Goal: Task Accomplishment & Management: Manage account settings

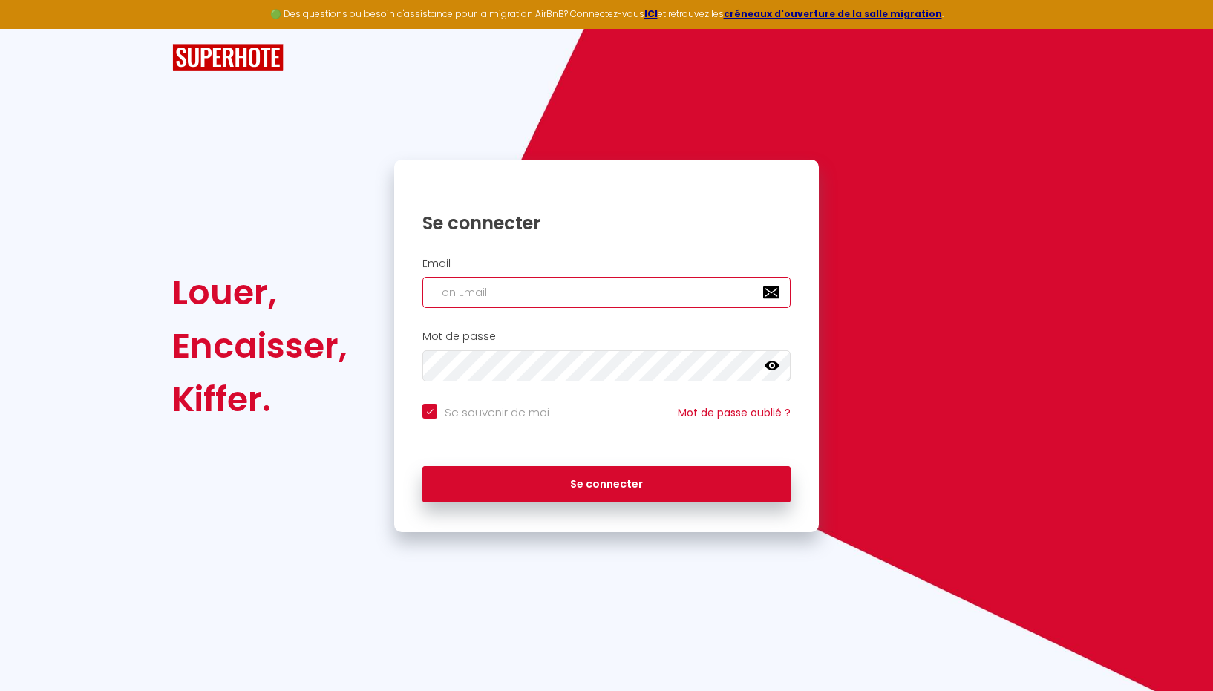
click at [460, 296] on input "email" at bounding box center [607, 292] width 368 height 31
type input "[EMAIL_ADDRESS][DOMAIN_NAME]"
checkbox input "true"
drag, startPoint x: 583, startPoint y: 294, endPoint x: 387, endPoint y: 258, distance: 199.3
click at [387, 258] on div "Se connecter Email immowen@yahoo.com Mot de passe false Se souvenir de moi Mot …" at bounding box center [607, 346] width 444 height 373
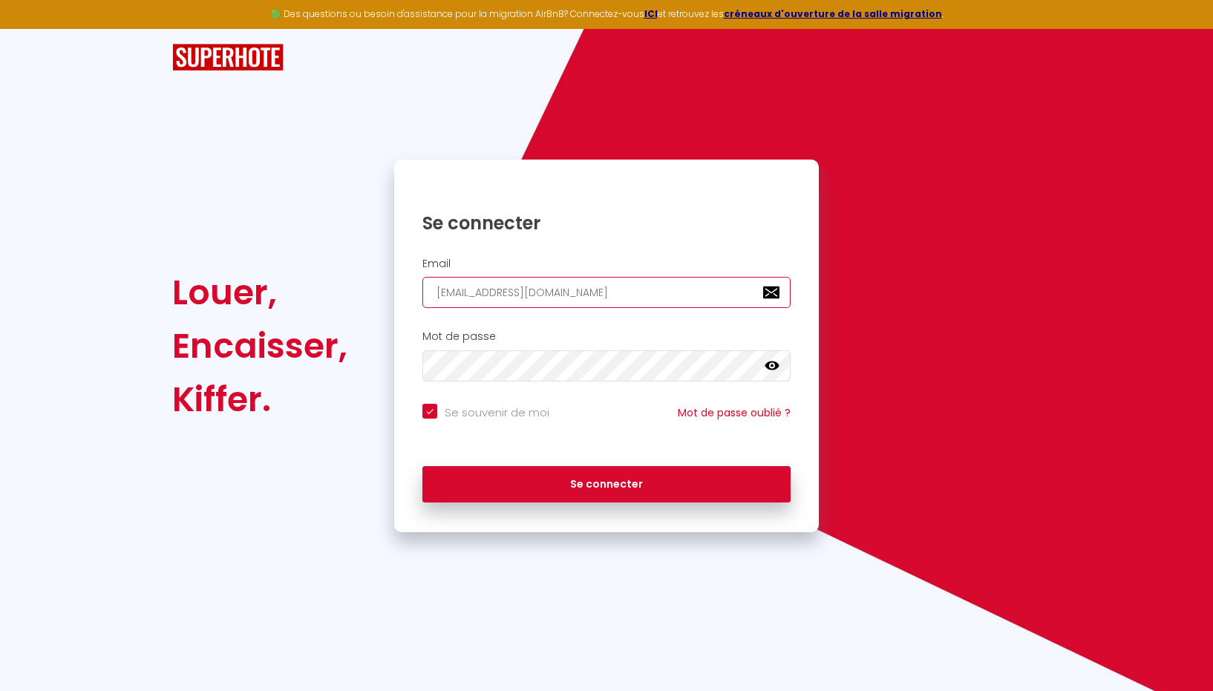
type input "m"
checkbox input "true"
type input "mw"
checkbox input "true"
type input "mwx"
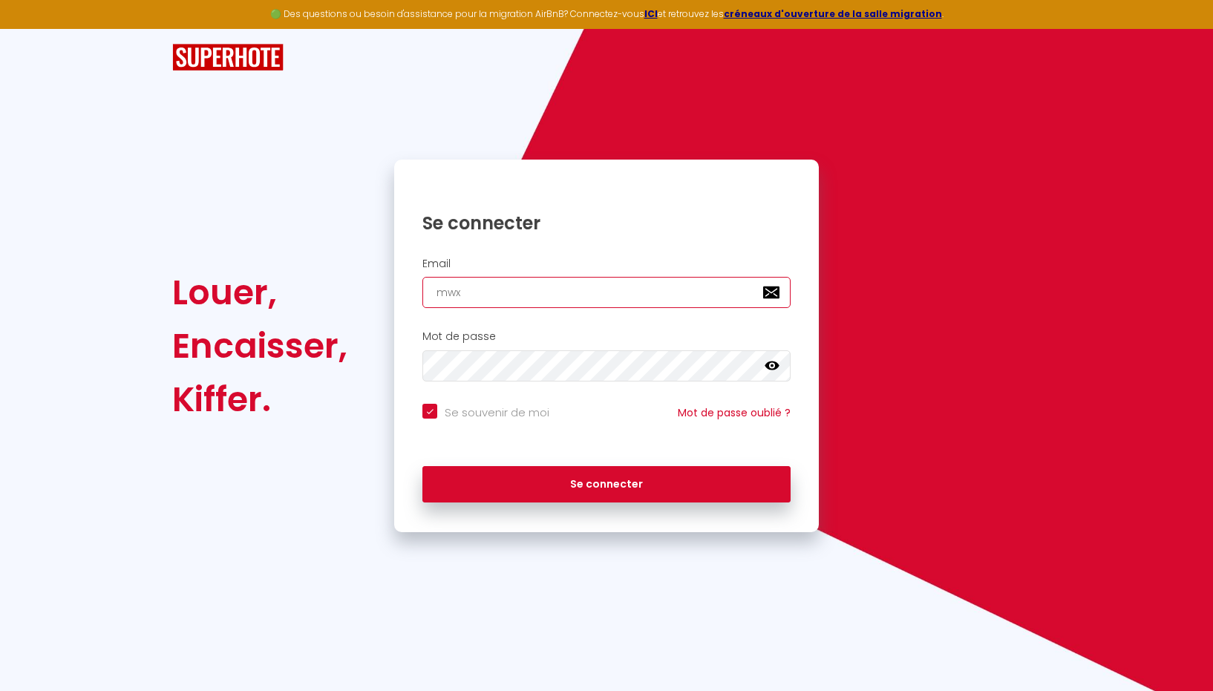
checkbox input "true"
type input "mwxh"
checkbox input "true"
type input "mwxhj"
checkbox input "true"
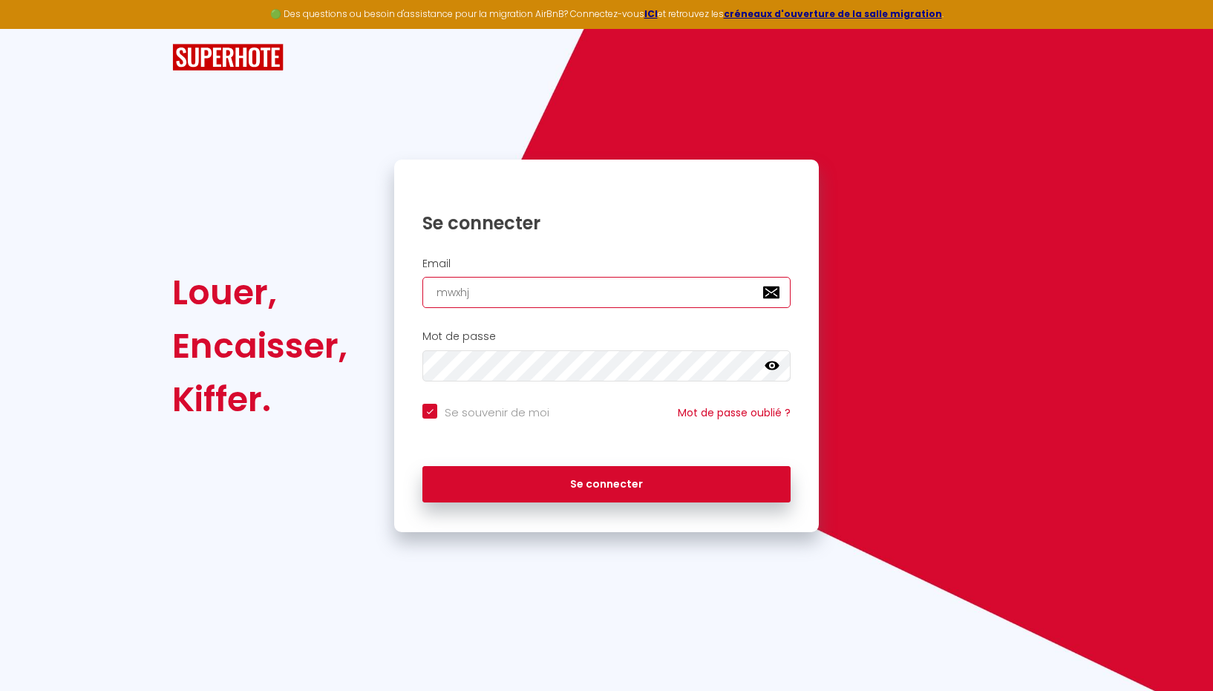
type input "mwxhjs"
checkbox input "true"
type input "mwxhjs@"
checkbox input "true"
type input "mwxhjs@y"
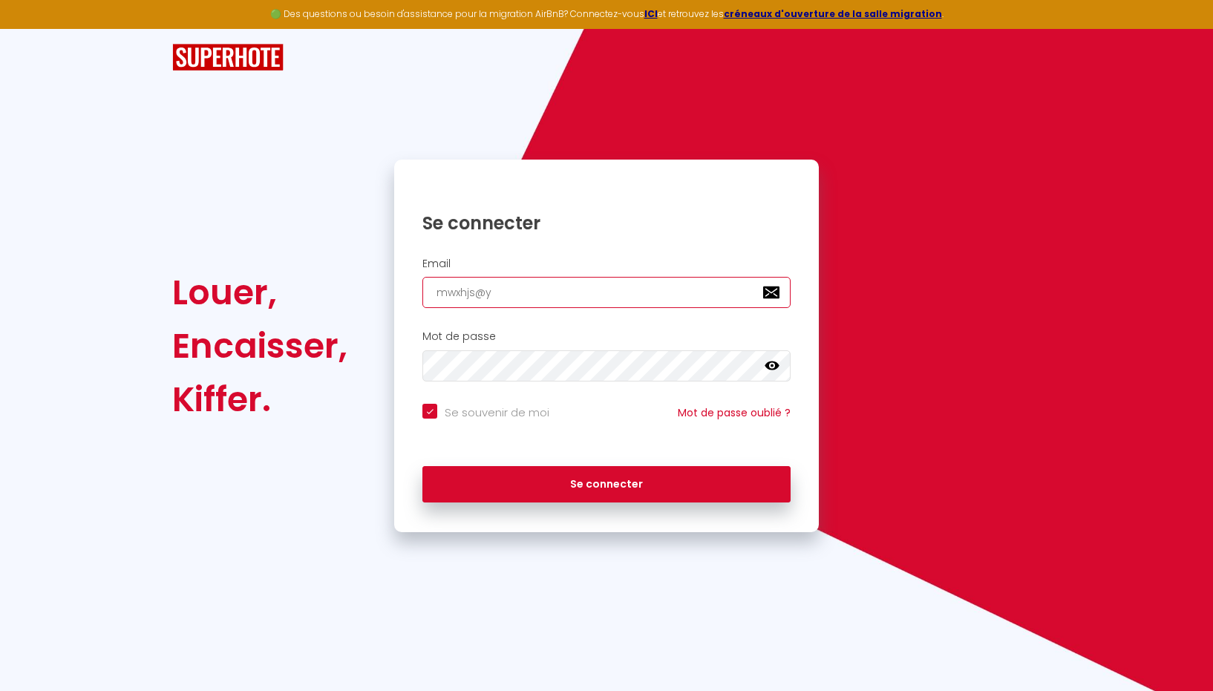
checkbox input "true"
type input "mwxhjs@ya"
checkbox input "true"
type input "mwxhjs@yah"
checkbox input "true"
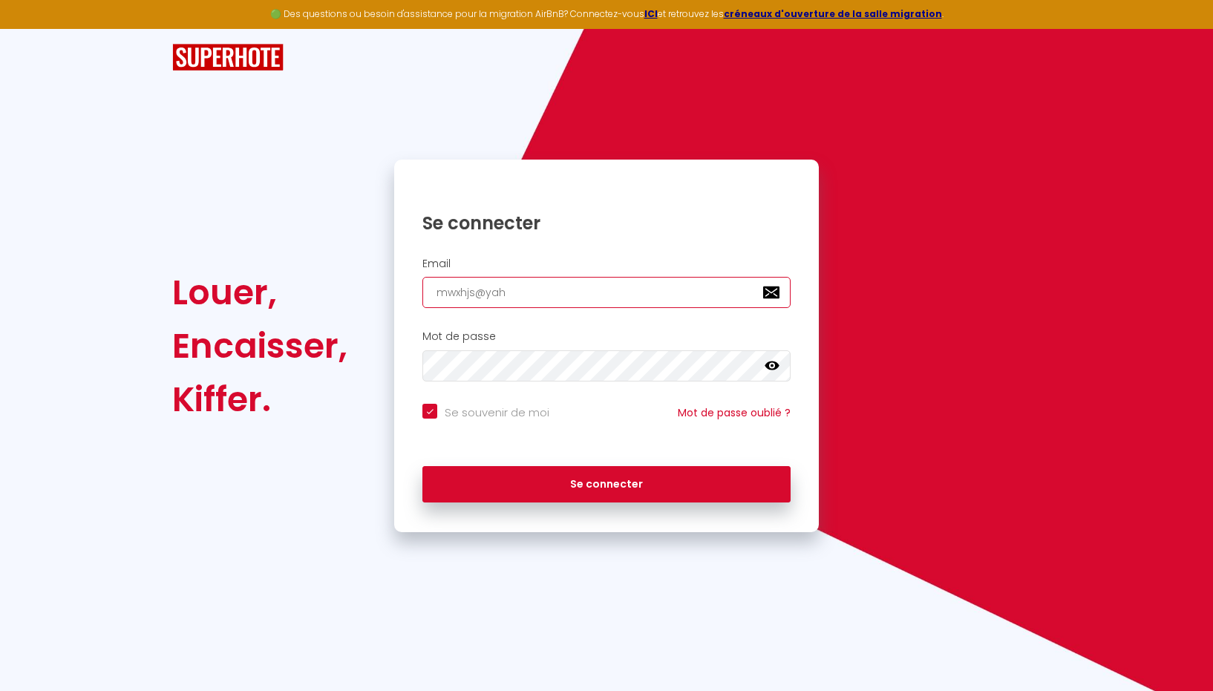
type input "mwxhjs@yaho"
checkbox input "true"
type input "mwxhjs@yahoo"
checkbox input "true"
type input "mwxhjs@yahoo?"
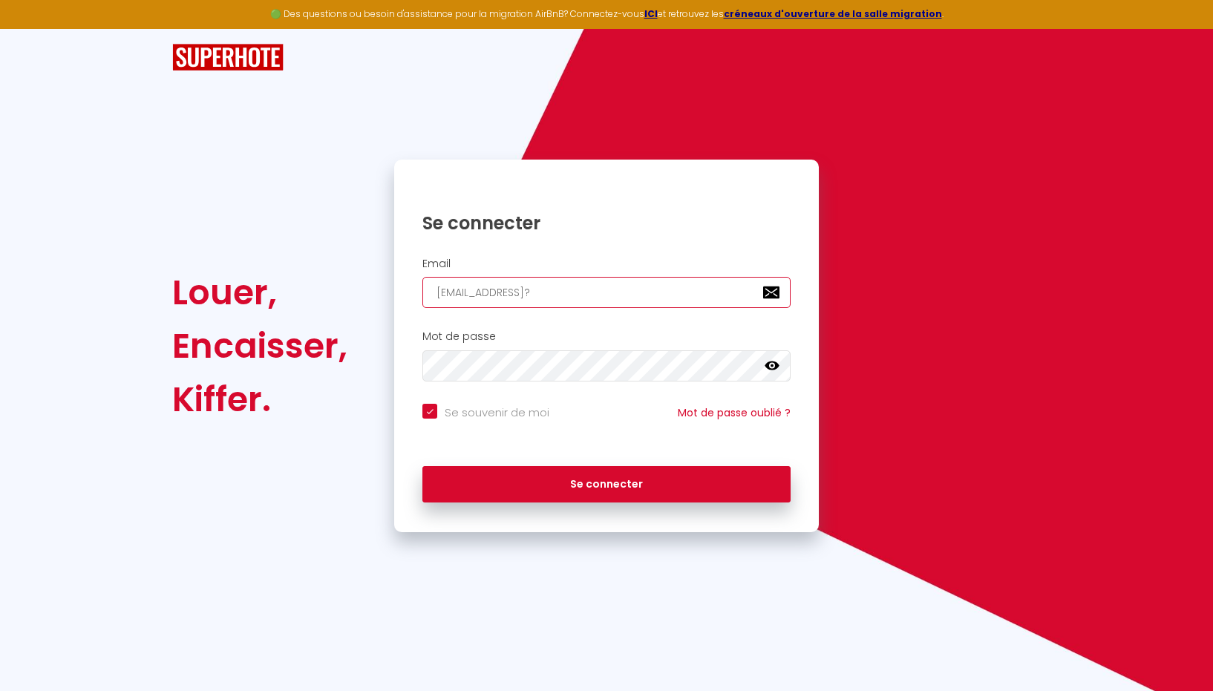
checkbox input "true"
type input "mwxhjs@yahoo?c"
checkbox input "true"
type input "mwxhjs@yahoo?"
checkbox input "true"
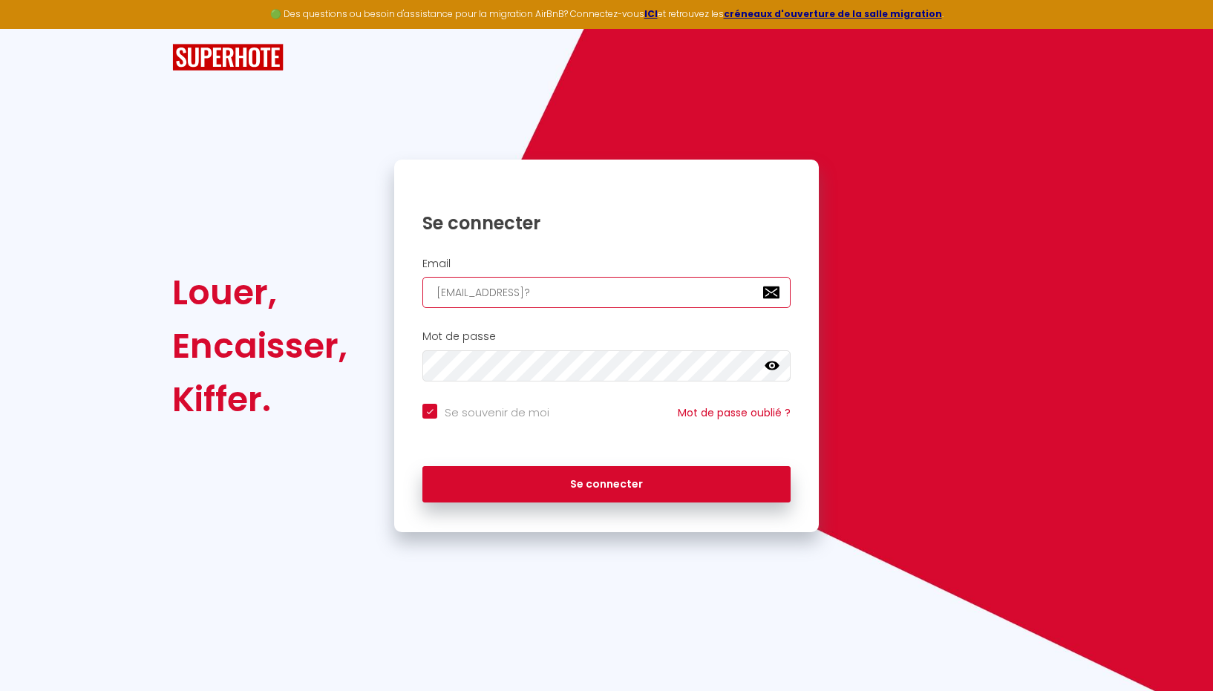
type input "mwxhjs@yahoo"
checkbox input "true"
type input "mwxhjs@yahoo."
checkbox input "true"
type input "mwxhjs@yahoo.c"
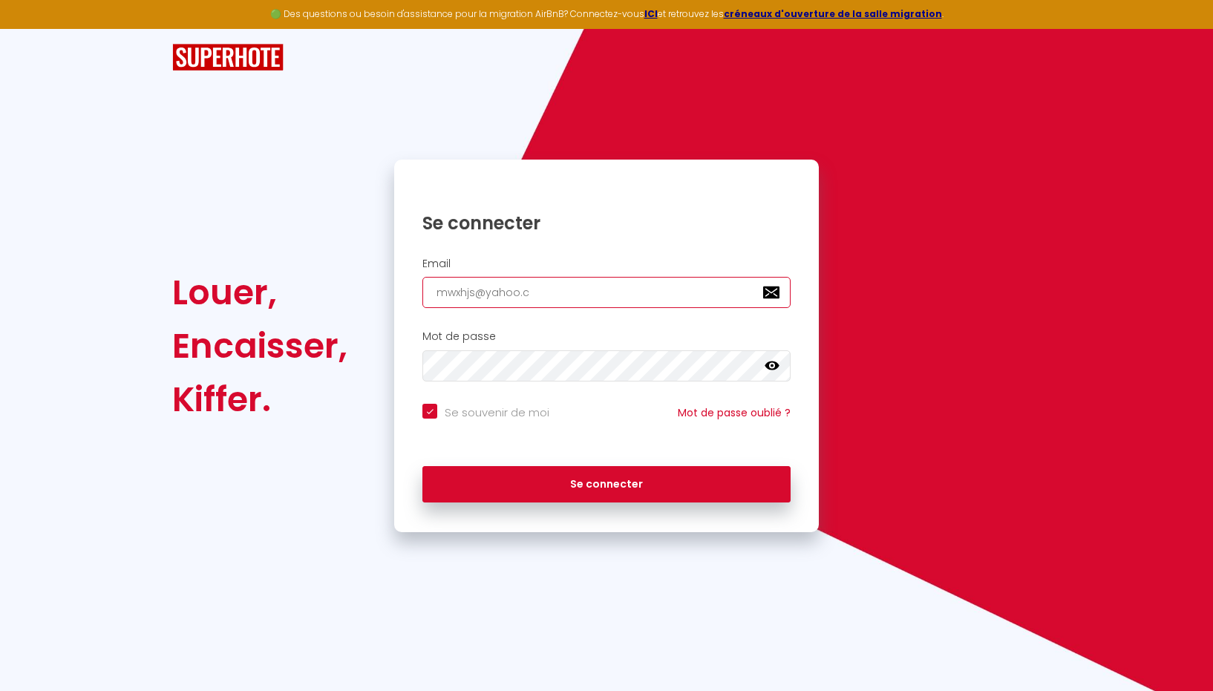
checkbox input "true"
type input "mwxhjs@yahoo.co"
checkbox input "true"
type input "[EMAIL_ADDRESS][DOMAIN_NAME]"
checkbox input "true"
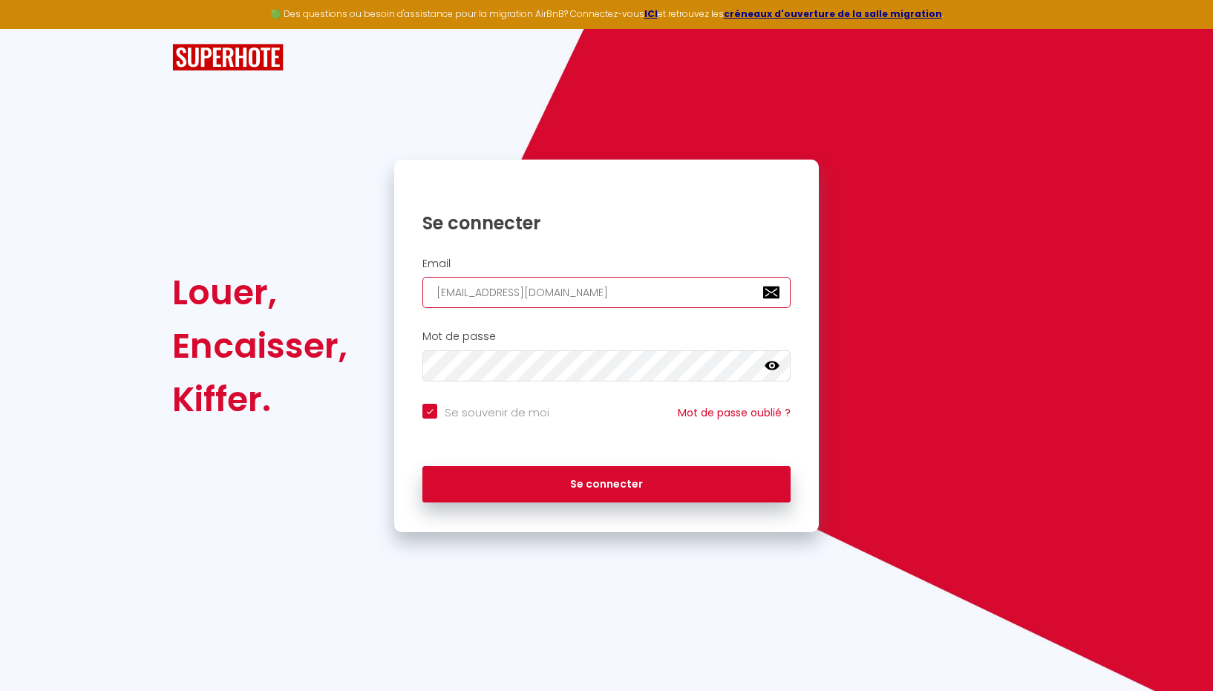
type input "[EMAIL_ADDRESS][DOMAIN_NAME]"
click at [774, 371] on icon at bounding box center [772, 366] width 15 height 15
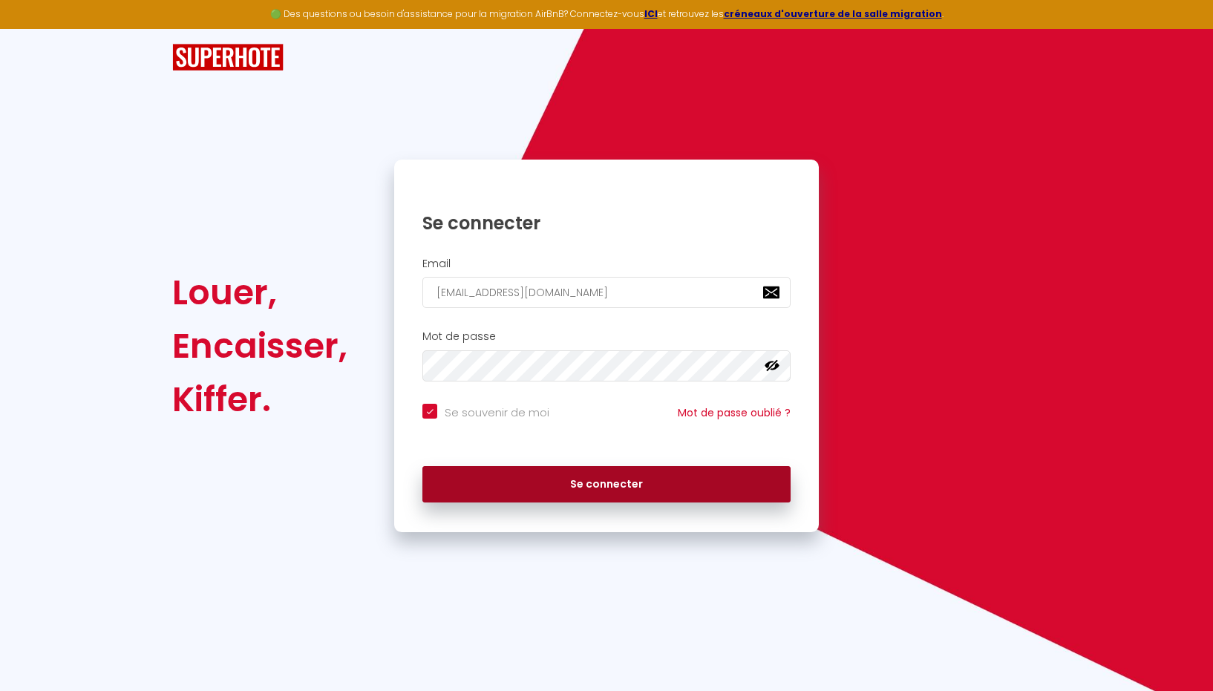
click at [573, 487] on button "Se connecter" at bounding box center [607, 484] width 368 height 37
checkbox input "true"
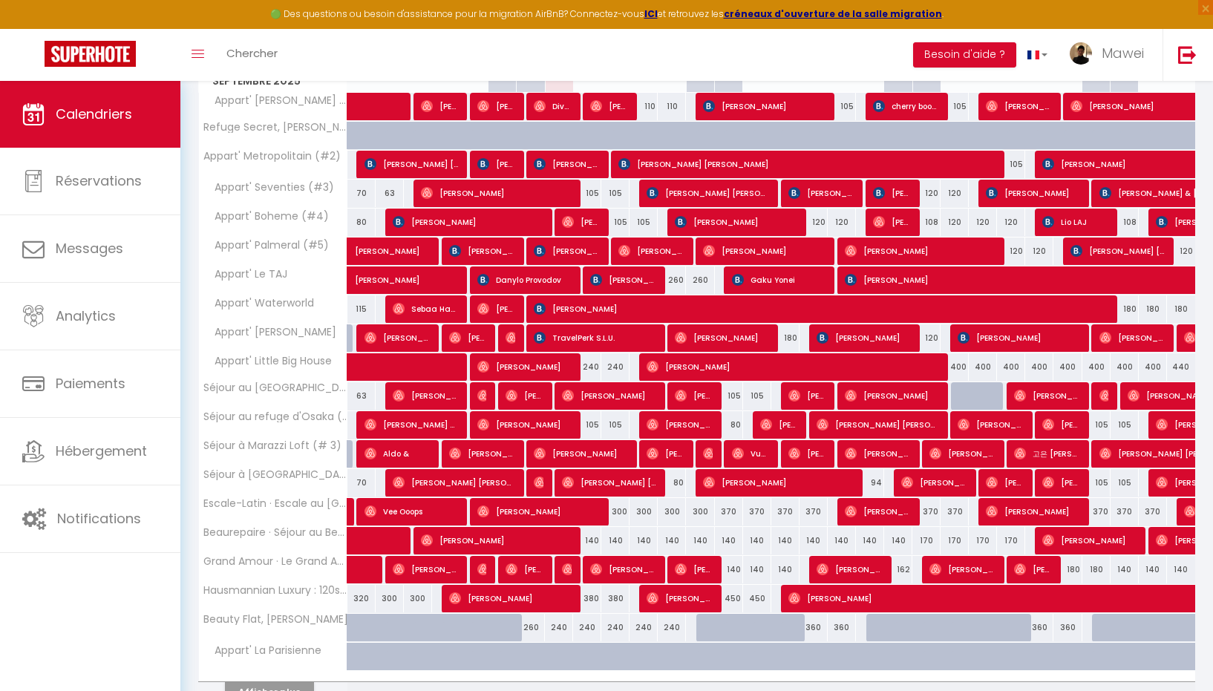
scroll to position [248, 0]
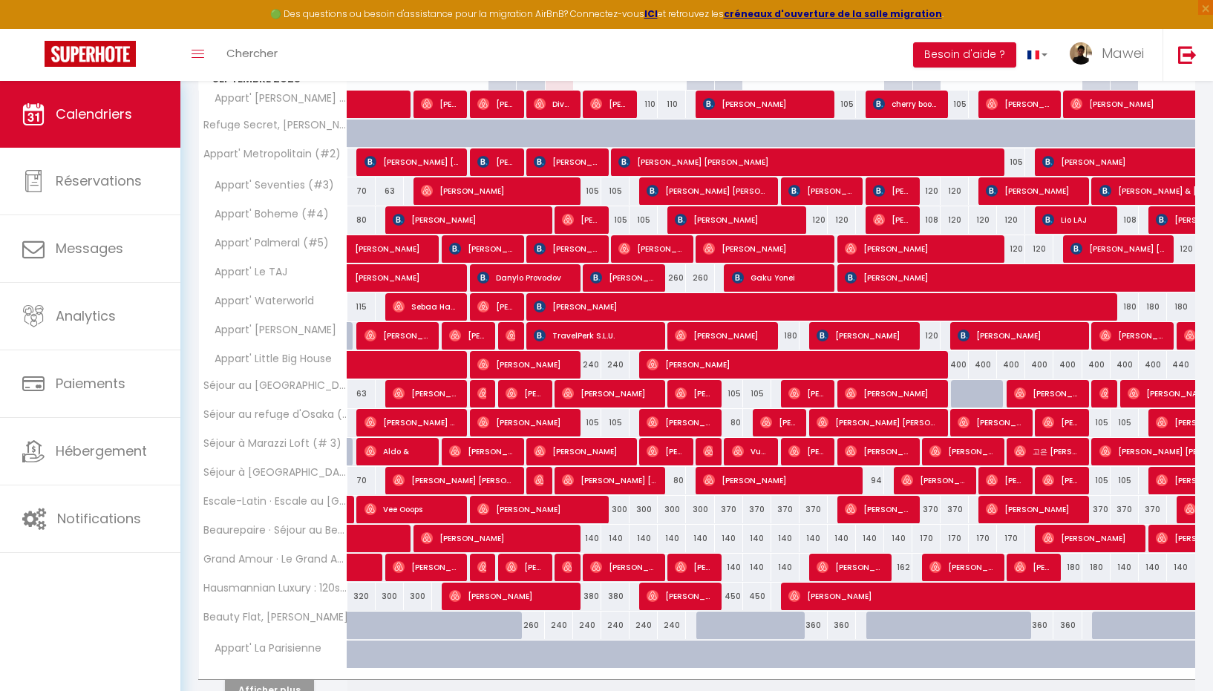
click at [590, 370] on div "240" at bounding box center [587, 364] width 28 height 27
type input "240"
type input "Mar 09 Septembre 2025"
type input "Mer 10 Septembre 2025"
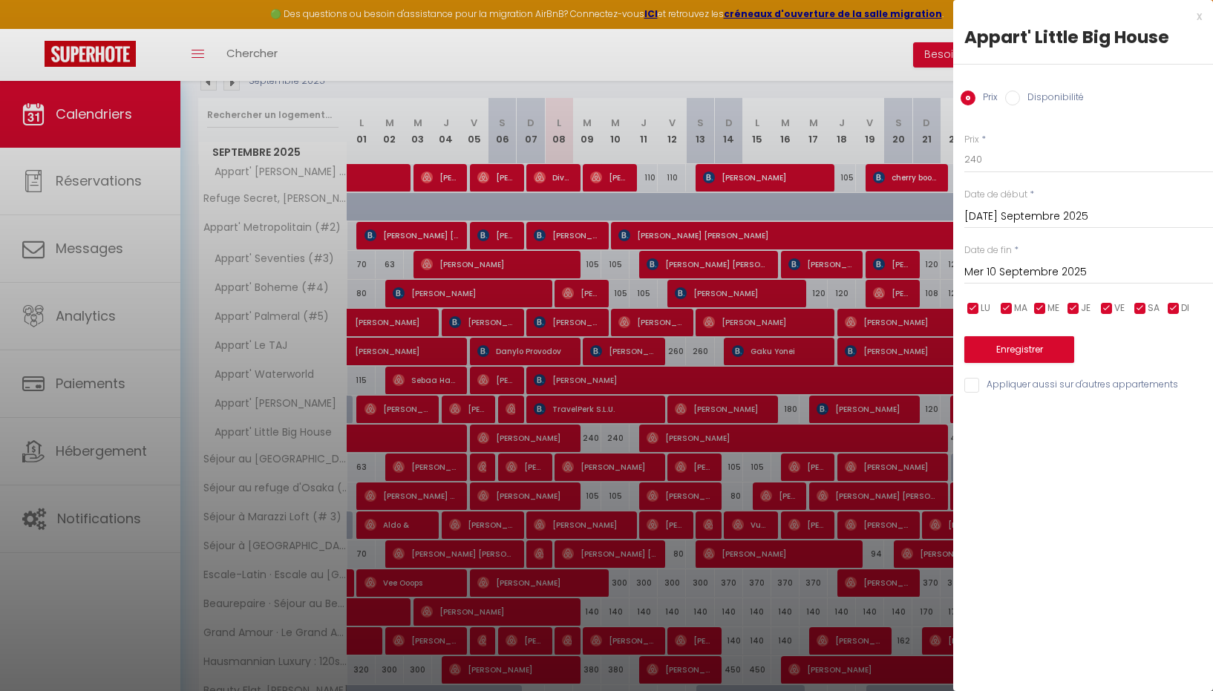
scroll to position [176, 0]
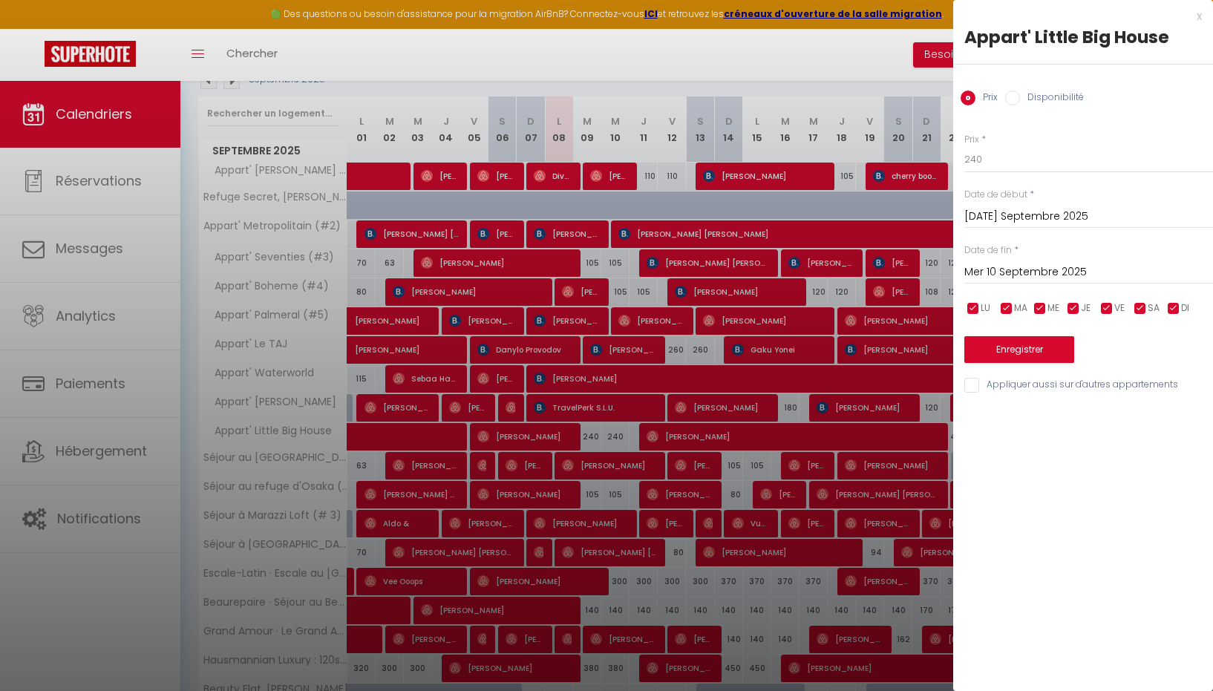
click at [1193, 10] on div "x" at bounding box center [1077, 16] width 249 height 18
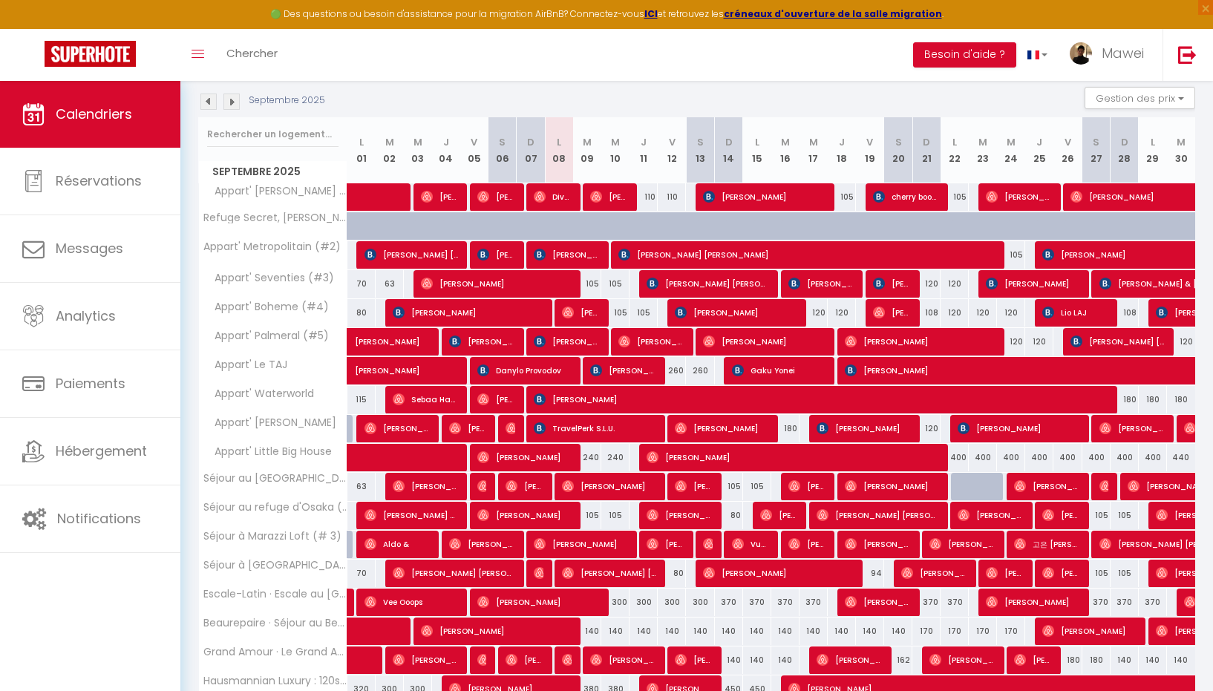
scroll to position [150, 0]
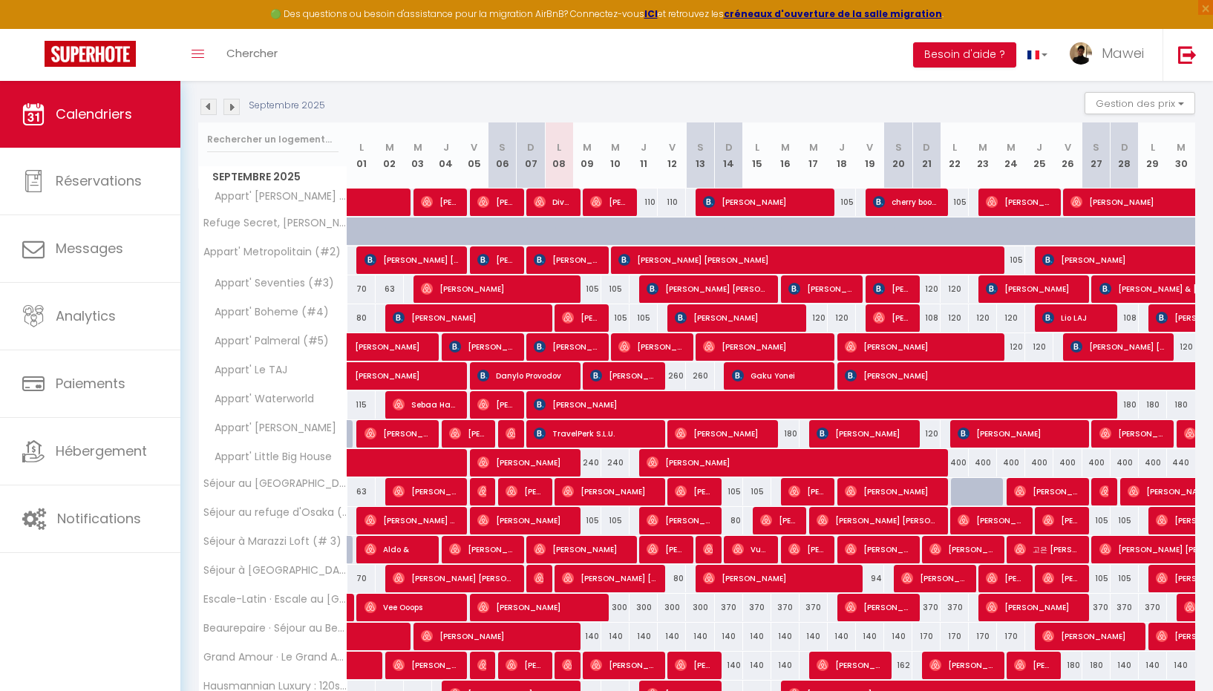
click at [593, 289] on div "105" at bounding box center [587, 288] width 28 height 27
type input "105"
type input "Mar 09 Septembre 2025"
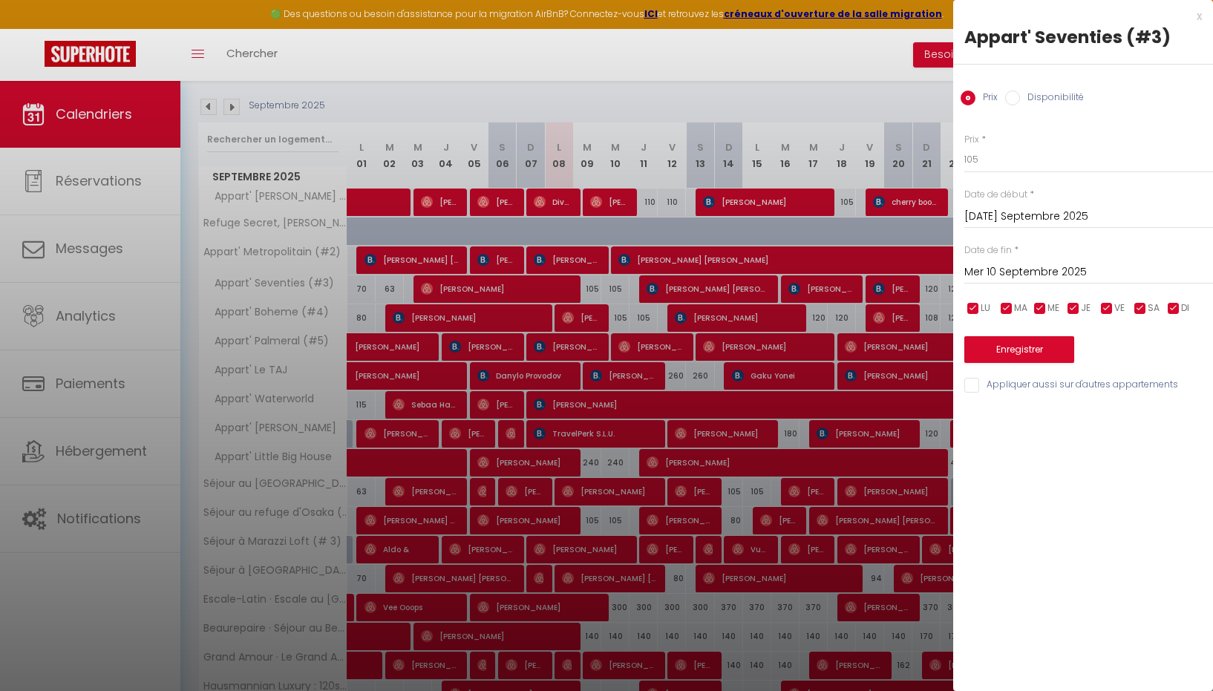
click at [1045, 274] on input "Mer 10 Septembre 2025" at bounding box center [1089, 272] width 249 height 19
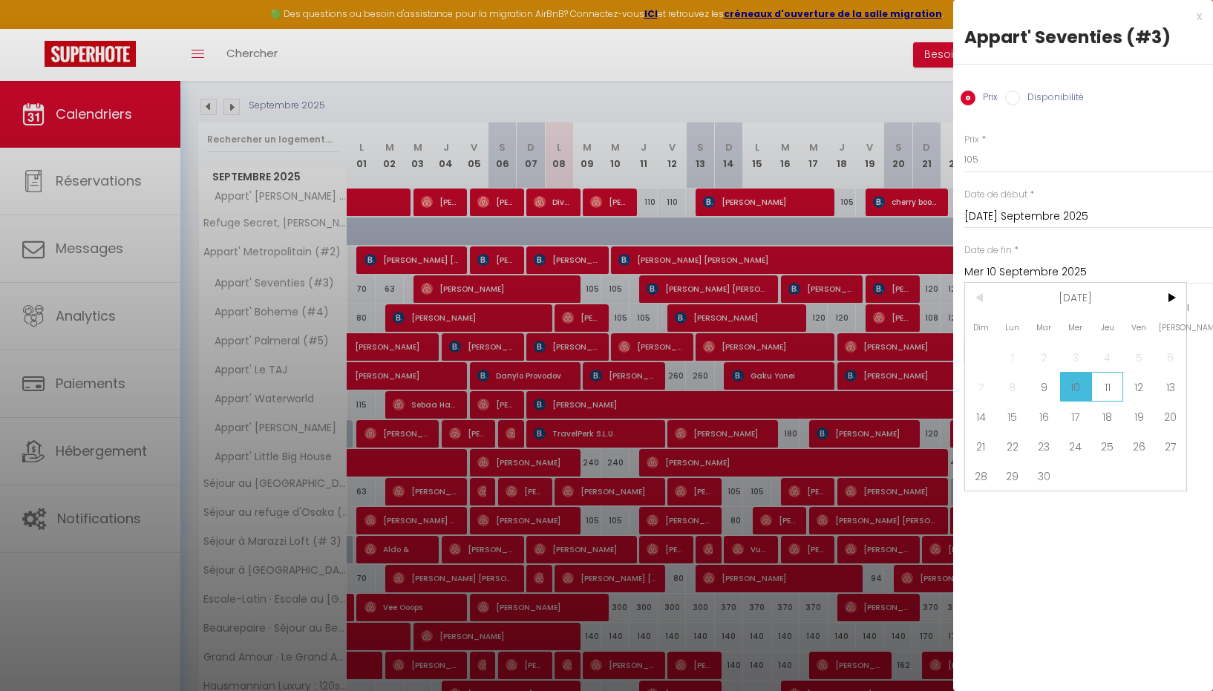
click at [1115, 387] on span "11" at bounding box center [1108, 387] width 32 height 30
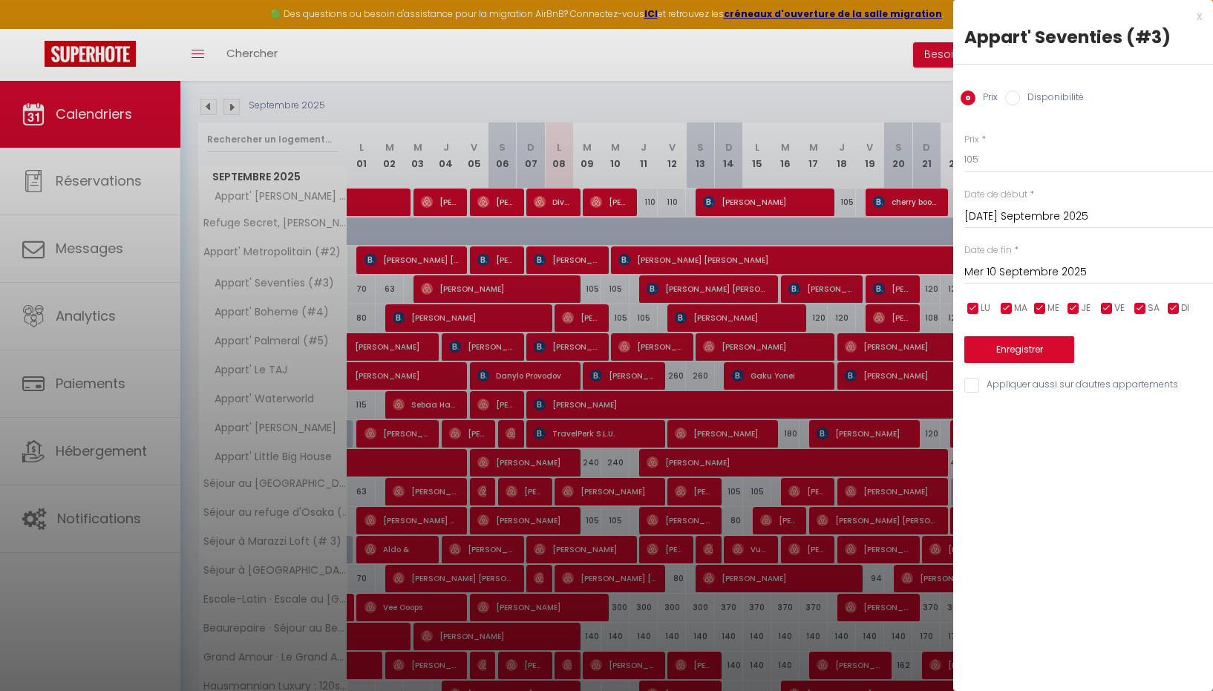
type input "Jeu 11 Septembre 2025"
click at [1008, 160] on input "105" at bounding box center [1089, 159] width 249 height 27
type input "1"
type input "90"
click at [1018, 351] on button "Enregistrer" at bounding box center [1020, 349] width 110 height 27
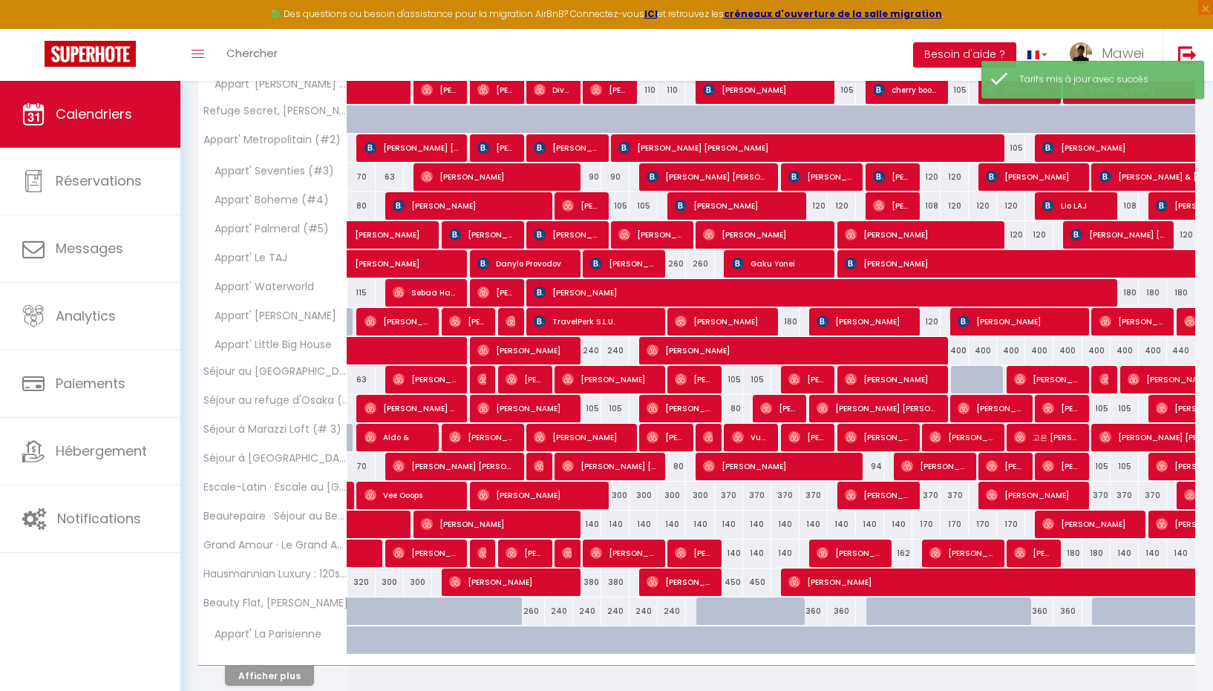
scroll to position [263, 0]
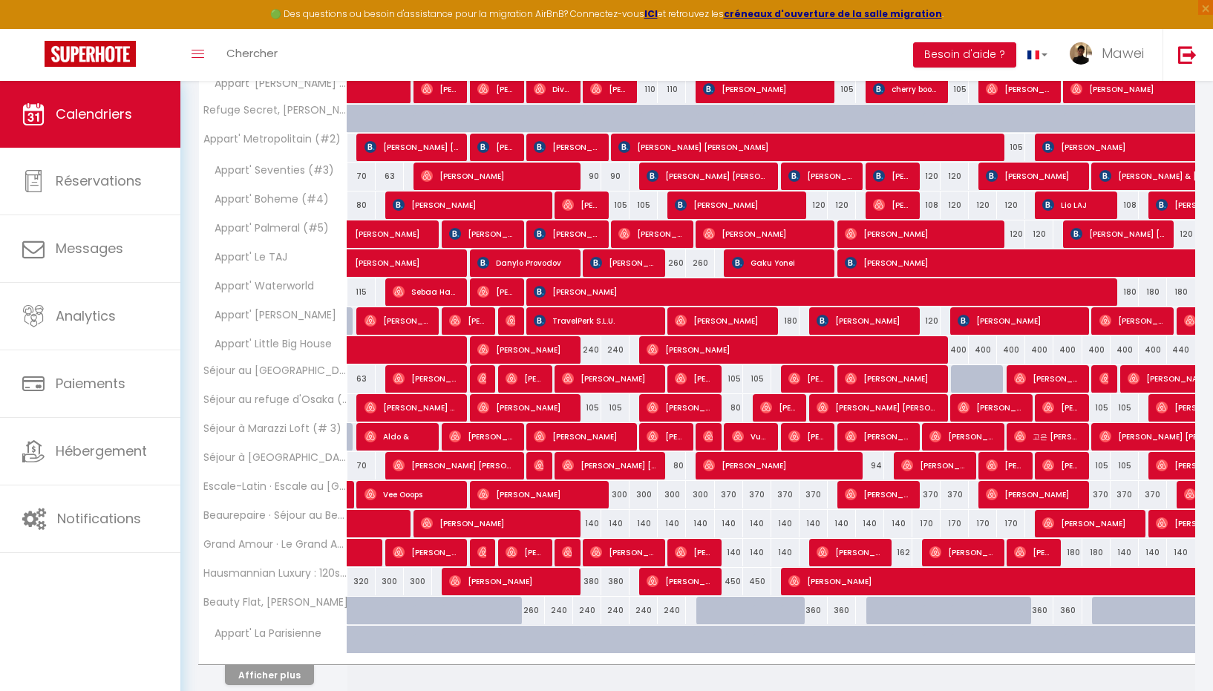
click at [599, 348] on div "240" at bounding box center [587, 349] width 28 height 27
type input "240"
type input "Mar 09 Septembre 2025"
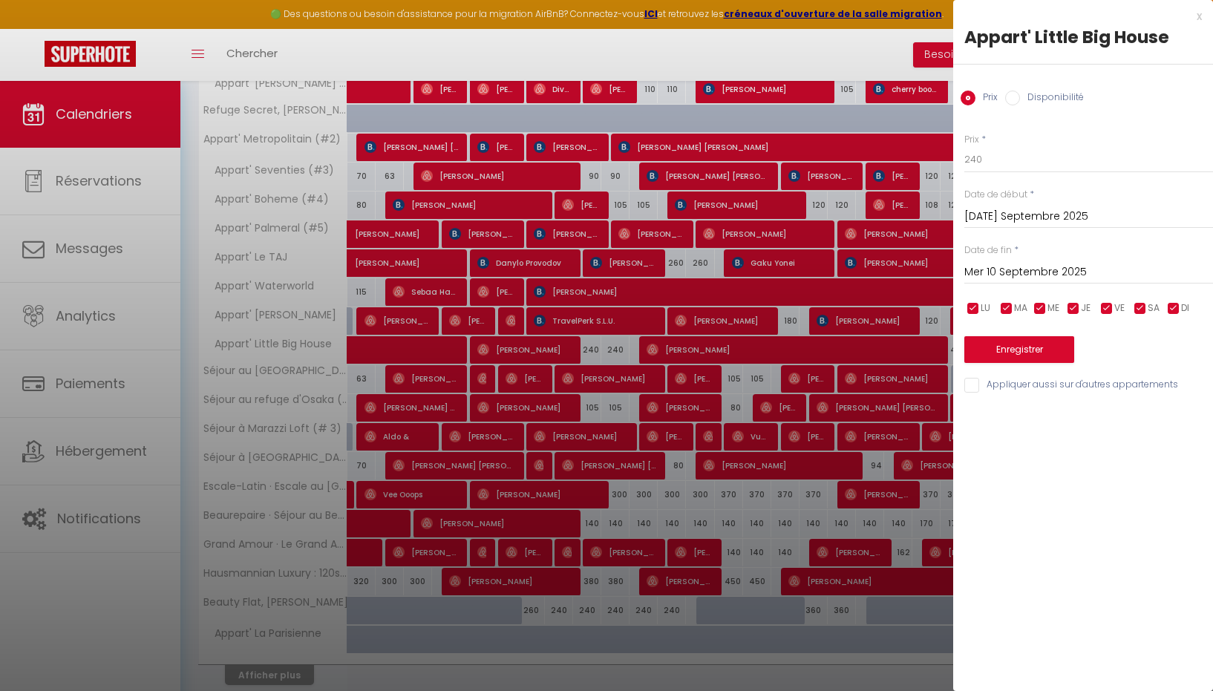
click at [1035, 261] on div "Mer 10 Septembre 2025 < Sep 2025 > Dim Lun Mar Mer Jeu Ven Sam 1 2 3 4 5 6 7 8 …" at bounding box center [1089, 271] width 249 height 27
click at [1028, 282] on div "Mer 10 Septembre 2025 < Sep 2025 > Dim Lun Mar Mer Jeu Ven Sam 1 2 3 4 5 6 7 8 …" at bounding box center [1089, 271] width 249 height 27
click at [1025, 273] on input "Mer 10 Septembre 2025" at bounding box center [1089, 272] width 249 height 19
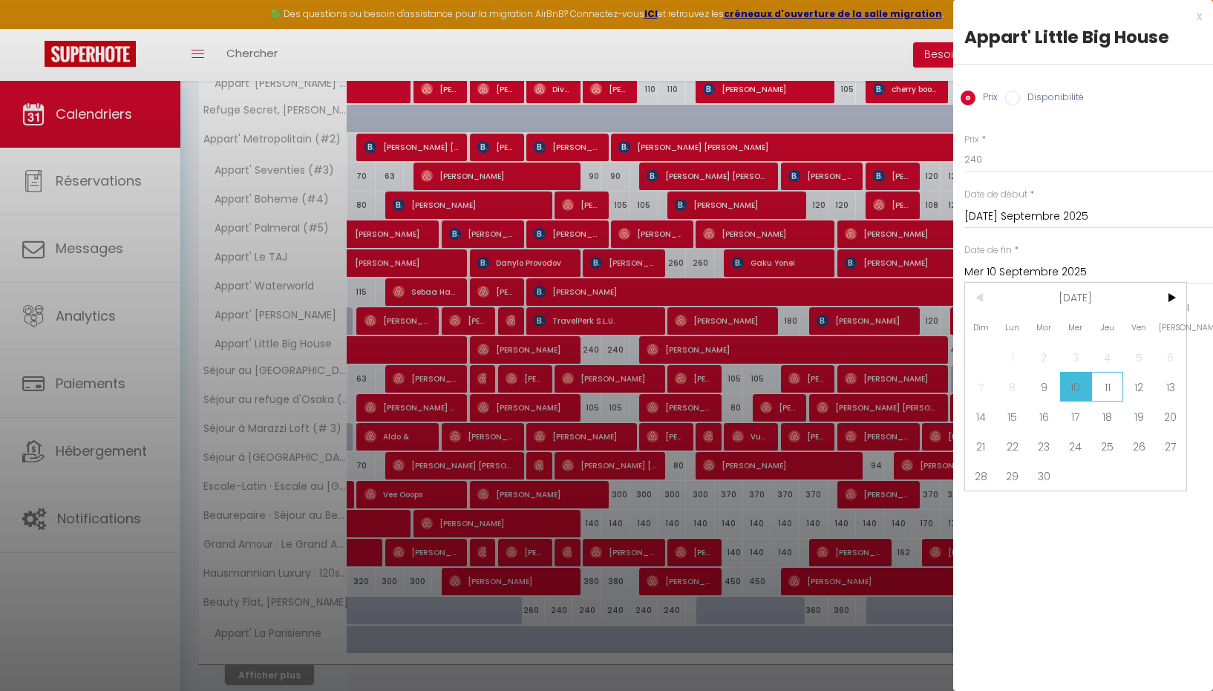
click at [1111, 388] on span "11" at bounding box center [1108, 387] width 32 height 30
type input "Jeu 11 Septembre 2025"
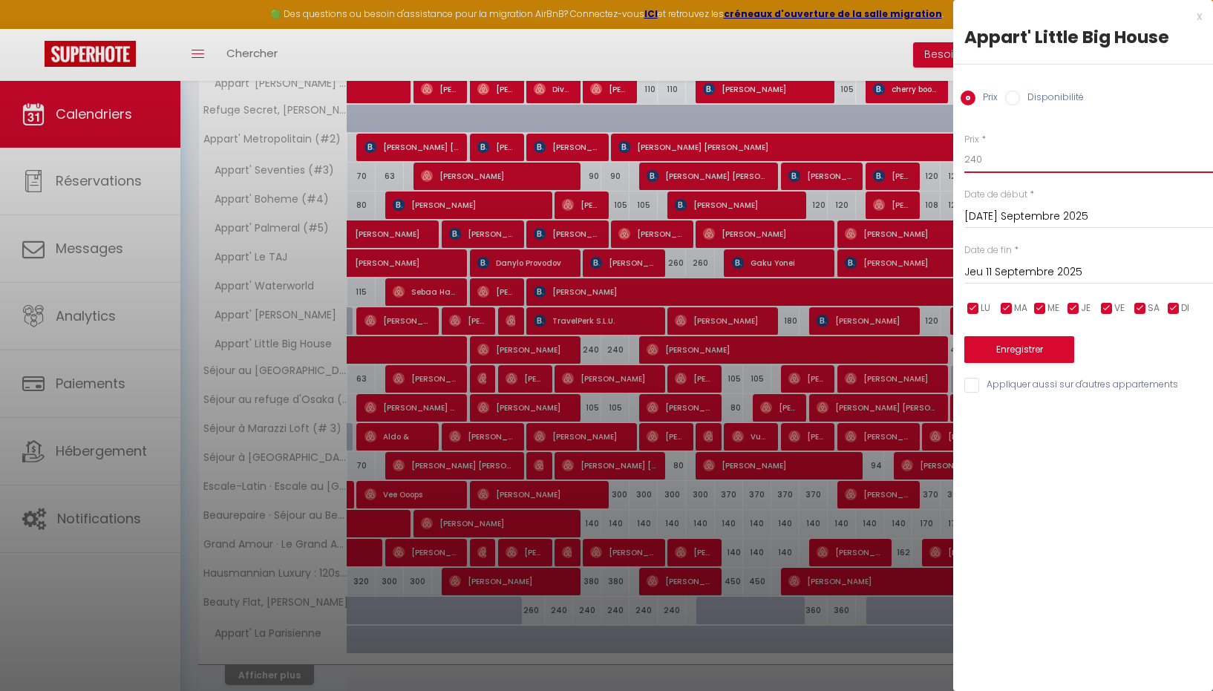
click at [1008, 161] on input "240" at bounding box center [1089, 159] width 249 height 27
type input "220"
click at [1000, 345] on button "Enregistrer" at bounding box center [1020, 349] width 110 height 27
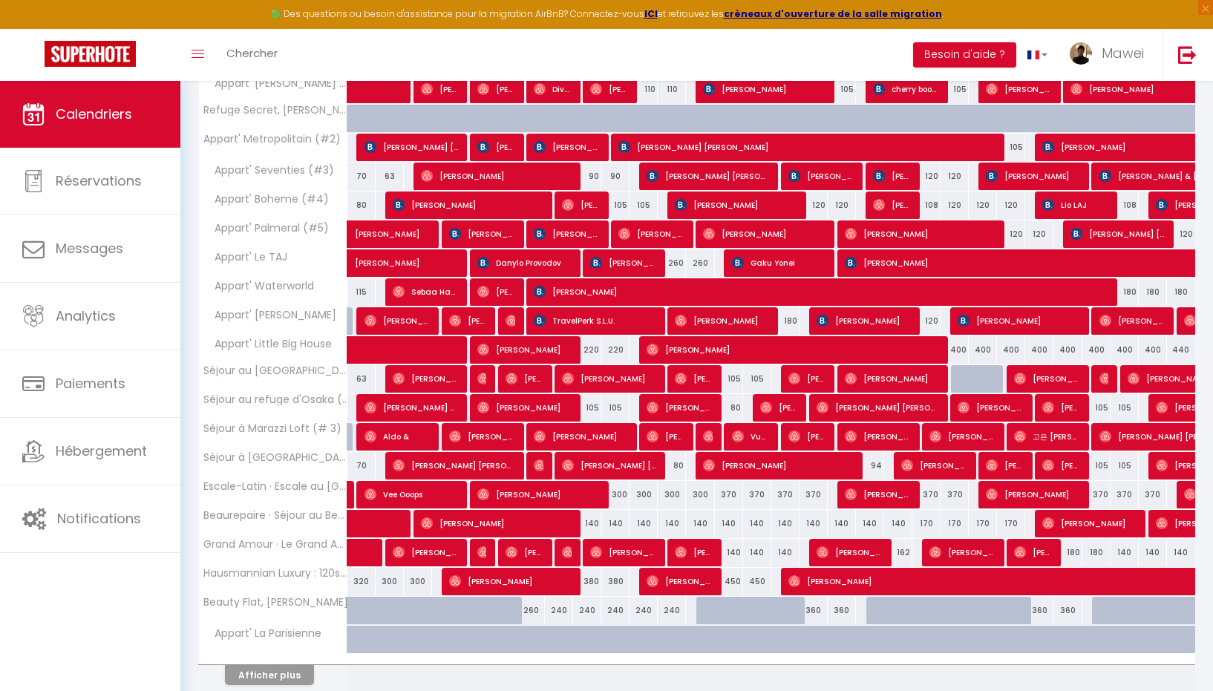
click at [593, 407] on div "105" at bounding box center [587, 407] width 28 height 27
type input "105"
type input "Mar 09 Septembre 2025"
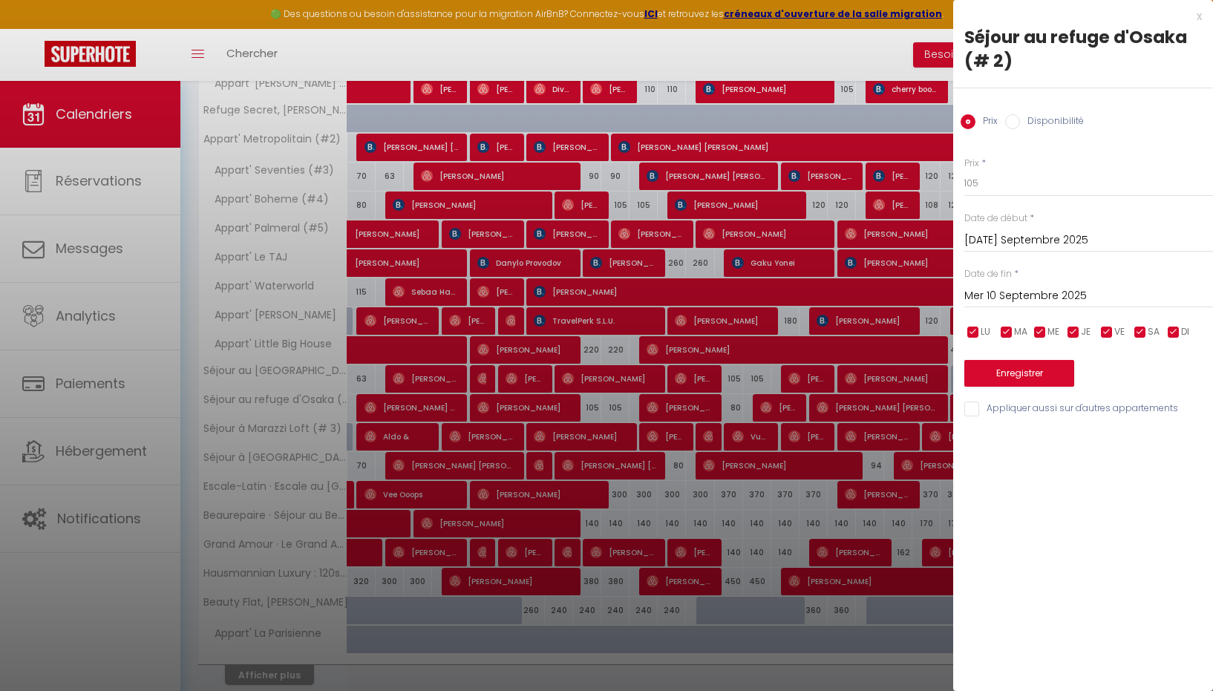
click at [1031, 293] on input "Mer 10 Septembre 2025" at bounding box center [1089, 296] width 249 height 19
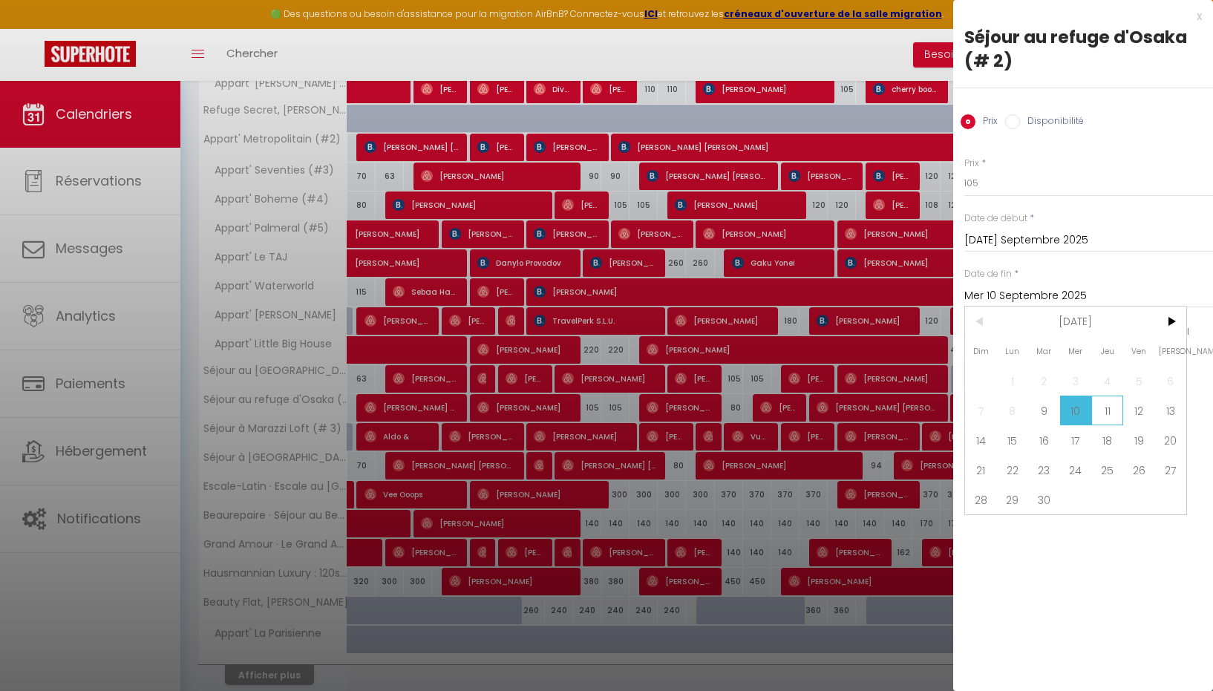
click at [1111, 406] on span "11" at bounding box center [1108, 411] width 32 height 30
type input "Jeu 11 Septembre 2025"
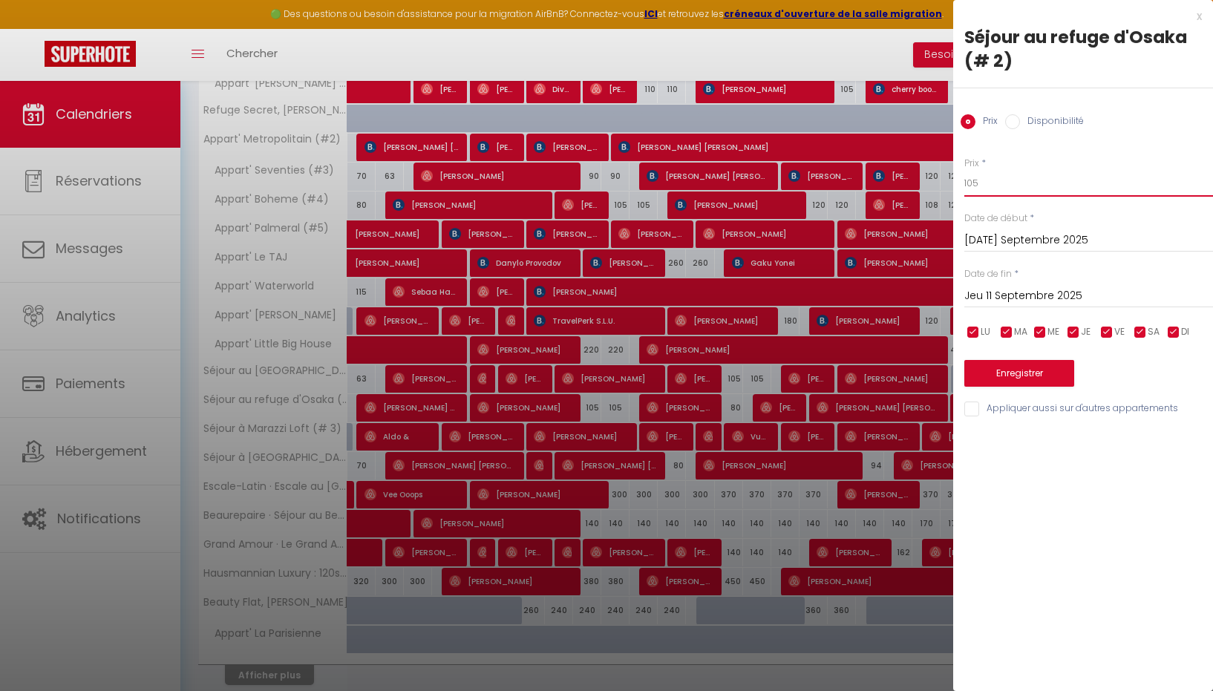
click at [995, 195] on input "105" at bounding box center [1089, 183] width 249 height 27
type input "1"
type input "80"
click at [1003, 377] on button "Enregistrer" at bounding box center [1020, 373] width 110 height 27
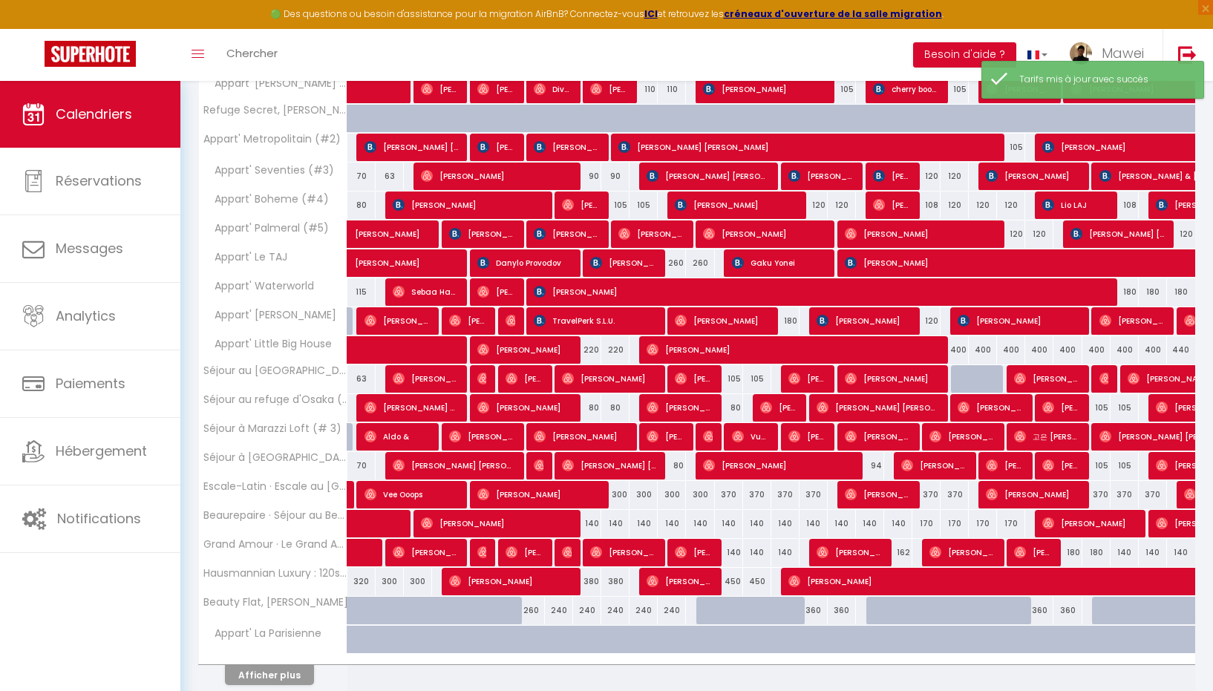
click at [729, 374] on div "105" at bounding box center [729, 378] width 28 height 27
type input "105"
type input "Dim 14 Septembre 2025"
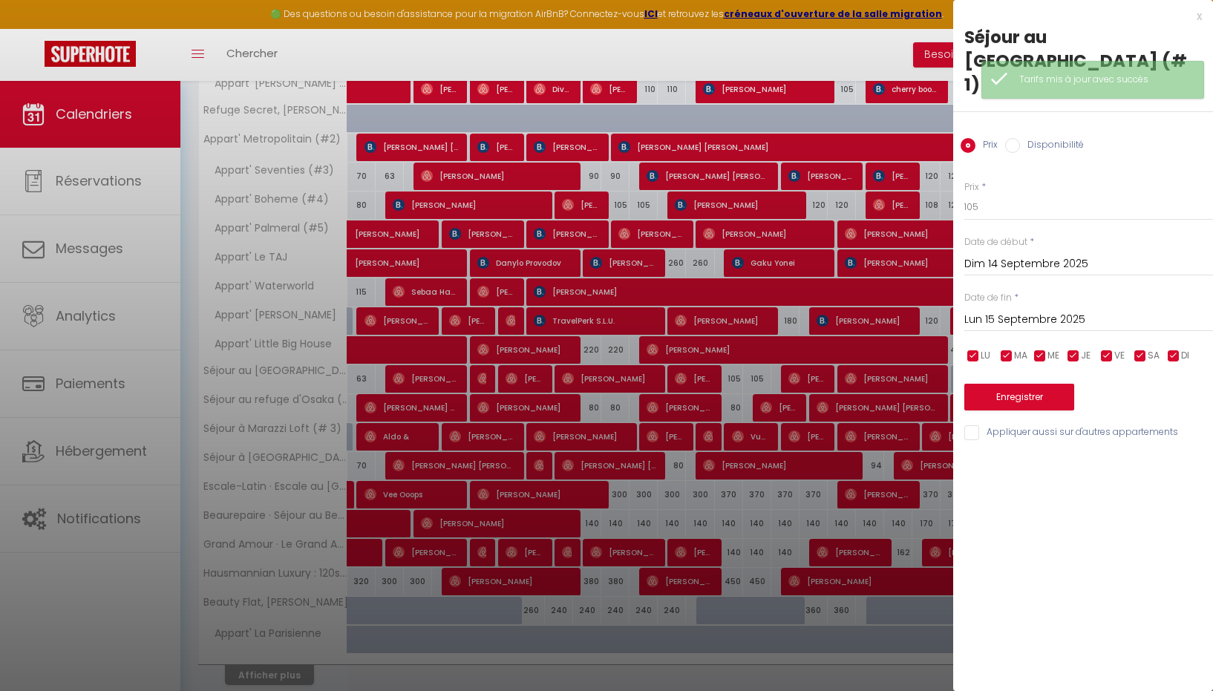
click at [1017, 310] on input "Lun 15 Septembre 2025" at bounding box center [1089, 319] width 249 height 19
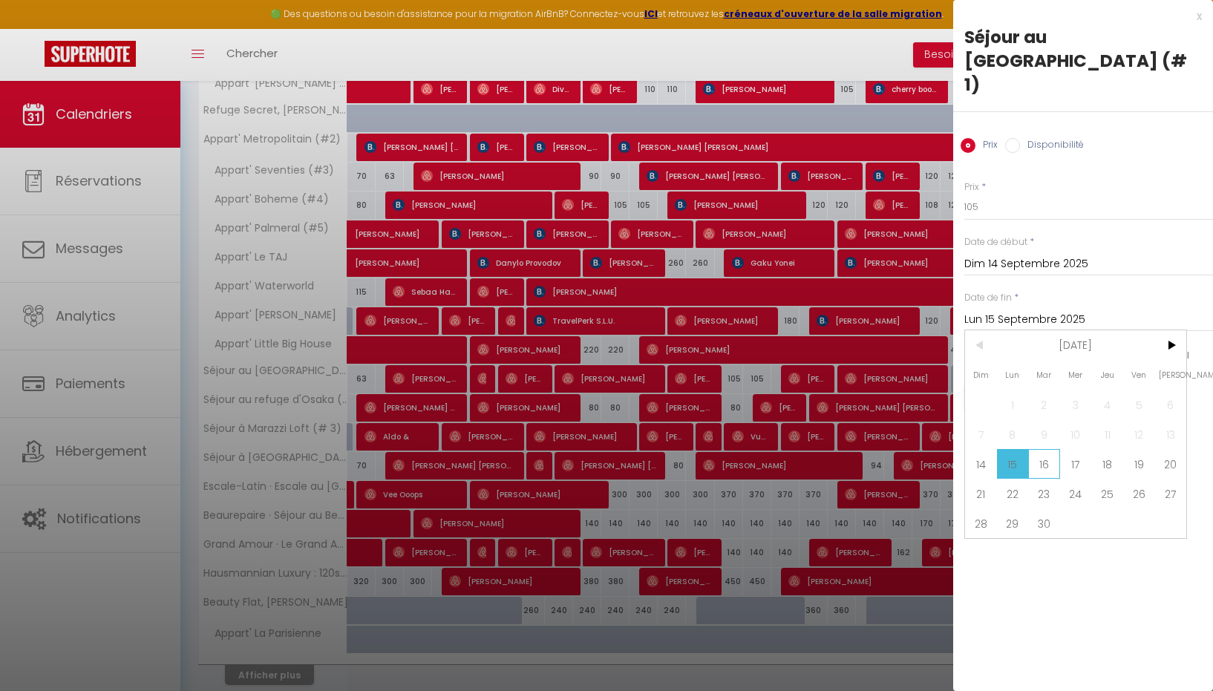
click at [1045, 449] on span "16" at bounding box center [1044, 464] width 32 height 30
type input "Mar 16 Septembre 2025"
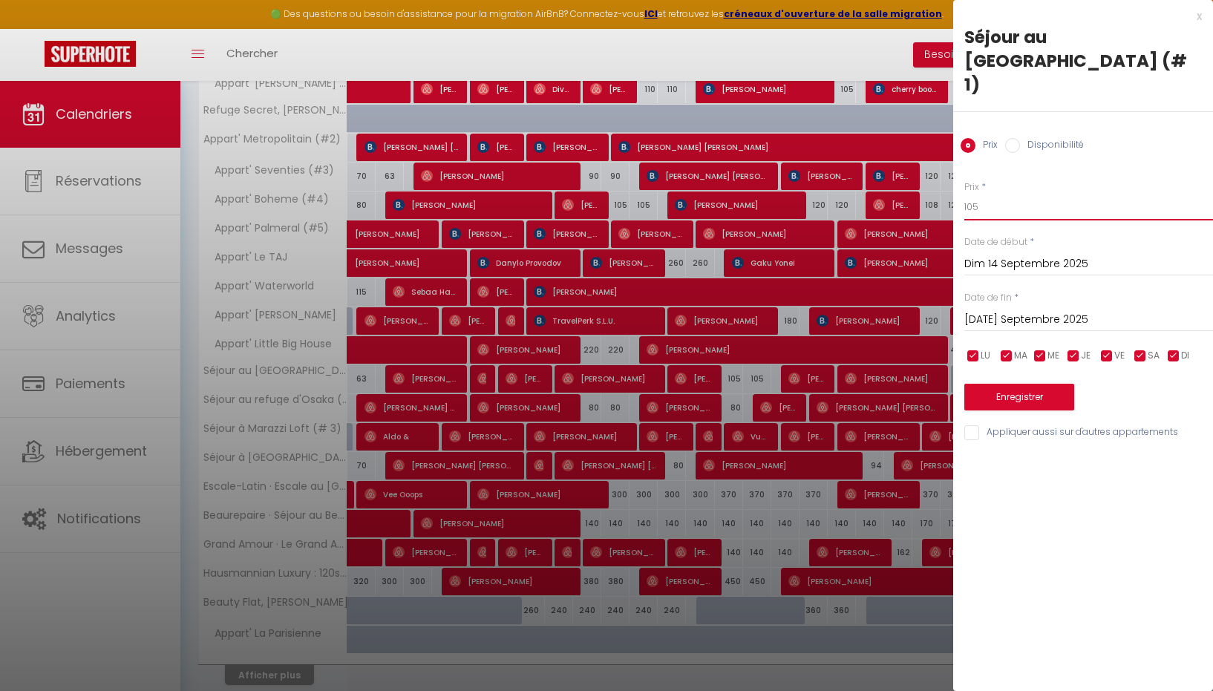
click at [1011, 194] on input "105" at bounding box center [1089, 207] width 249 height 27
type input "1"
type input "95"
click at [1011, 384] on button "Enregistrer" at bounding box center [1020, 397] width 110 height 27
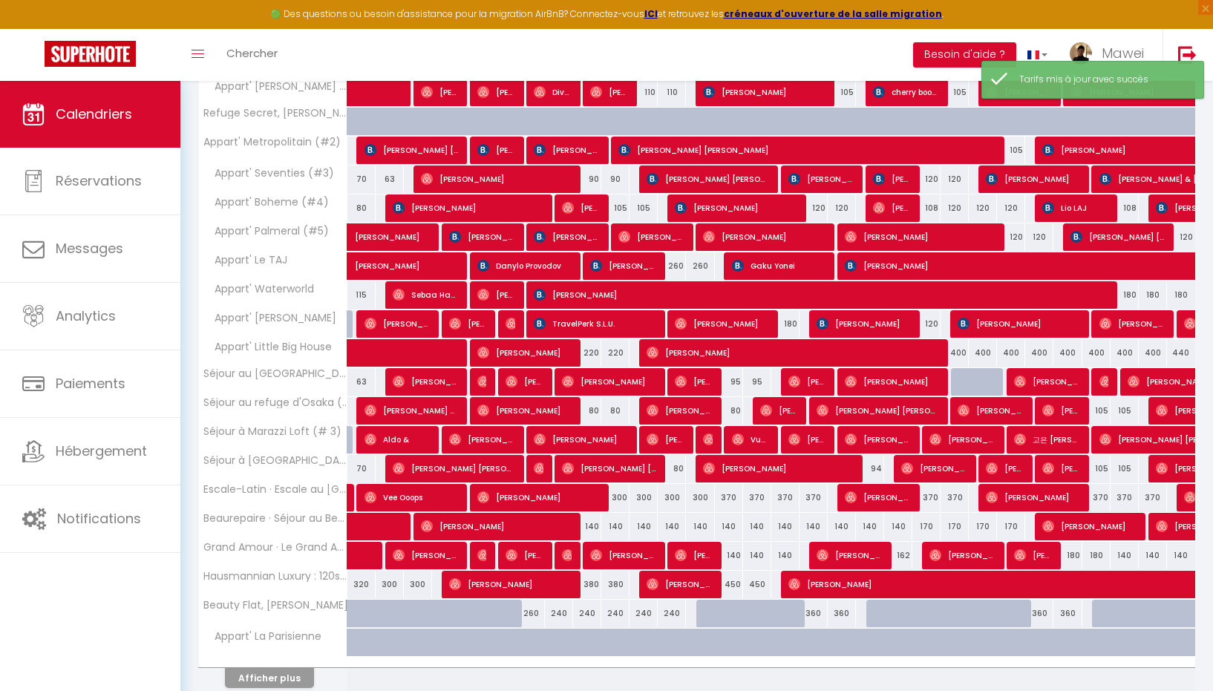
scroll to position [324, 0]
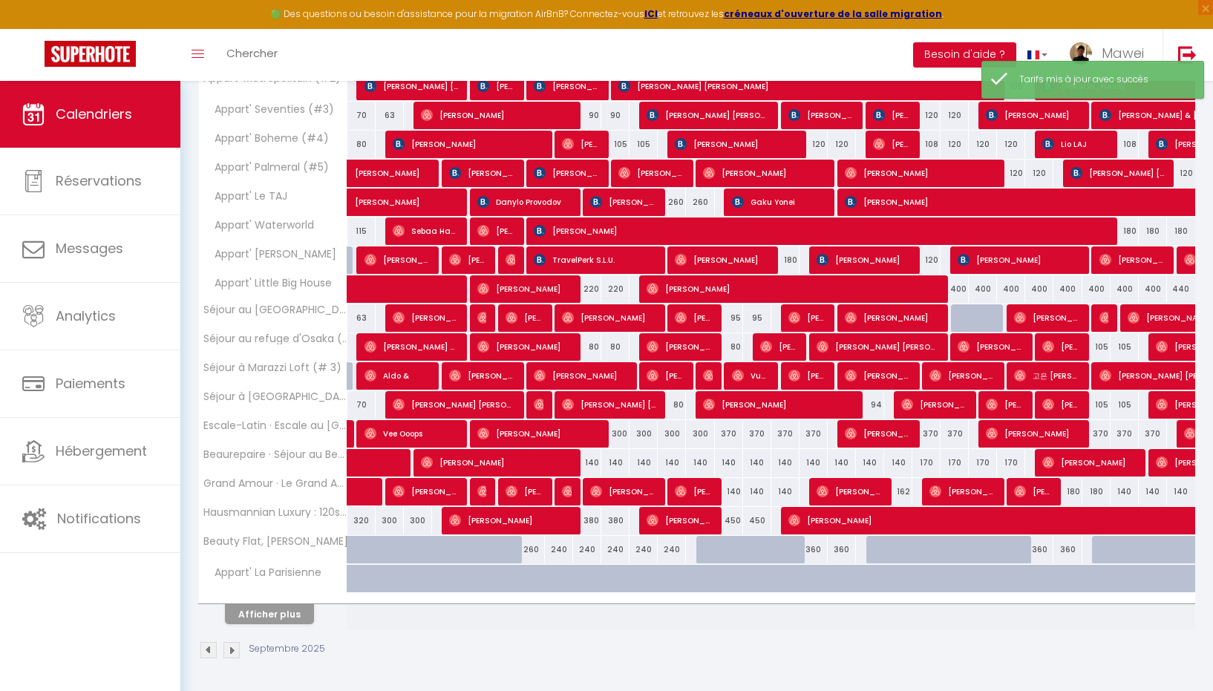
click at [592, 524] on div "380" at bounding box center [587, 520] width 28 height 27
type input "380"
type input "Mar 09 Septembre 2025"
type input "Mer 10 Septembre 2025"
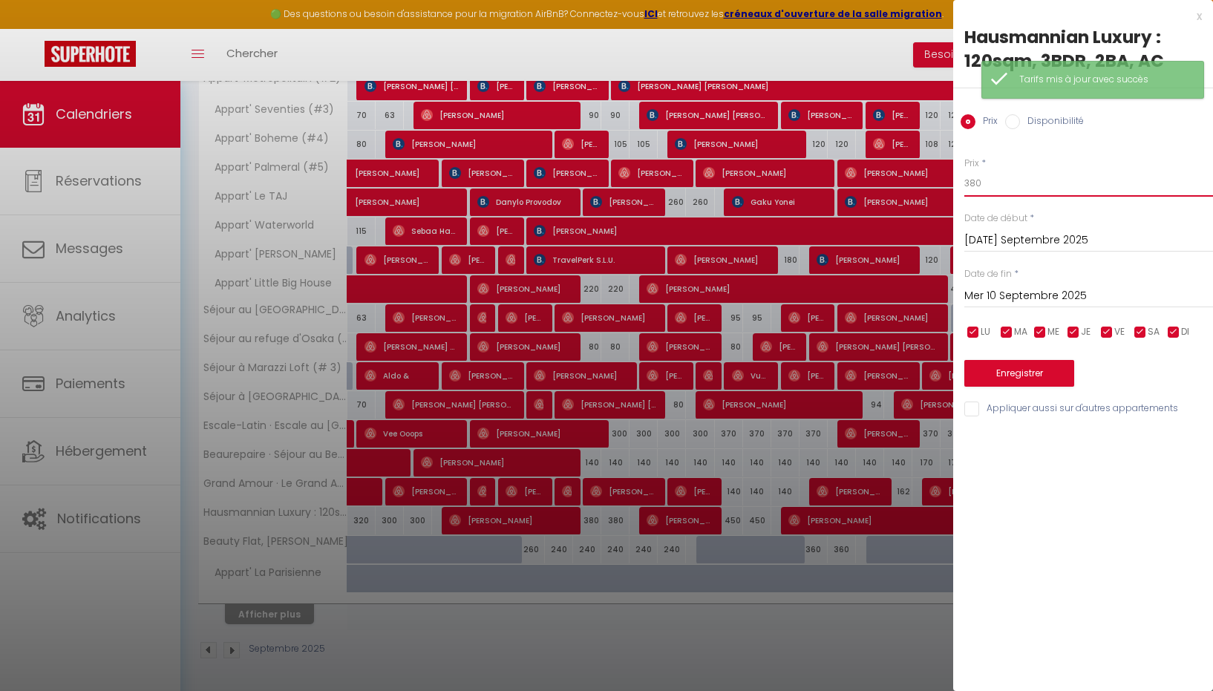
click at [997, 188] on input "380" at bounding box center [1089, 183] width 249 height 27
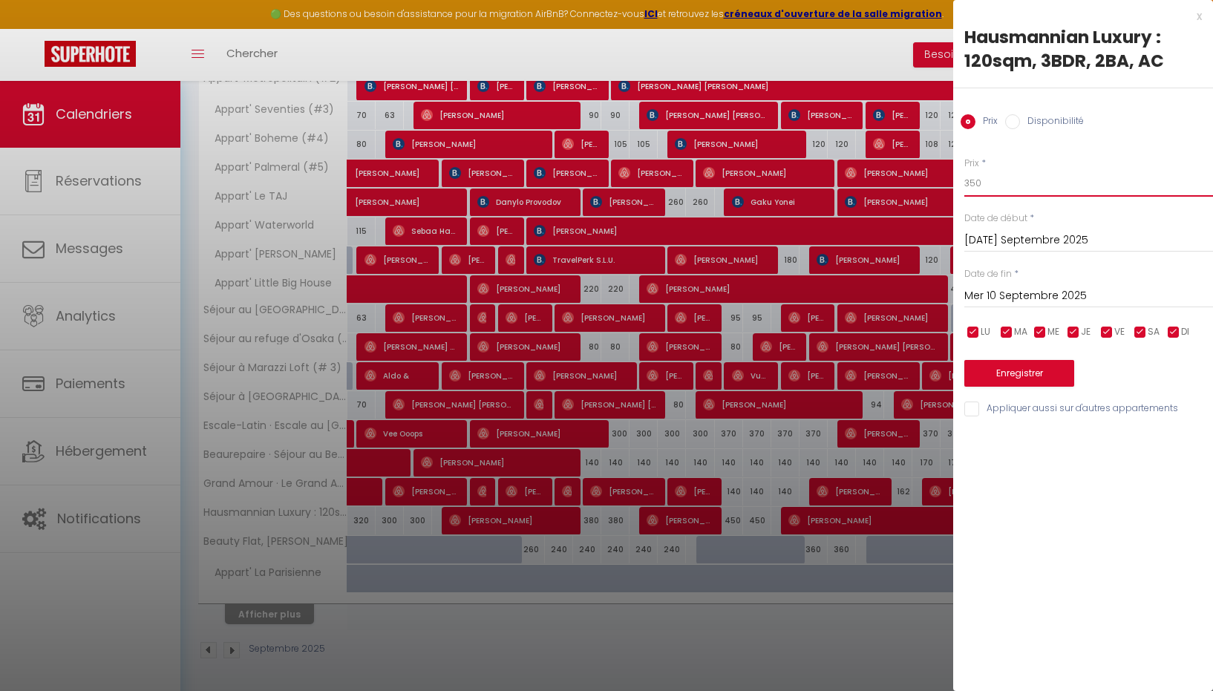
type input "350"
click at [1009, 296] on input "Mer 10 Septembre 2025" at bounding box center [1089, 296] width 249 height 19
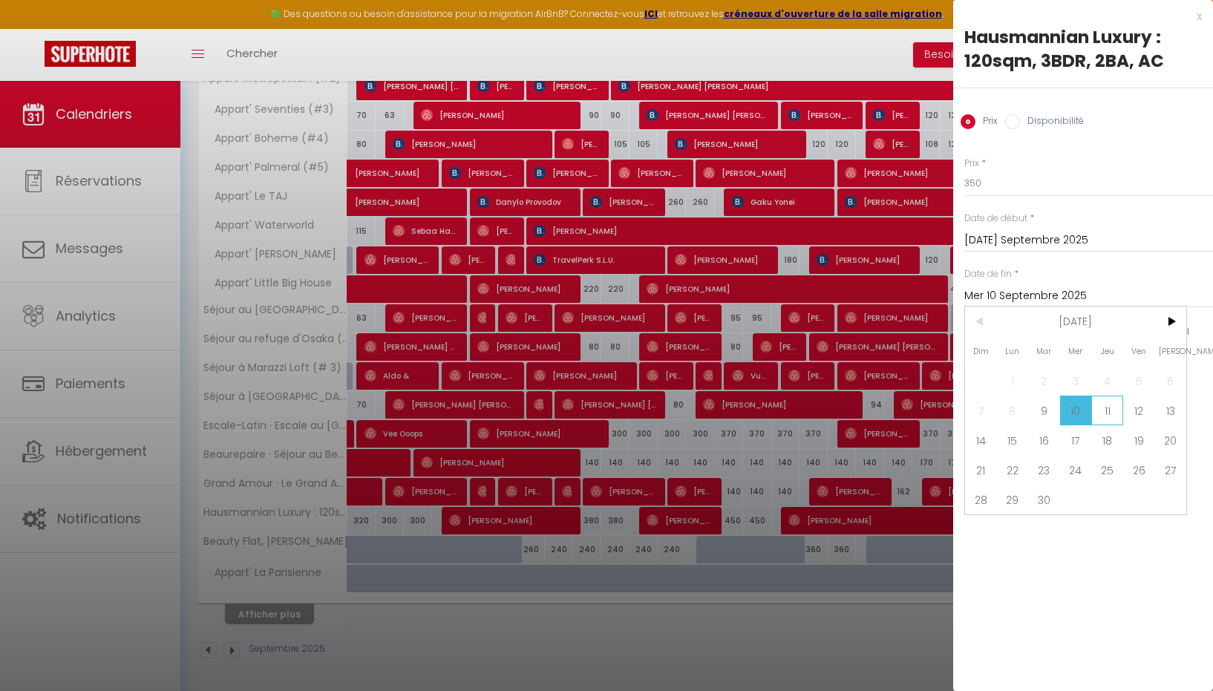
click at [1106, 403] on span "11" at bounding box center [1108, 411] width 32 height 30
type input "Jeu 11 Septembre 2025"
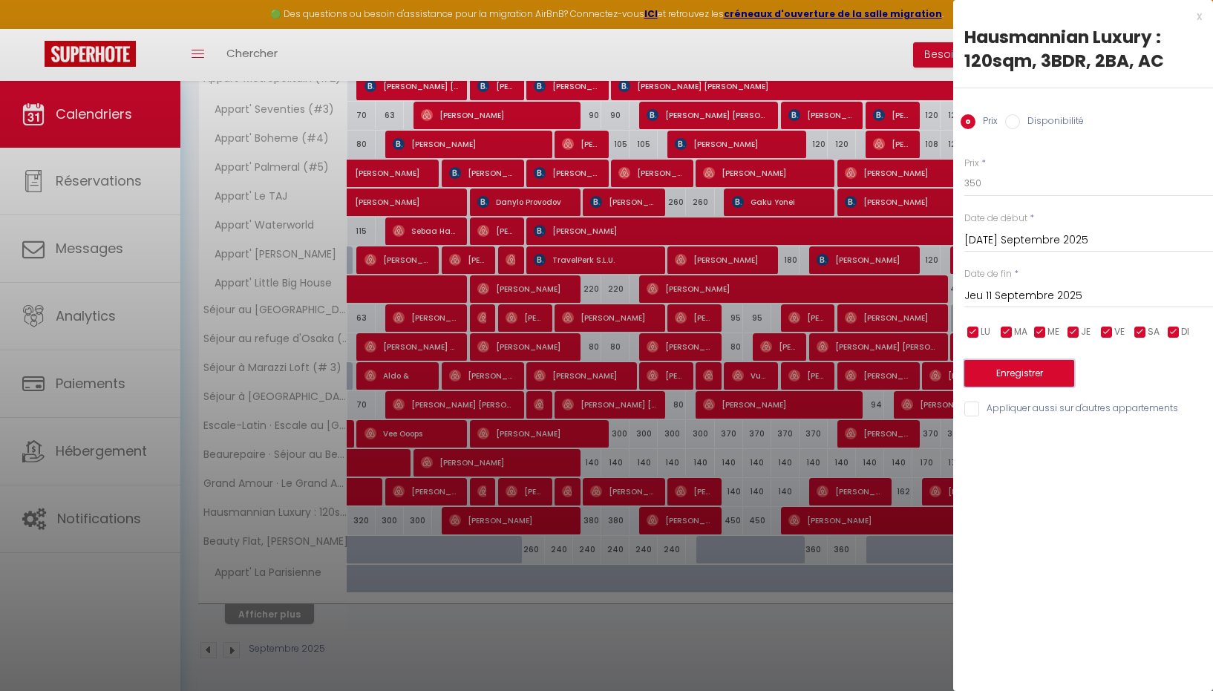
click at [1030, 365] on button "Enregistrer" at bounding box center [1020, 373] width 110 height 27
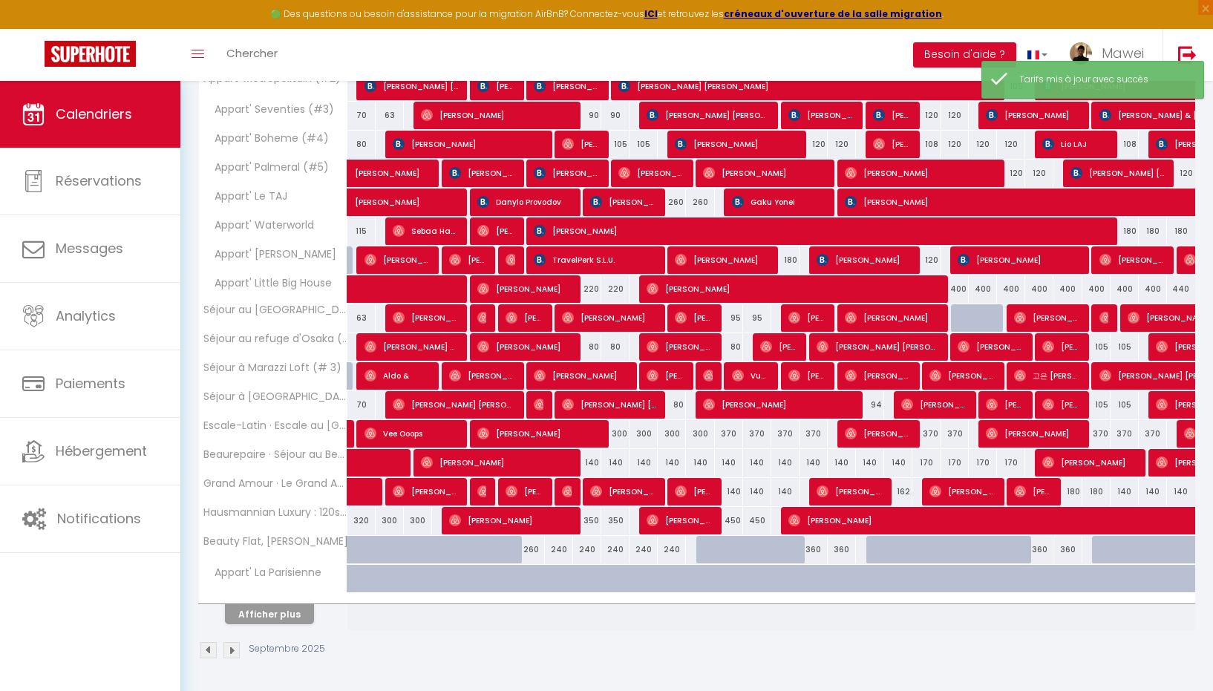
scroll to position [0, 0]
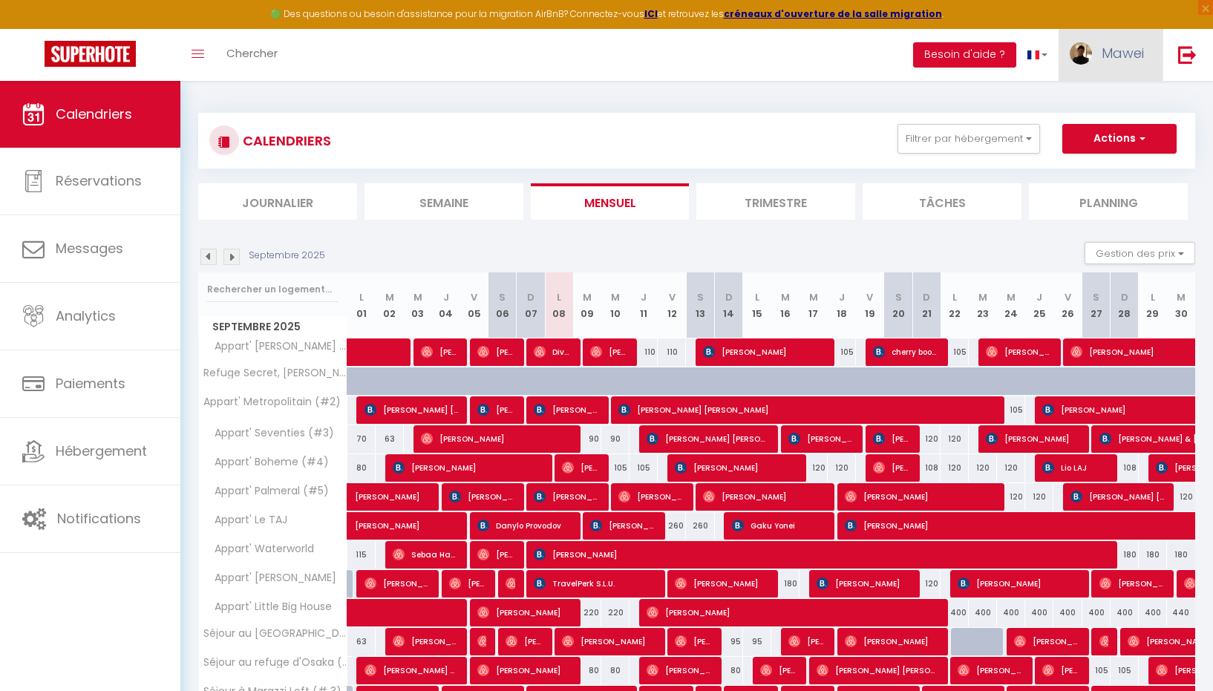
click at [1124, 50] on span "Mawei" at bounding box center [1123, 53] width 42 height 19
click at [1089, 102] on link "Paramètres" at bounding box center [1104, 103] width 110 height 25
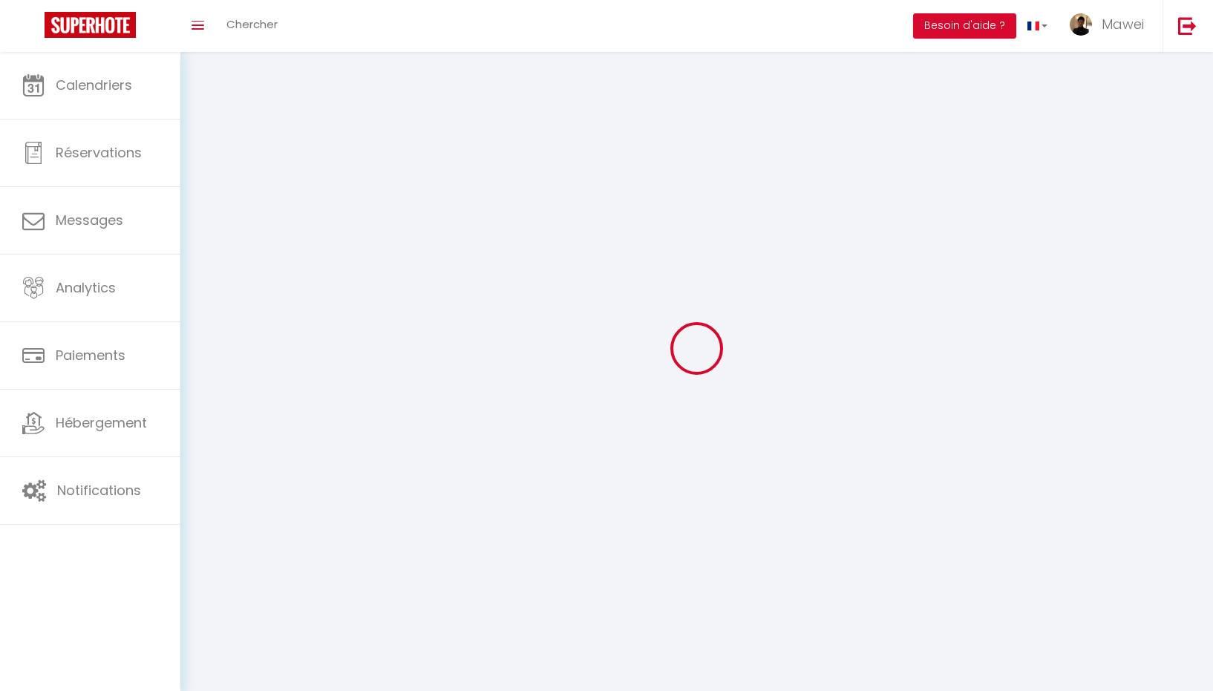
type input "Mawei"
type input "[PERSON_NAME]"
type input "0621795227"
type input "[STREET_ADDRESS]"
type input "75019"
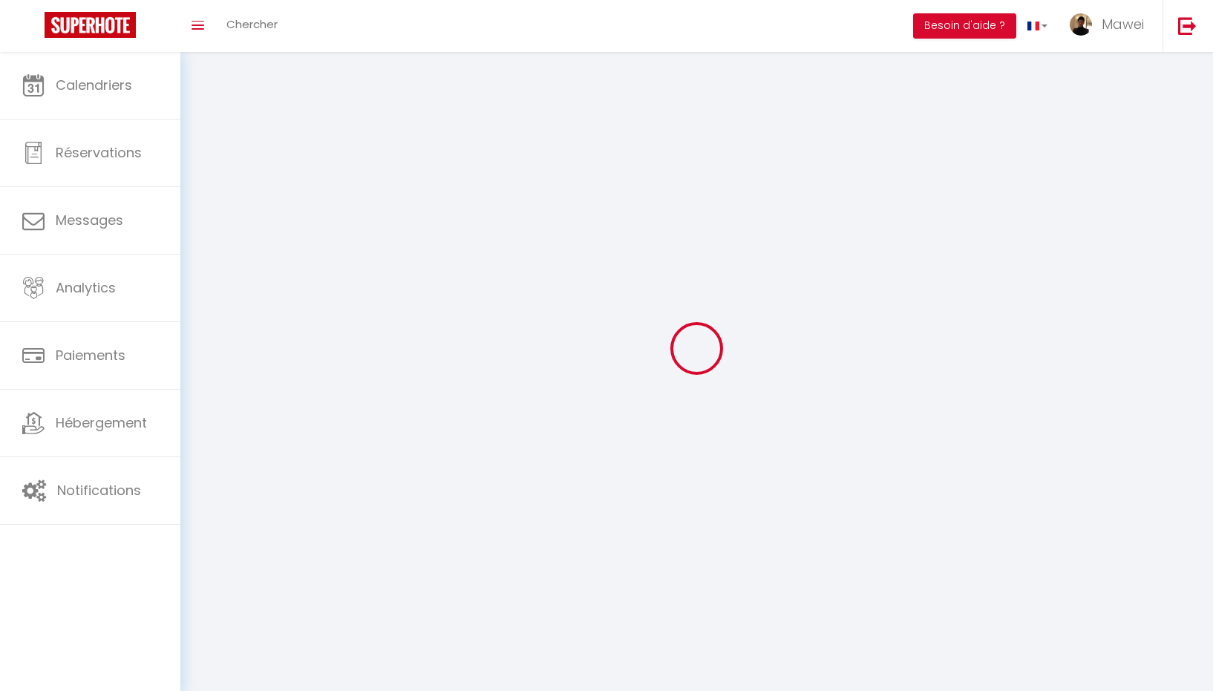
type input "[GEOGRAPHIC_DATA]"
type input "7dDYHXpHTj1AWNXdPIuBjBNhH"
type input "rTpQQEd3jI0v1NwwNS6GEF5K9"
type input "[URL][DOMAIN_NAME]"
select select "1"
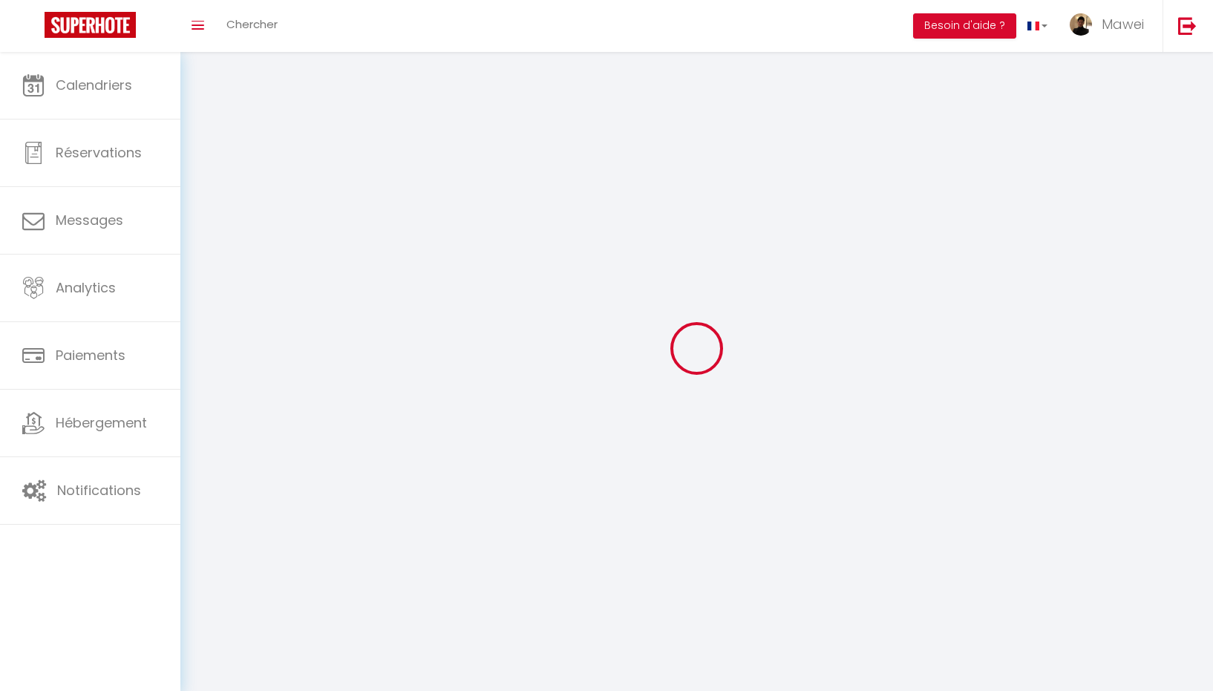
select select "28"
select select "fr"
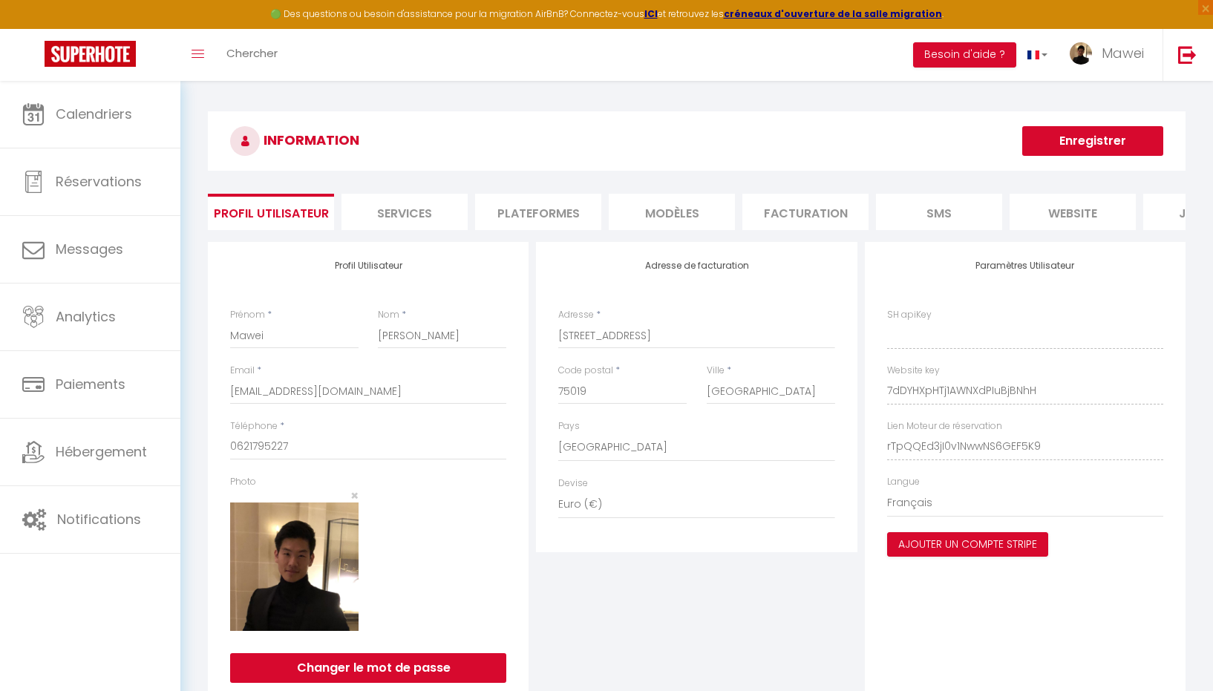
type input "7dDYHXpHTj1AWNXdPIuBjBNhH"
type input "rTpQQEd3jI0v1NwwNS6GEF5K9"
type input "[URL][DOMAIN_NAME]"
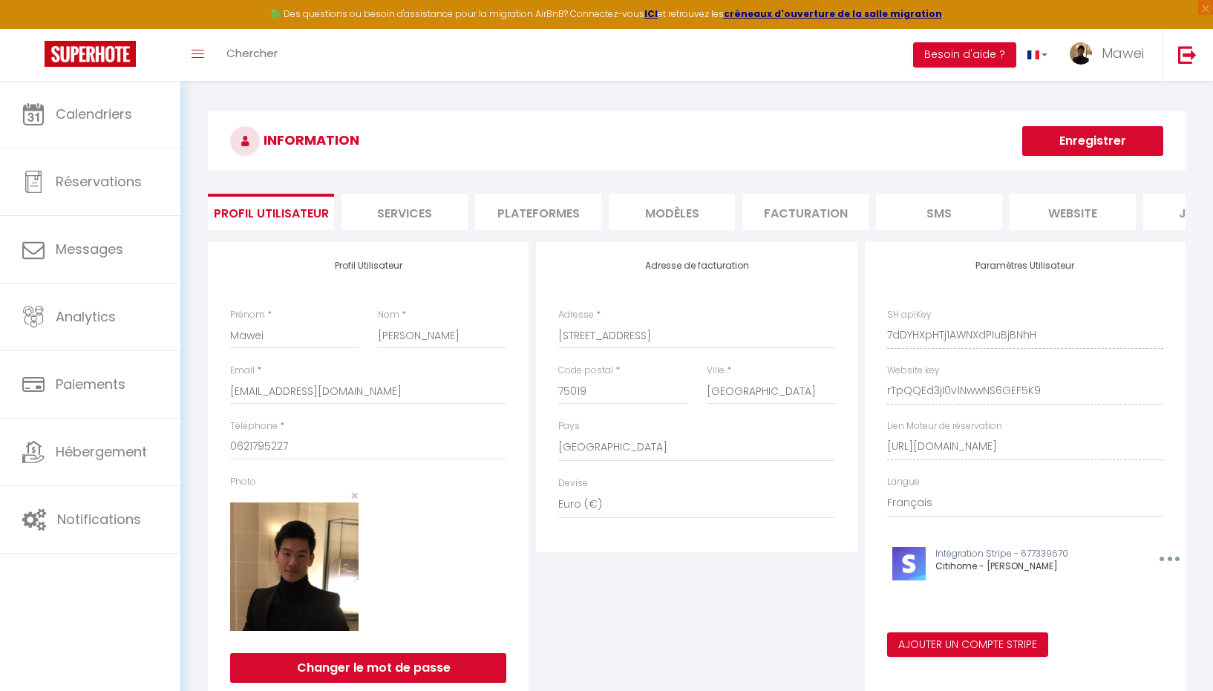
click at [585, 210] on li "Plateformes" at bounding box center [538, 212] width 126 height 36
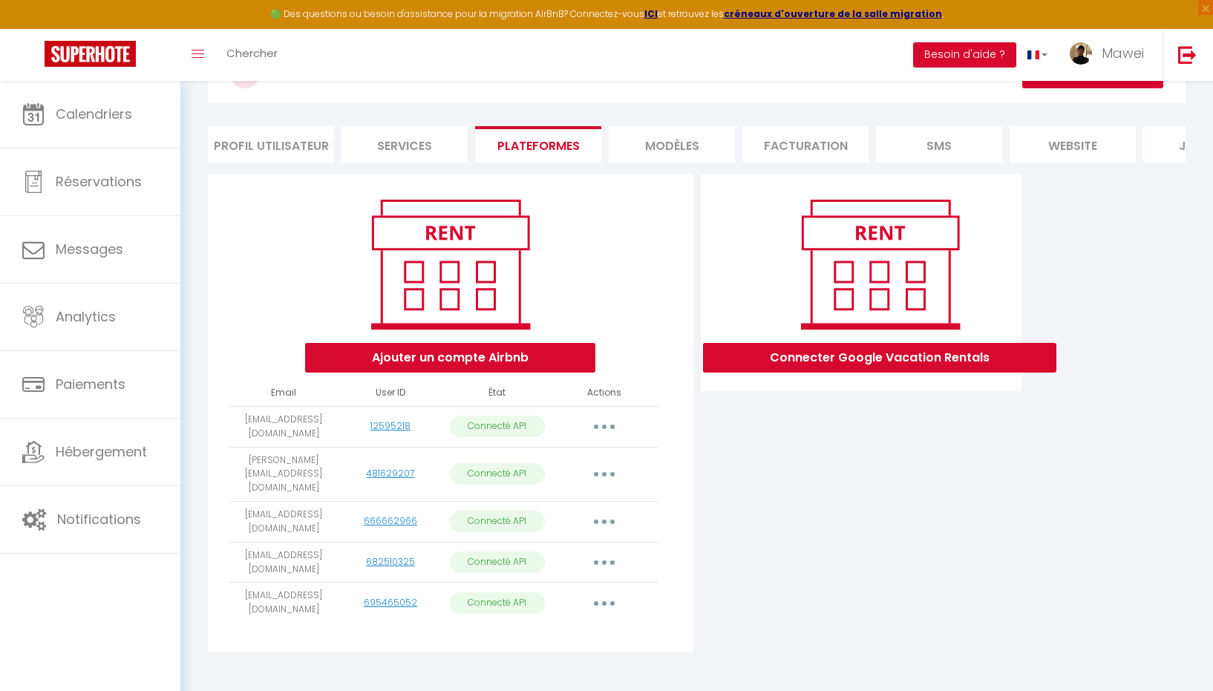
scroll to position [81, 0]
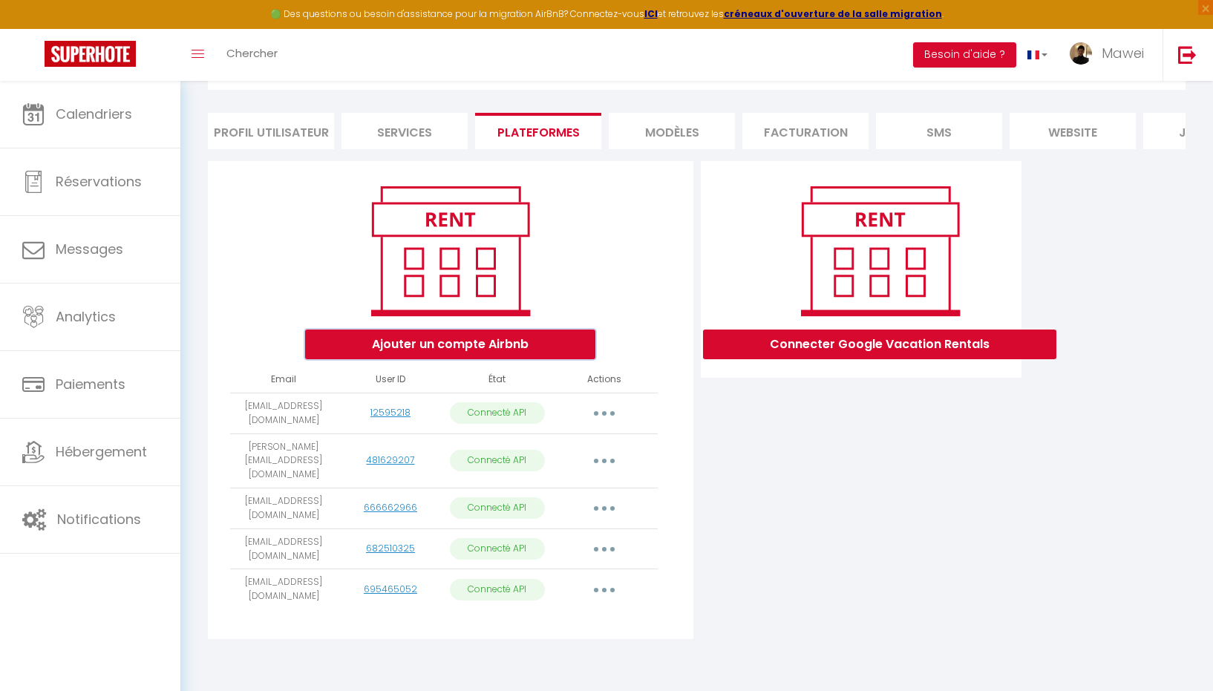
click at [428, 342] on button "Ajouter un compte Airbnb" at bounding box center [450, 345] width 290 height 30
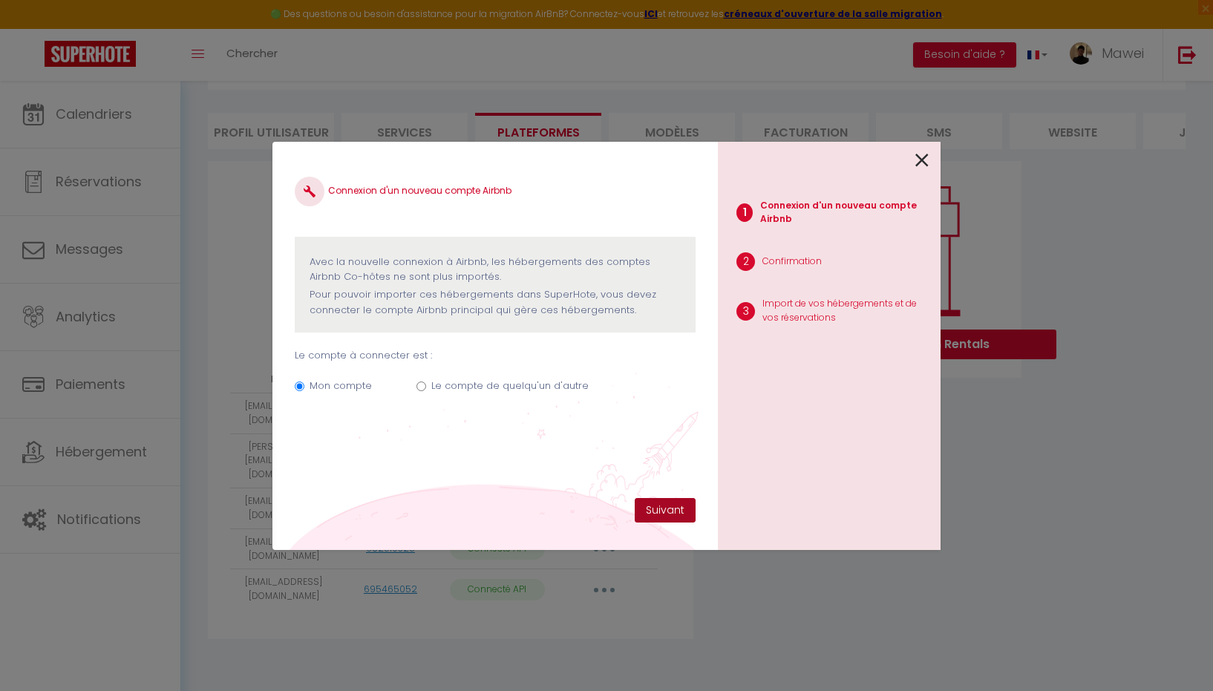
click at [674, 509] on button "Suivant" at bounding box center [665, 510] width 61 height 25
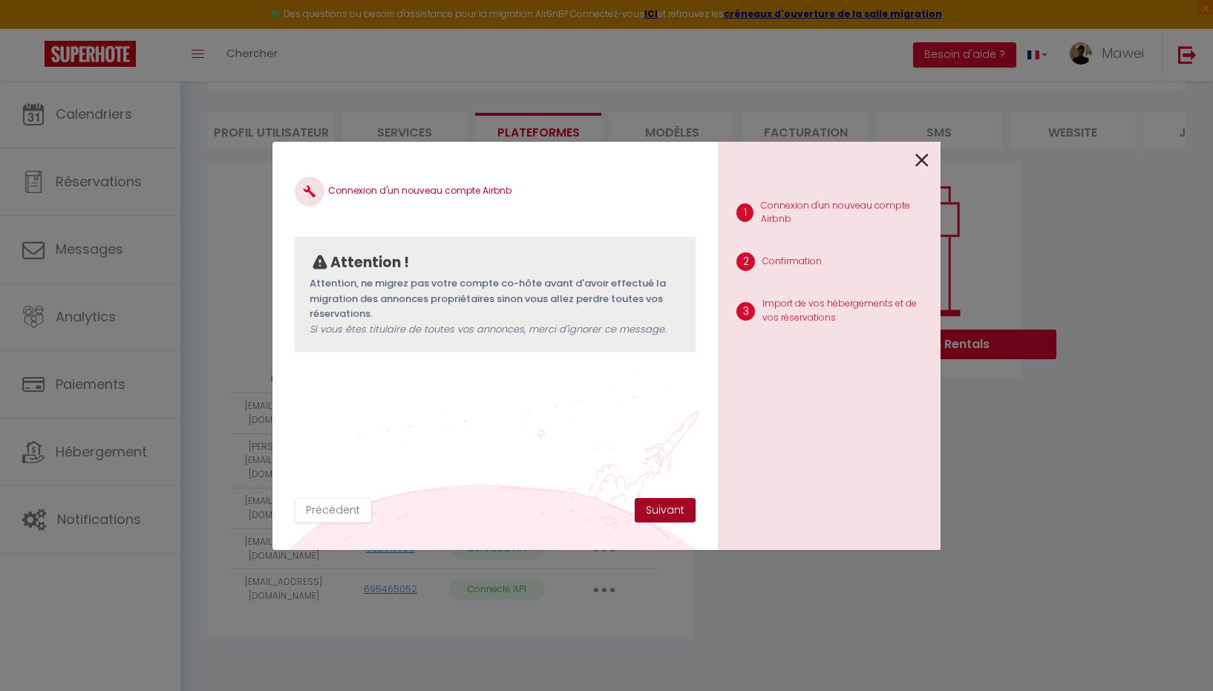
click at [674, 509] on button "Suivant" at bounding box center [665, 510] width 61 height 25
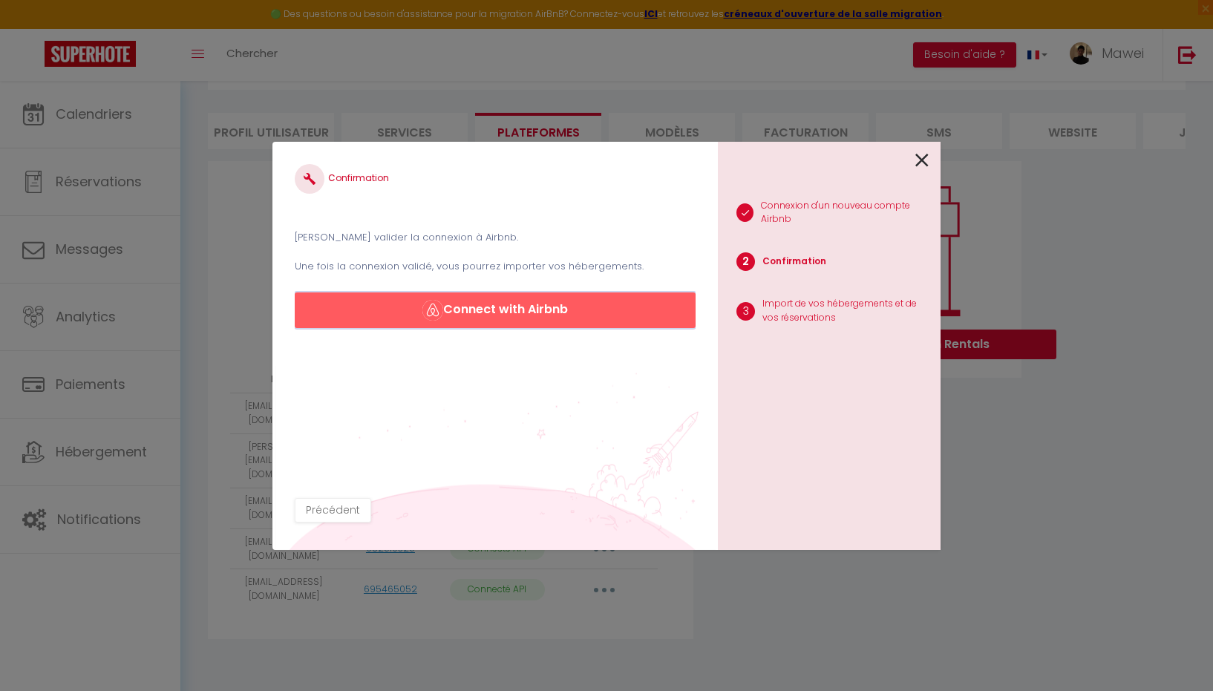
click at [486, 306] on button "Connect with Airbnb" at bounding box center [495, 311] width 401 height 36
click at [916, 156] on icon at bounding box center [922, 160] width 13 height 22
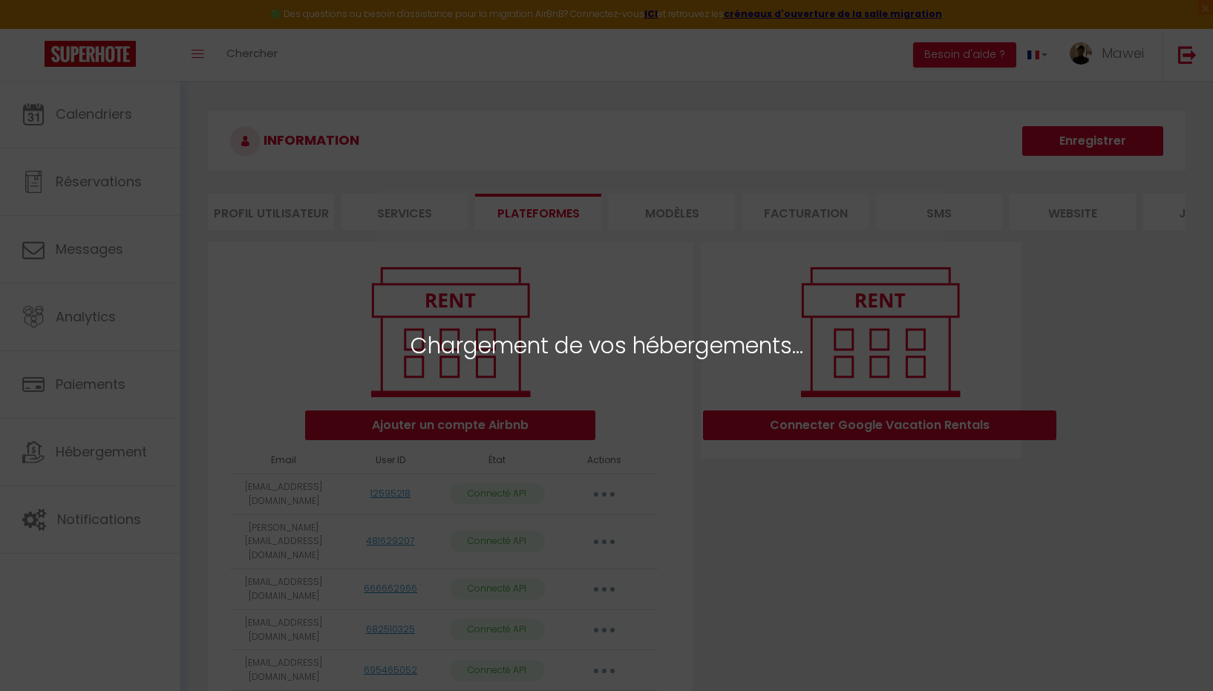
select select "55631"
select select "55640"
select select "55641"
select select "55642"
select select "55643"
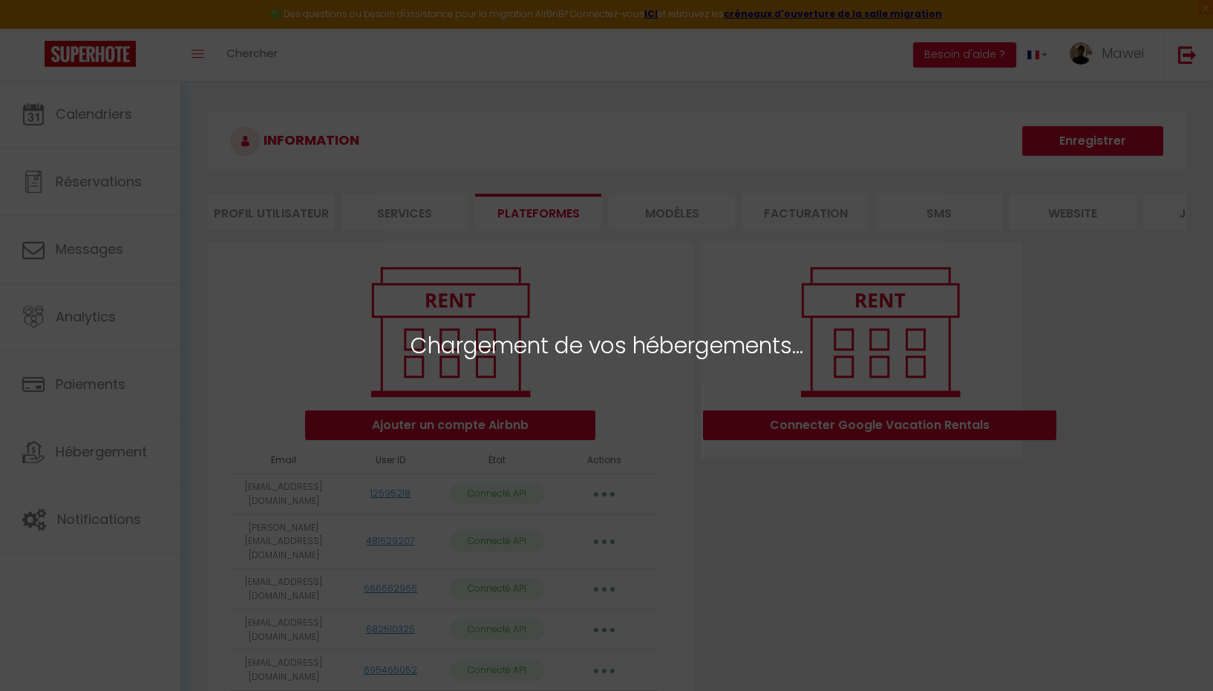
select select "55644"
select select "55645"
select select "55646"
select select "55647"
select select "55982"
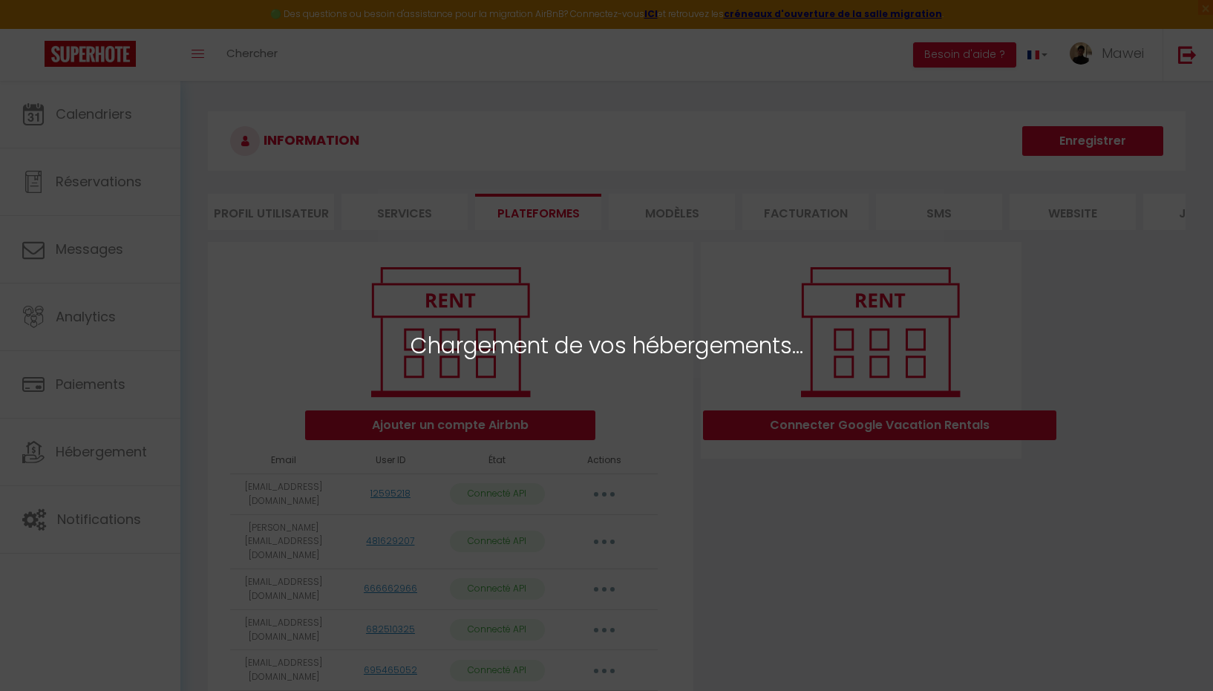
select select "55983"
select select "55984"
select select "55985"
select select "55986"
select select "55988"
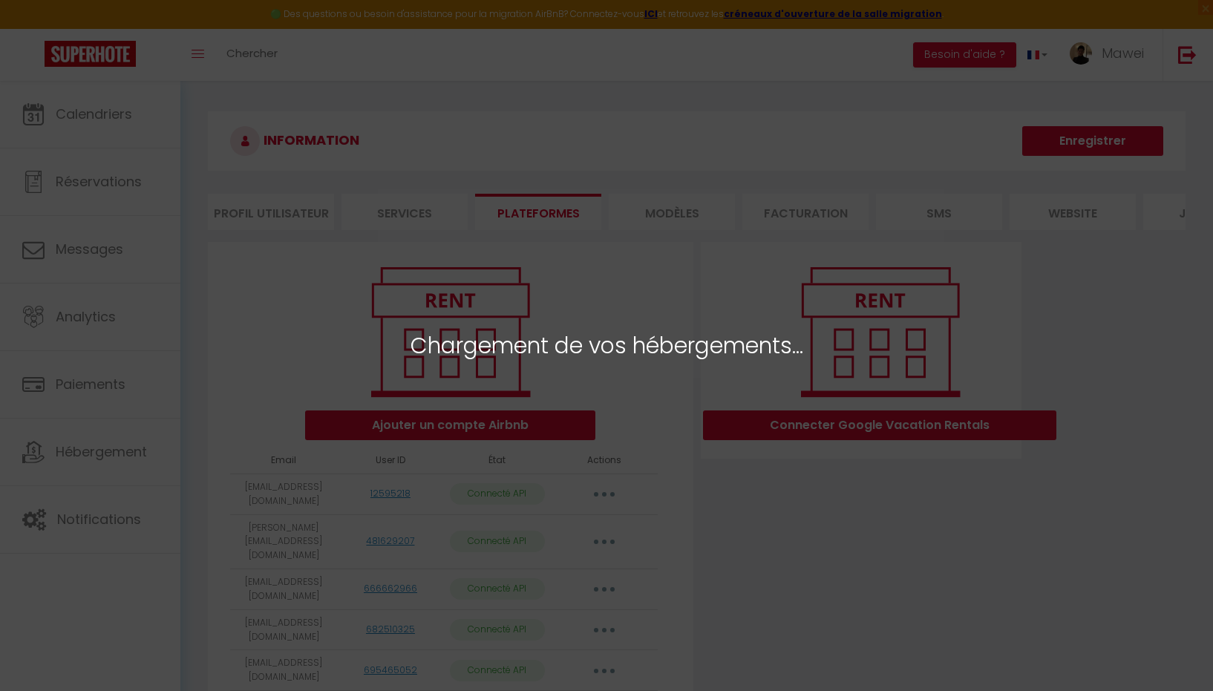
select select "55989"
select select "56510"
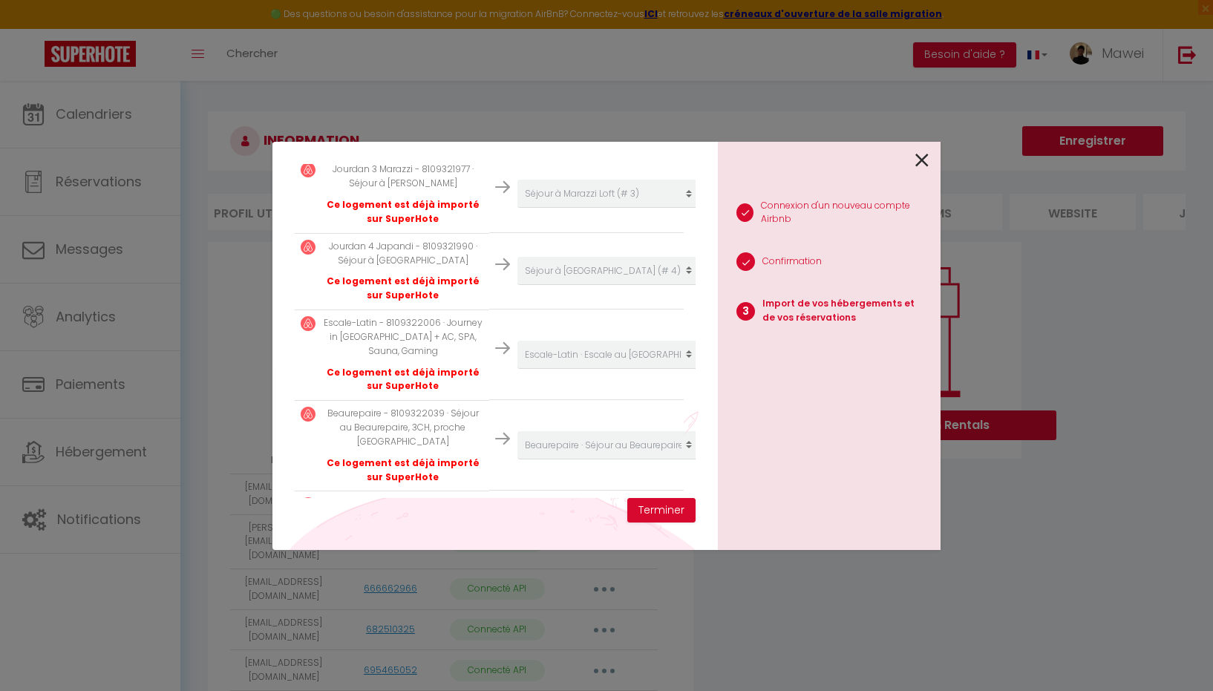
scroll to position [1357, 0]
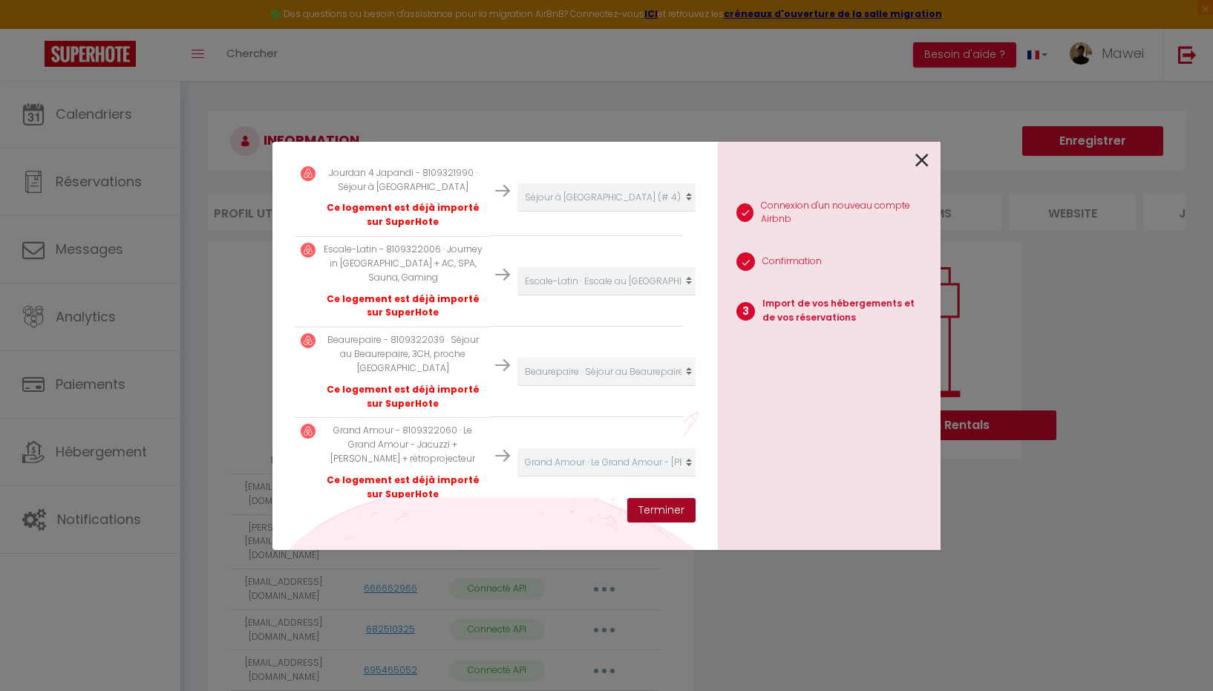
click at [662, 511] on button "Terminer" at bounding box center [661, 510] width 68 height 25
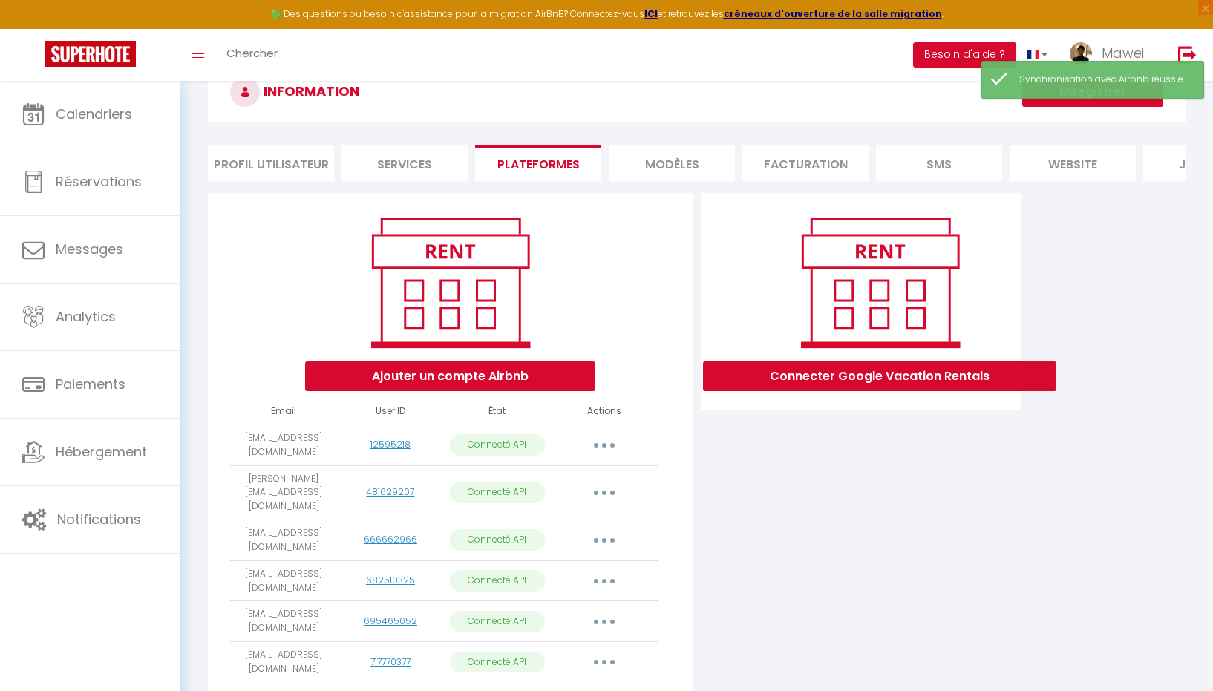
scroll to position [97, 0]
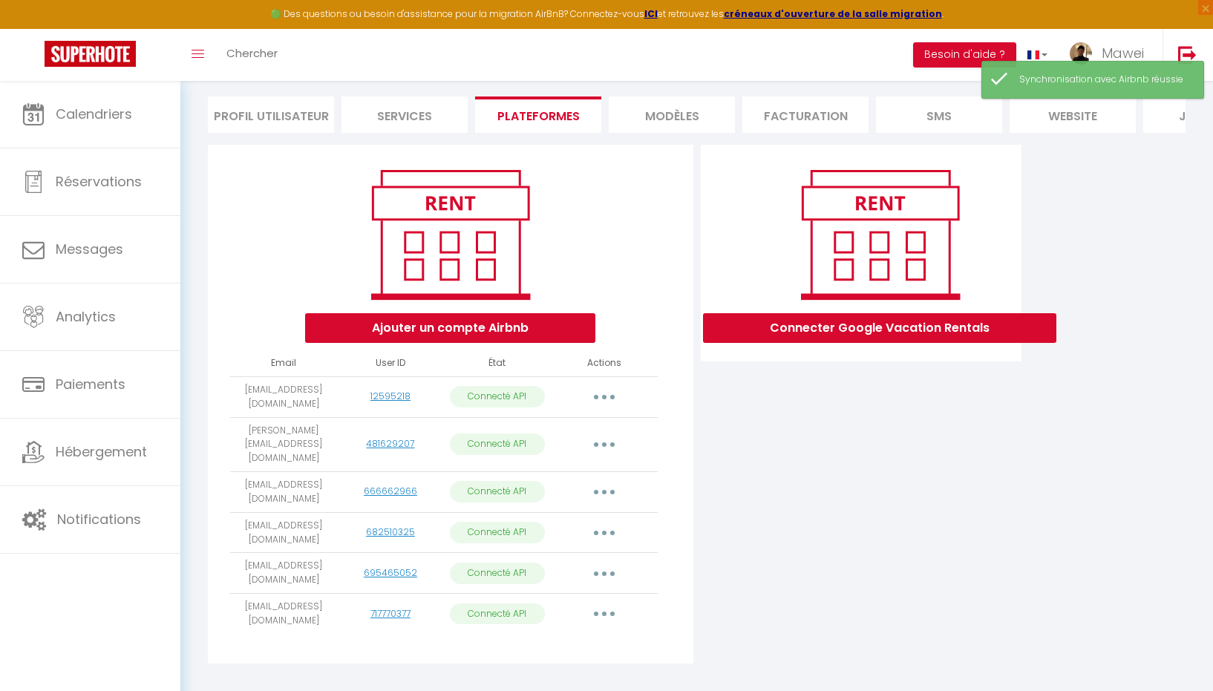
click at [608, 602] on button "button" at bounding box center [605, 614] width 42 height 24
click at [596, 636] on link "Importer les appartements" at bounding box center [539, 648] width 164 height 25
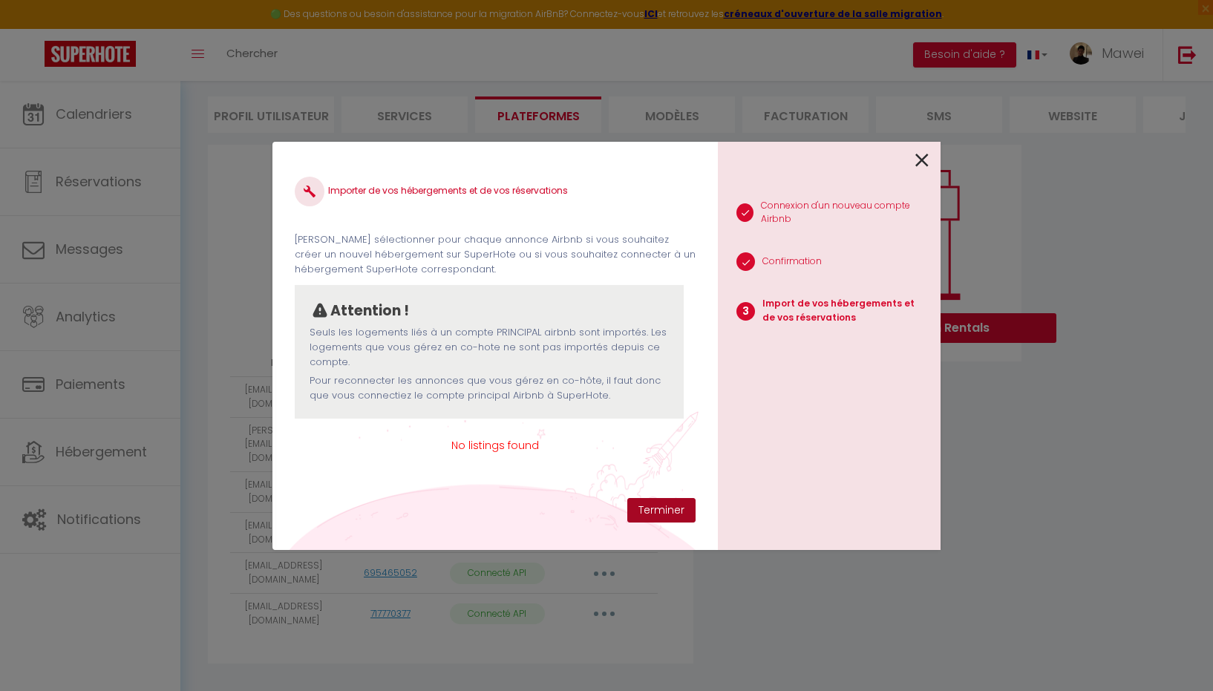
click at [657, 507] on button "Terminer" at bounding box center [661, 510] width 68 height 25
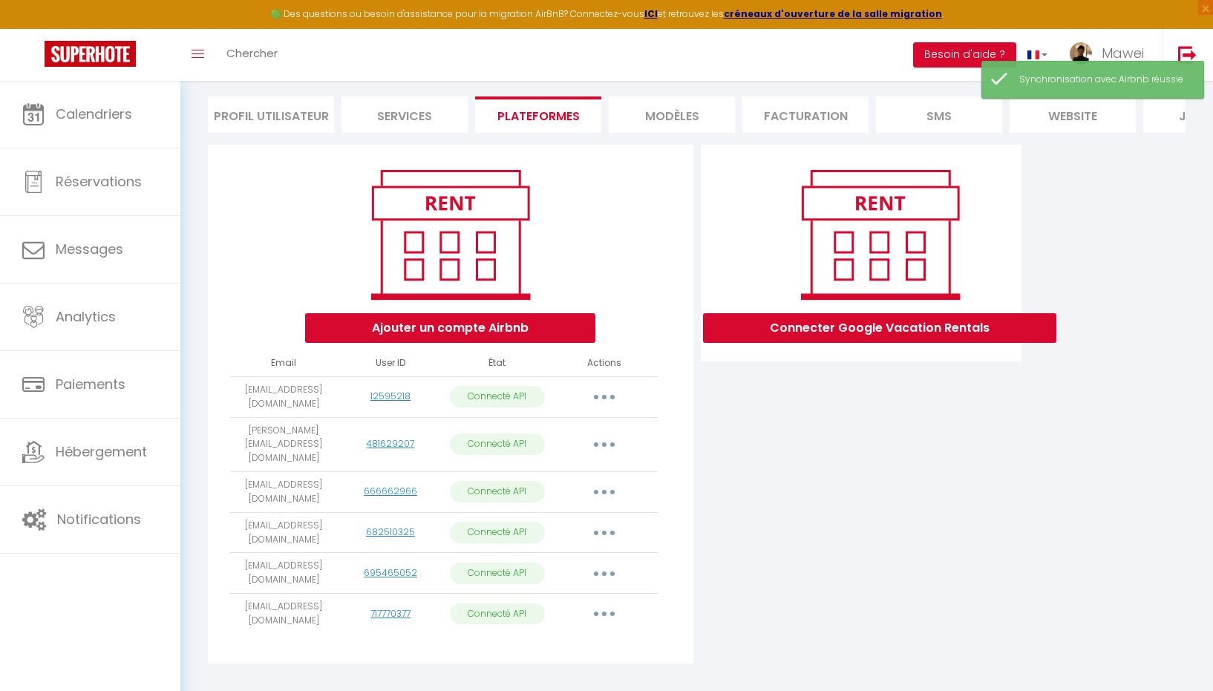
click at [598, 602] on button "button" at bounding box center [605, 614] width 42 height 24
click at [567, 689] on link "Reconnecter le compte" at bounding box center [539, 701] width 164 height 25
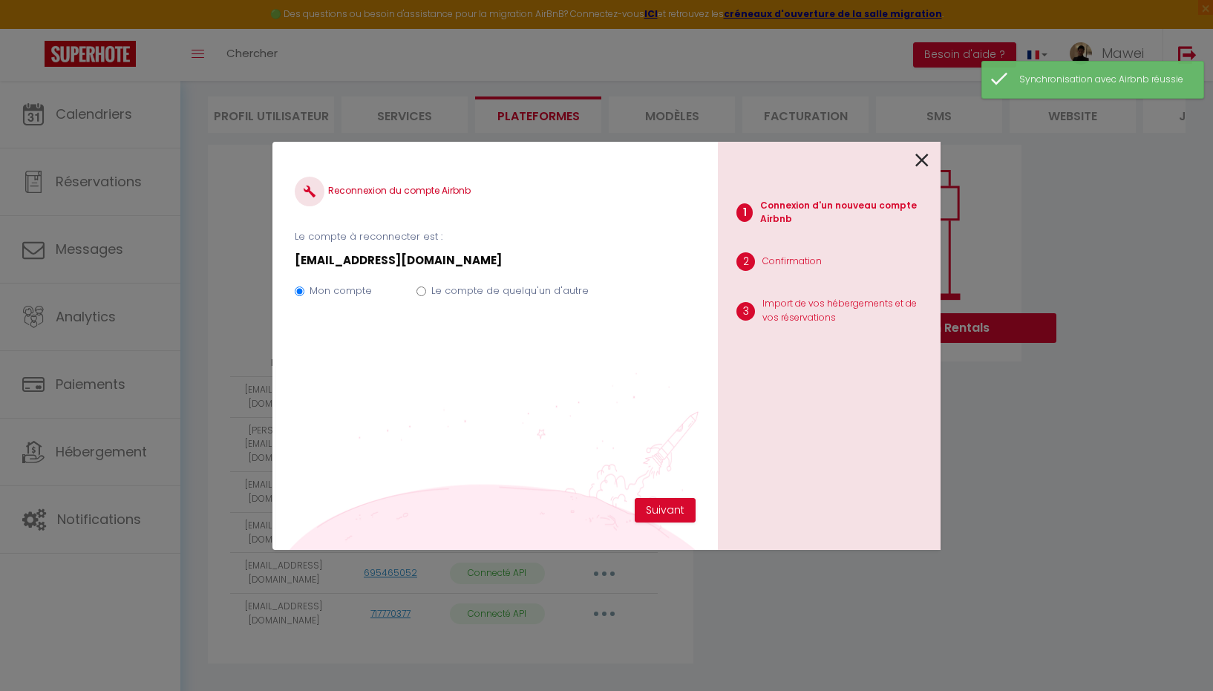
click at [454, 287] on label "Le compte de quelqu'un d'autre" at bounding box center [509, 291] width 157 height 15
click at [426, 287] on input "Le compte de quelqu'un d'autre" at bounding box center [422, 292] width 10 height 10
radio input "true"
radio input "false"
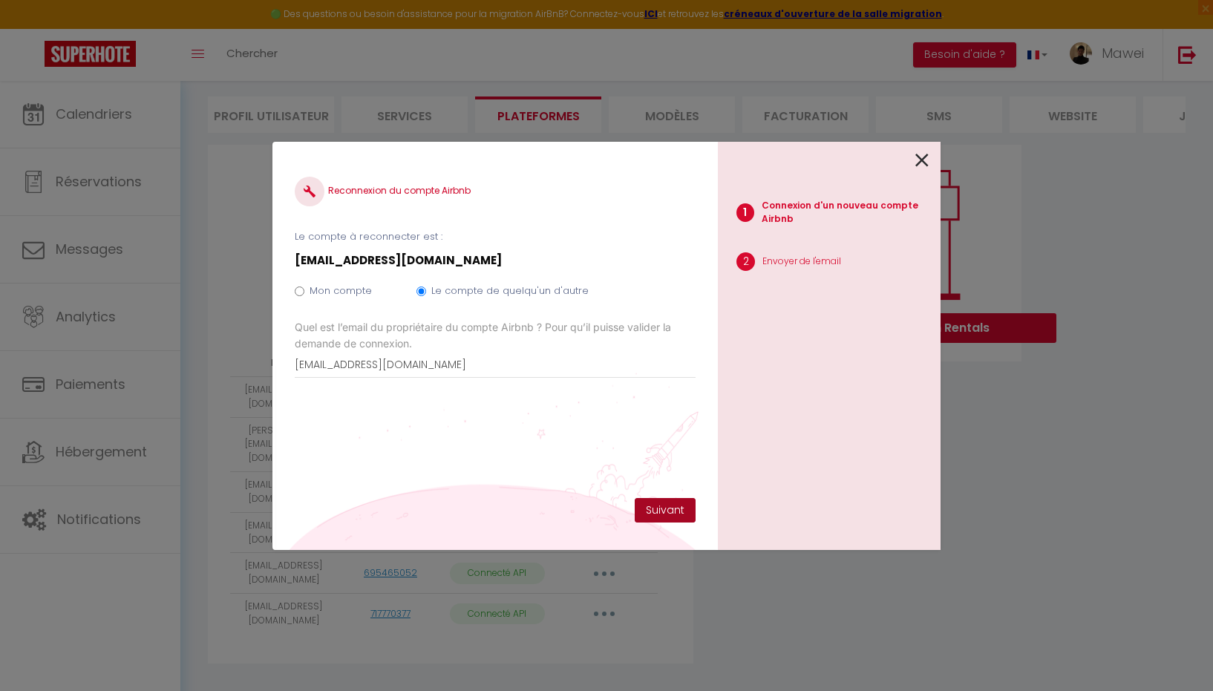
click at [674, 508] on button "Suivant" at bounding box center [665, 510] width 61 height 25
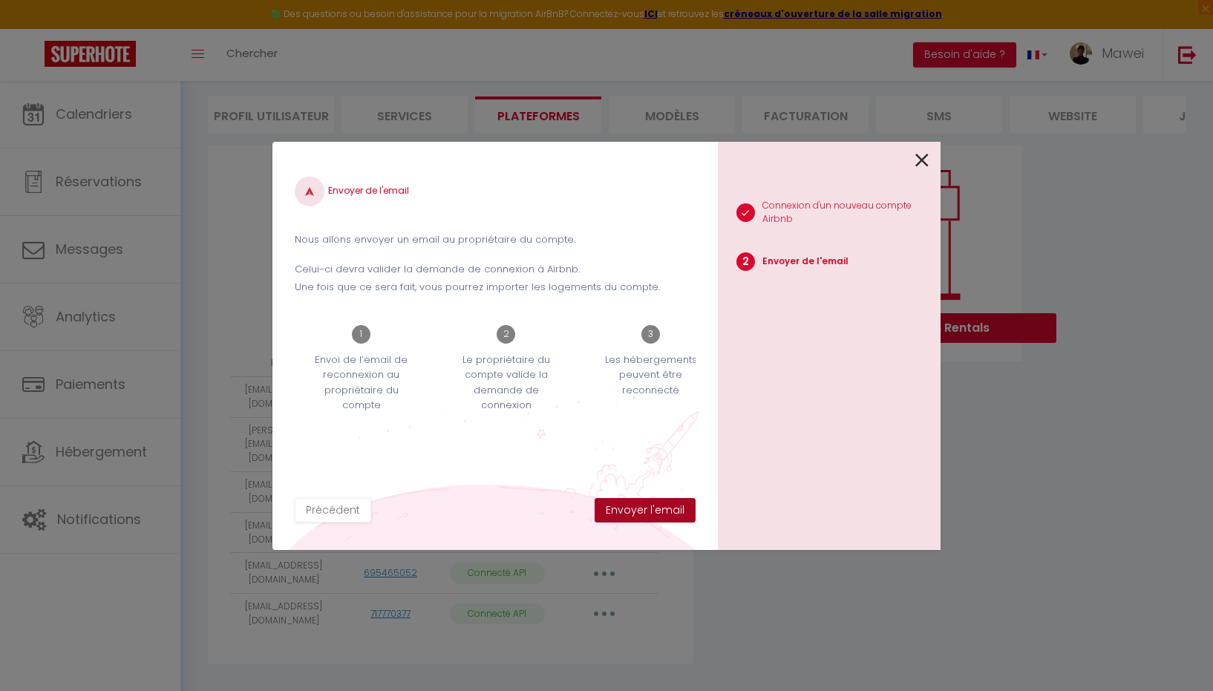
click at [668, 508] on button "Envoyer l'email" at bounding box center [645, 510] width 101 height 25
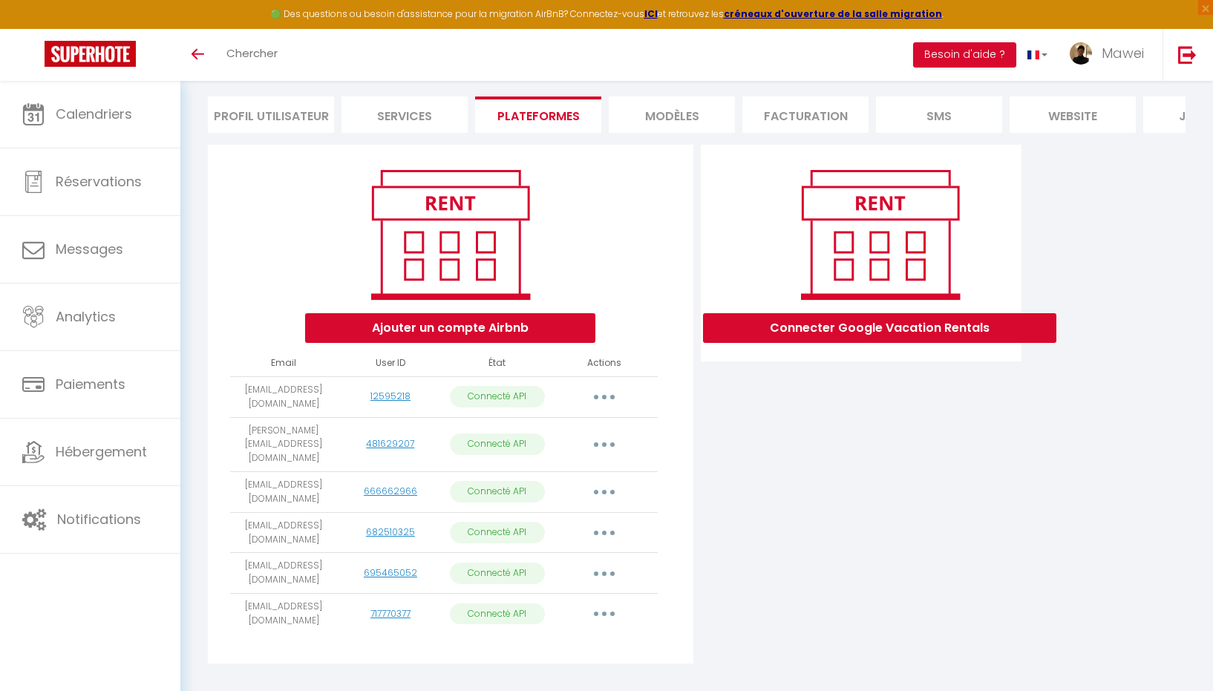
click at [604, 612] on icon "button" at bounding box center [604, 614] width 4 height 4
click at [566, 636] on link "Importer les appartements" at bounding box center [539, 648] width 164 height 25
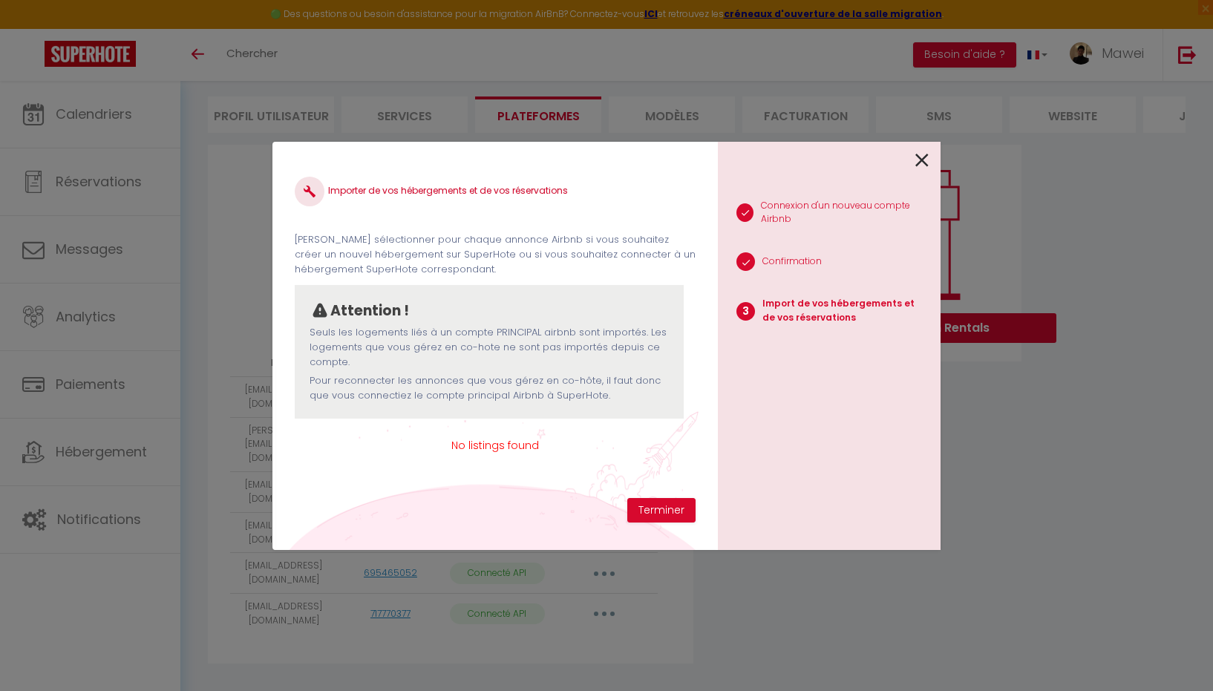
click at [508, 448] on span "No listings found" at bounding box center [495, 445] width 401 height 16
click at [656, 506] on button "Terminer" at bounding box center [661, 510] width 68 height 25
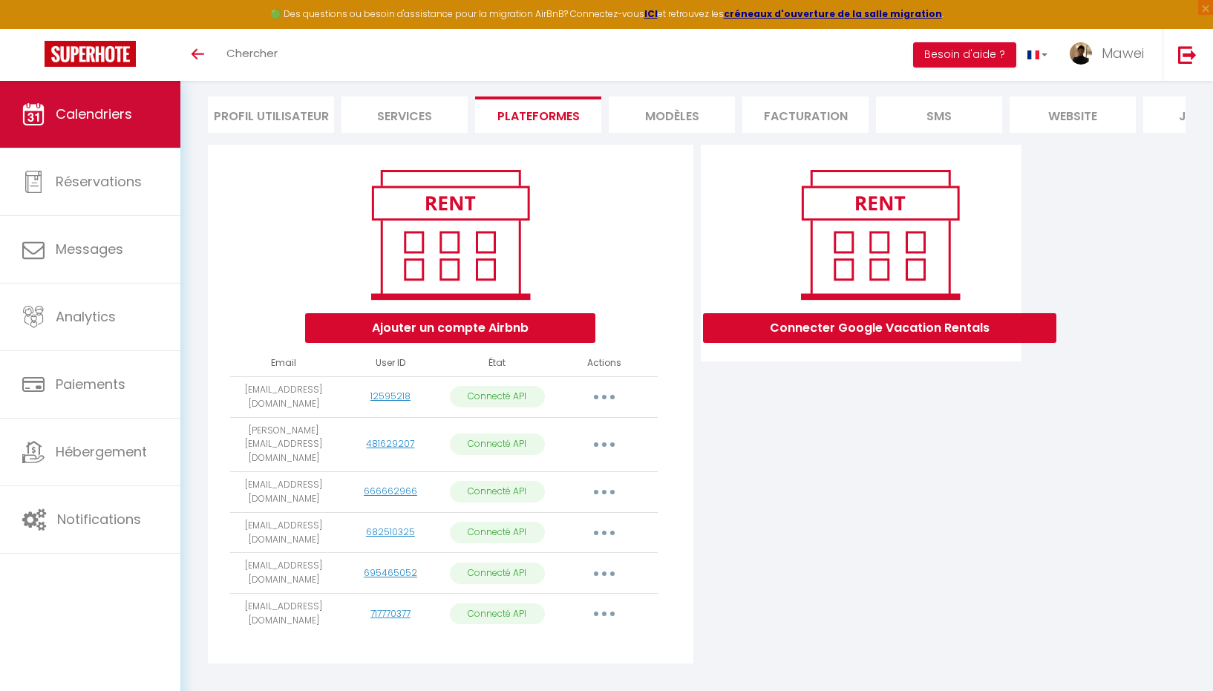
click at [143, 120] on link "Calendriers" at bounding box center [90, 114] width 180 height 67
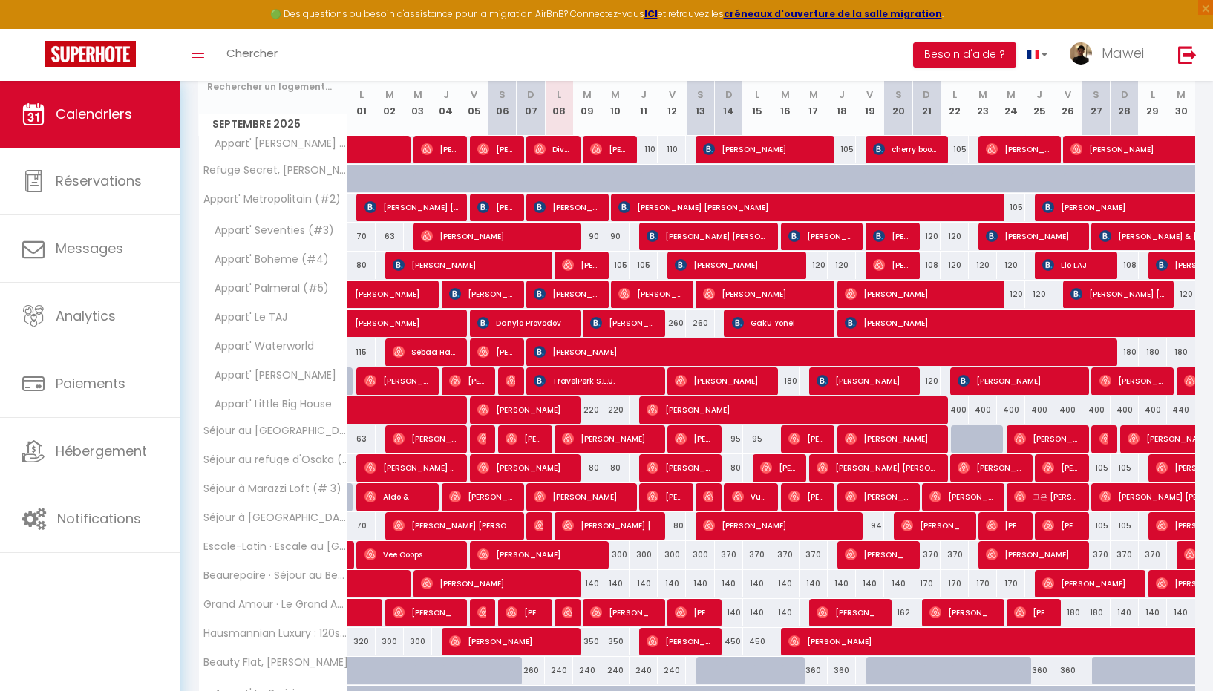
scroll to position [324, 0]
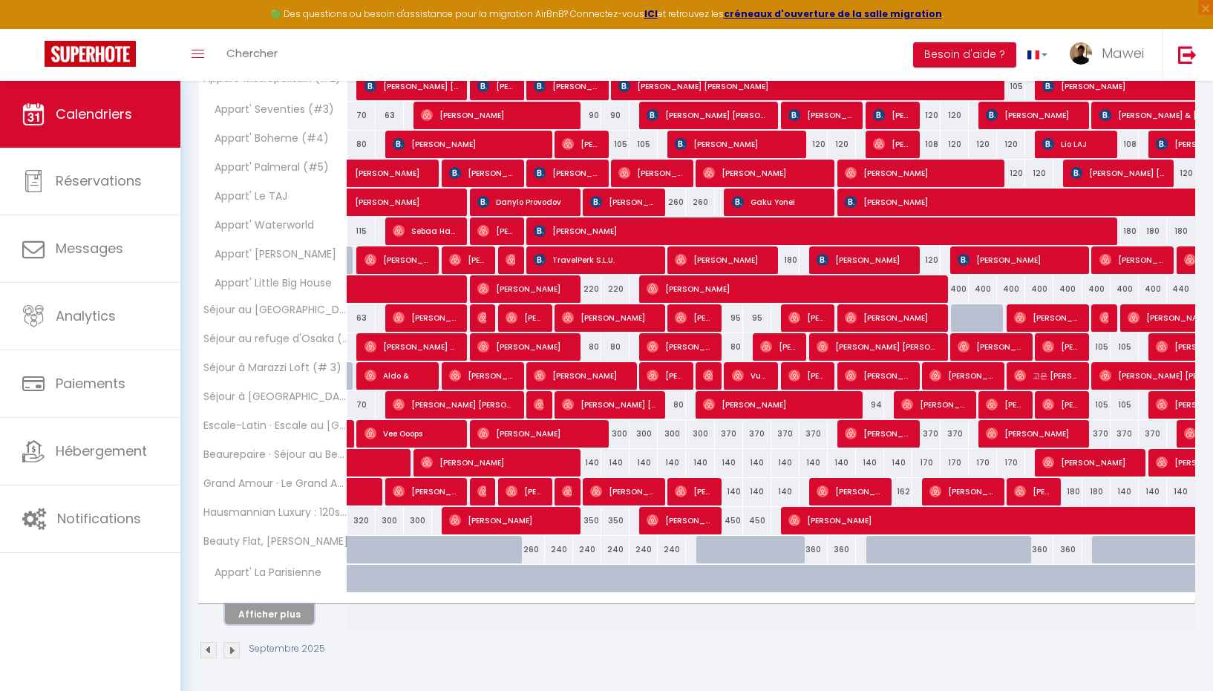
click at [271, 614] on button "Afficher plus" at bounding box center [269, 614] width 89 height 20
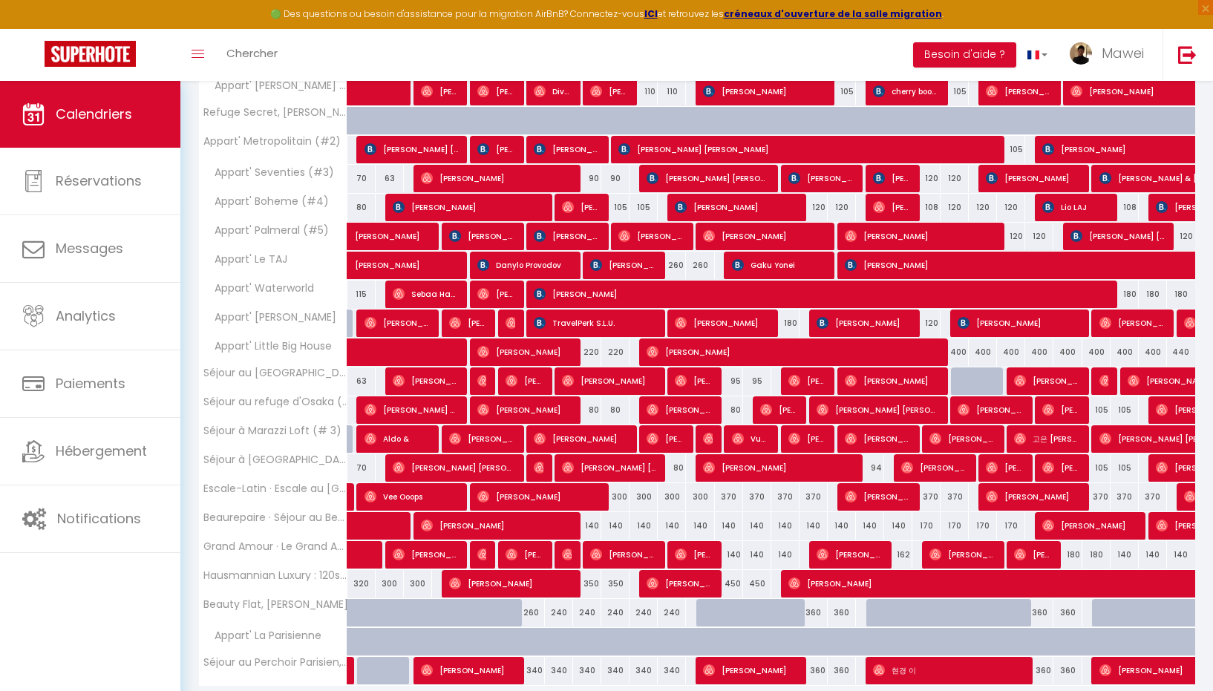
scroll to position [280, 0]
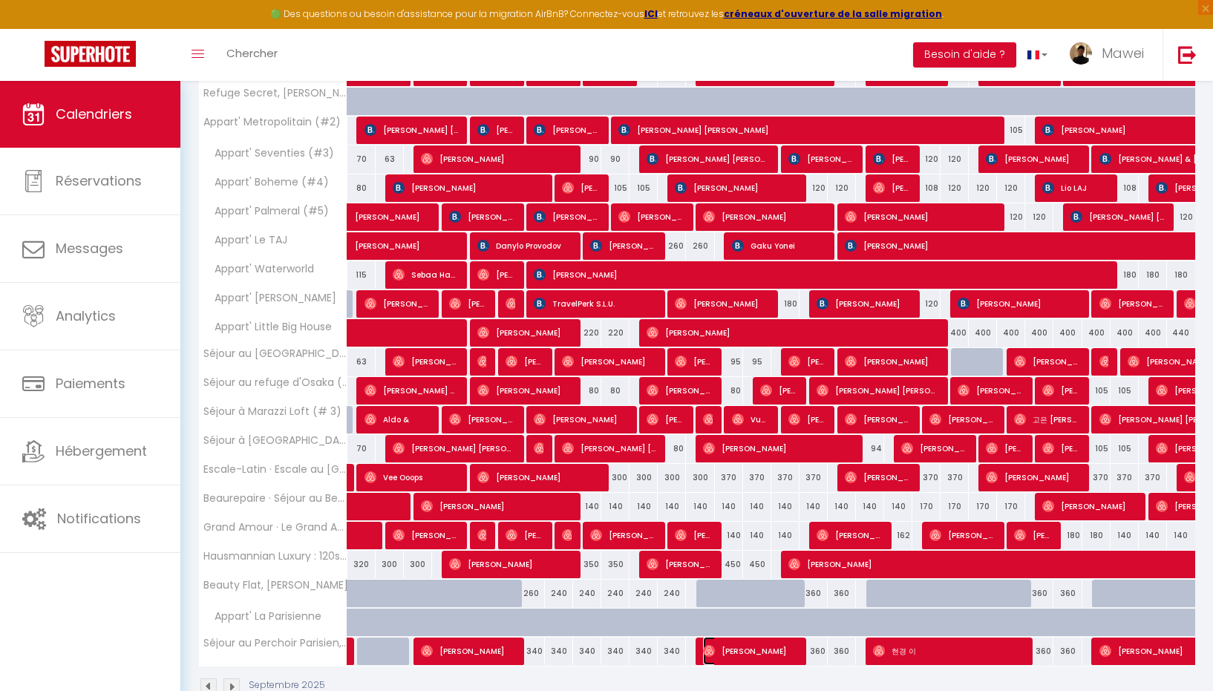
click at [795, 656] on span "Jordan MacIntosh" at bounding box center [750, 651] width 94 height 28
select select "OK"
select select "0"
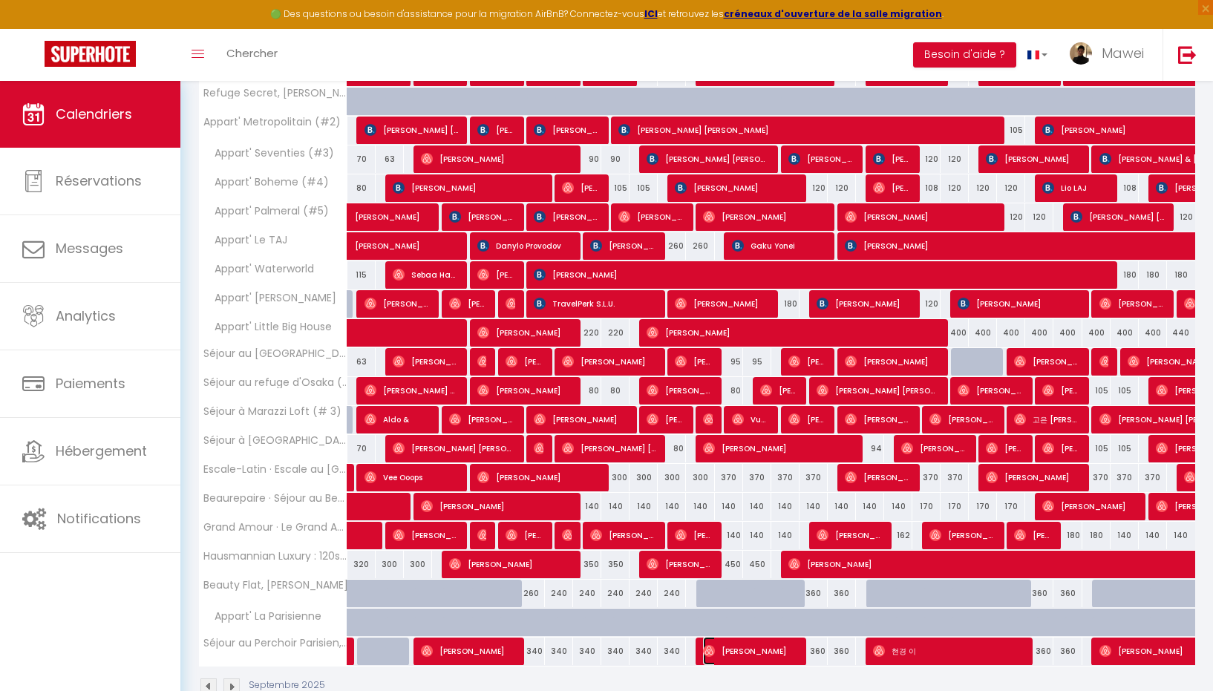
select select "1"
select select
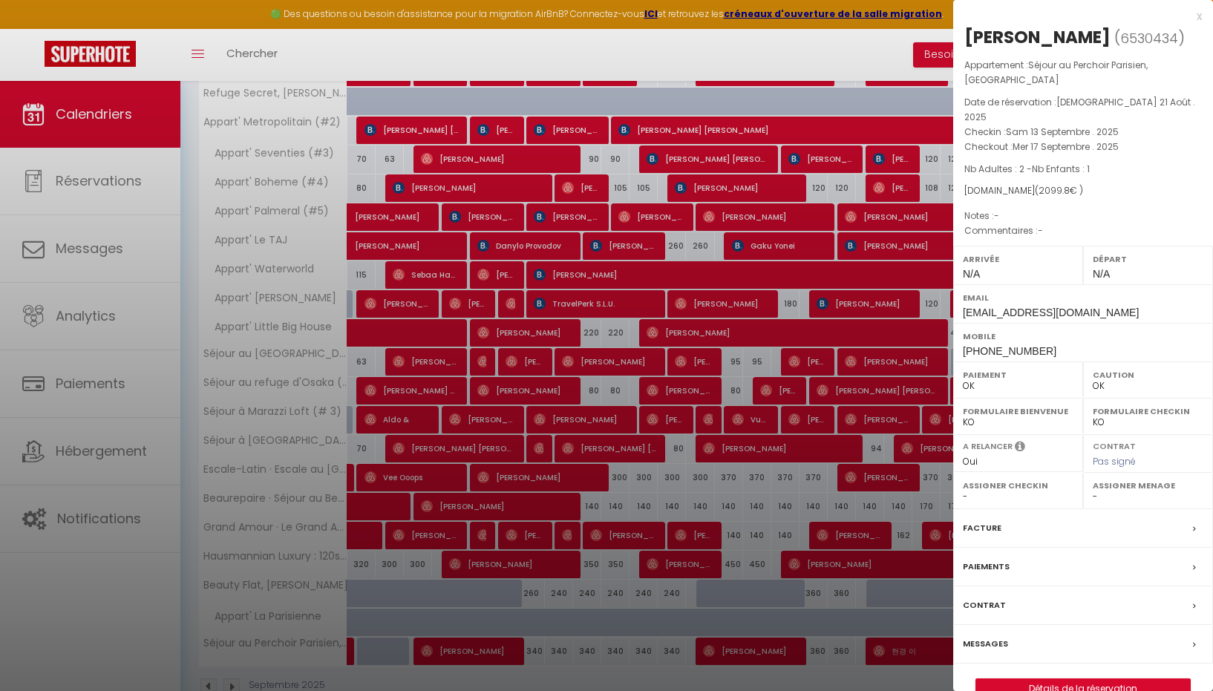
click at [1197, 14] on div "x" at bounding box center [1077, 16] width 249 height 18
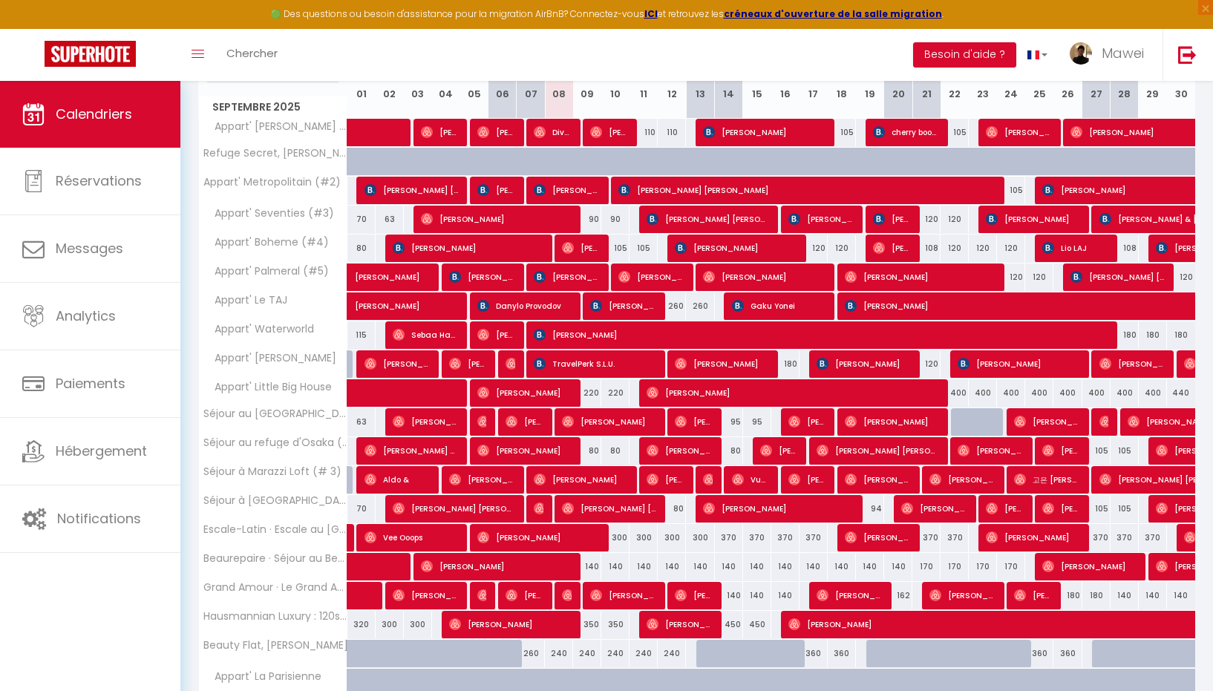
scroll to position [316, 0]
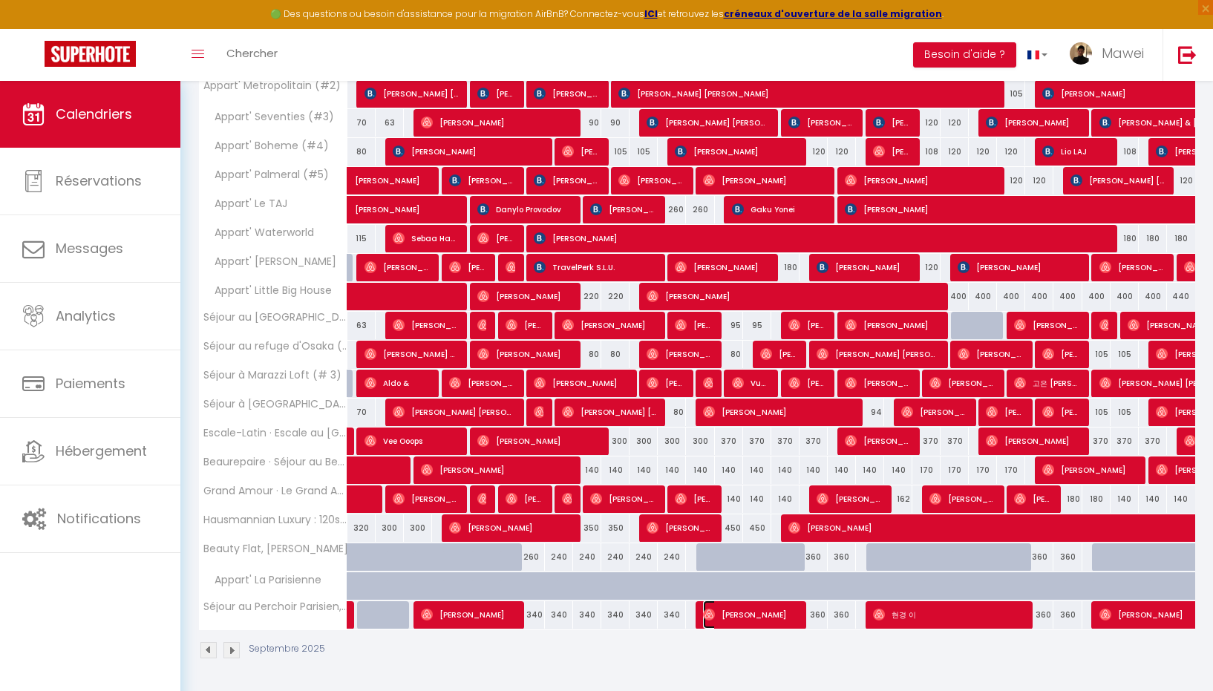
click at [766, 615] on span "Jordan MacIntosh" at bounding box center [750, 615] width 94 height 28
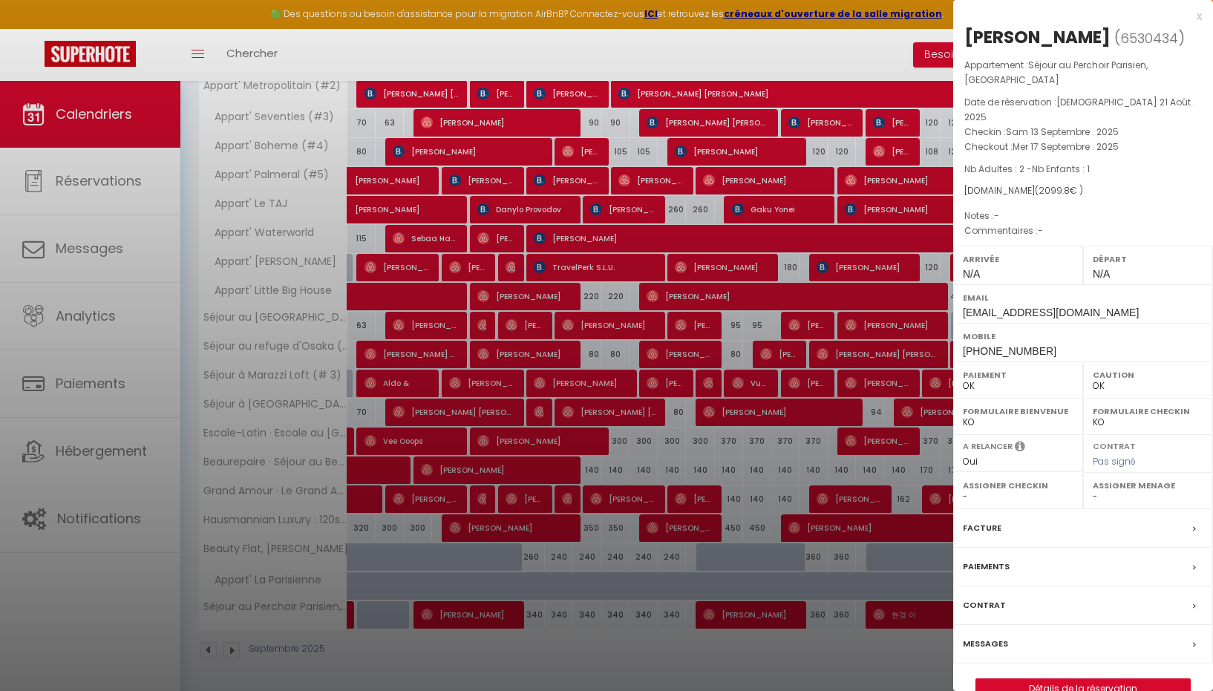
click at [1198, 15] on div "x" at bounding box center [1077, 16] width 249 height 18
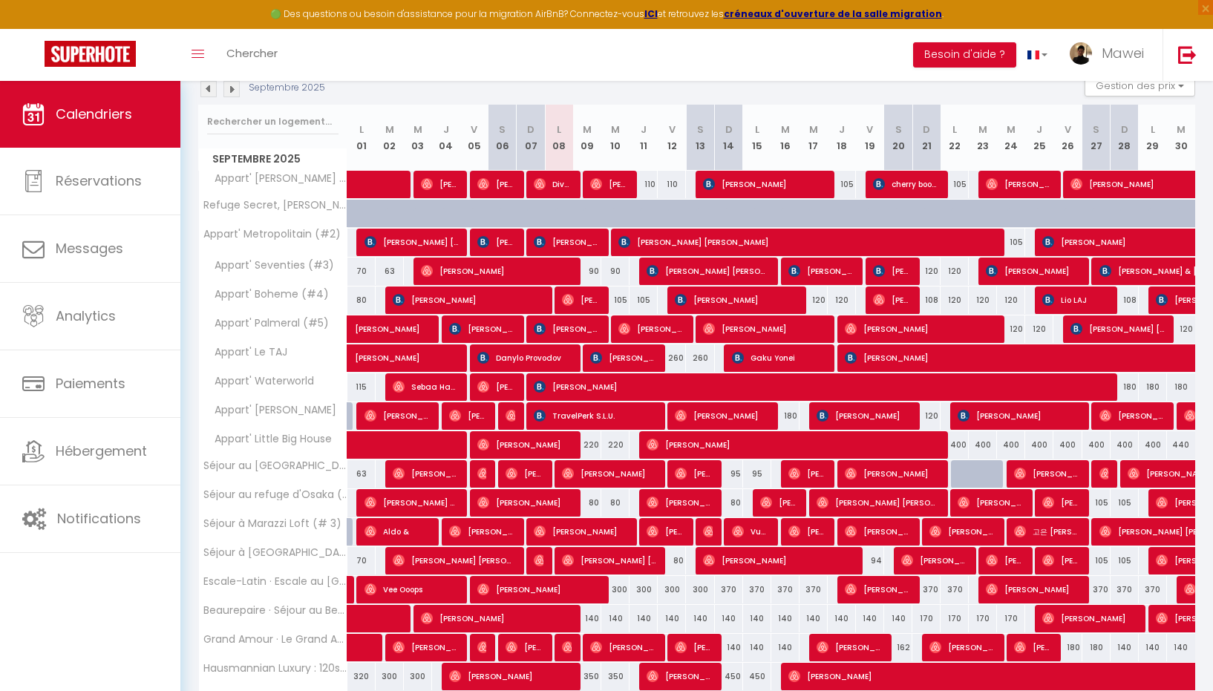
scroll to position [172, 0]
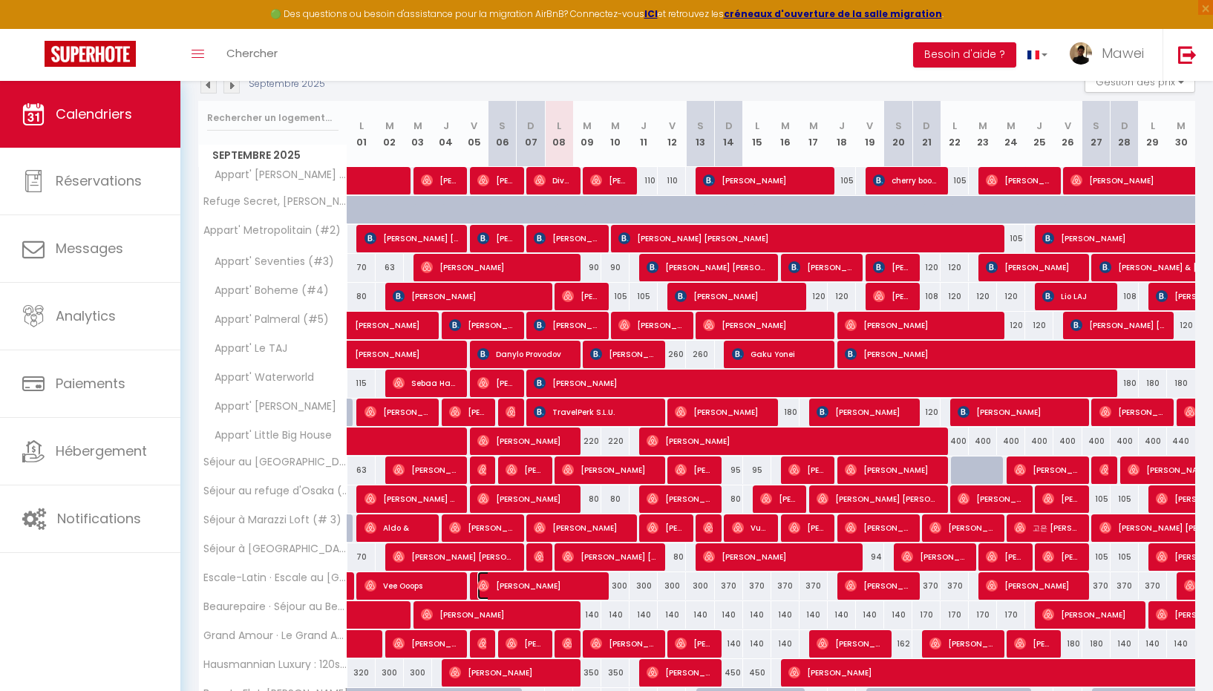
click at [538, 582] on span "Alison Hiscox" at bounding box center [538, 586] width 123 height 28
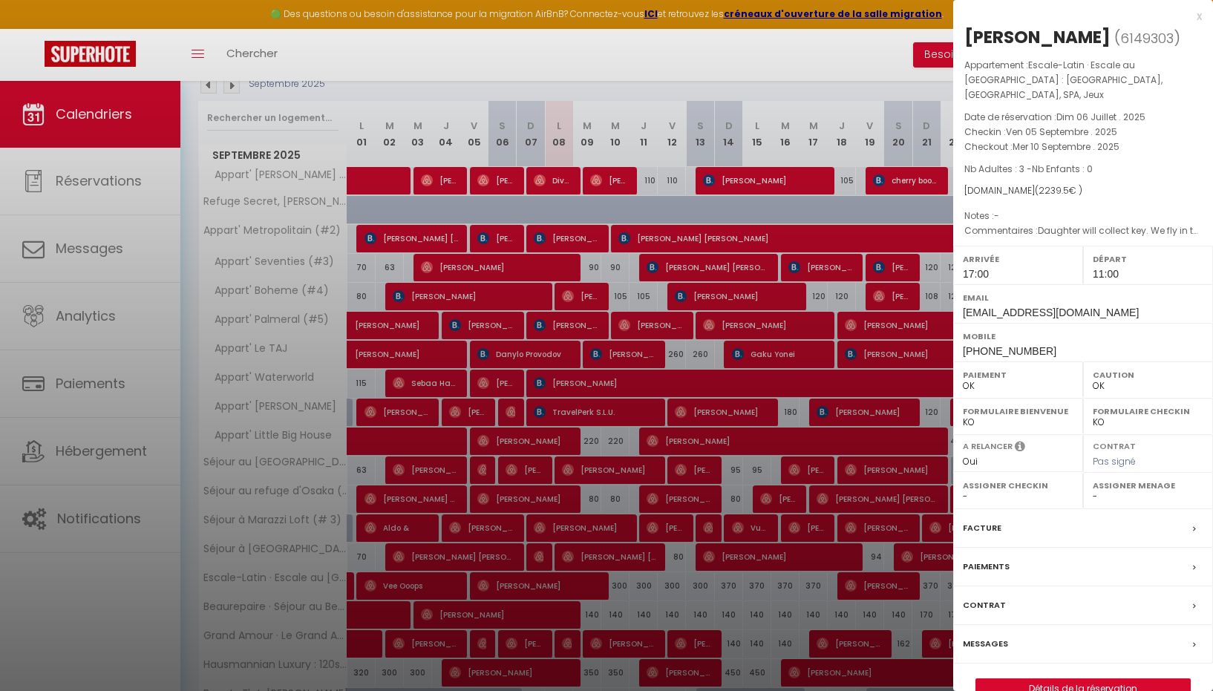
click at [1199, 14] on div "x" at bounding box center [1077, 16] width 249 height 18
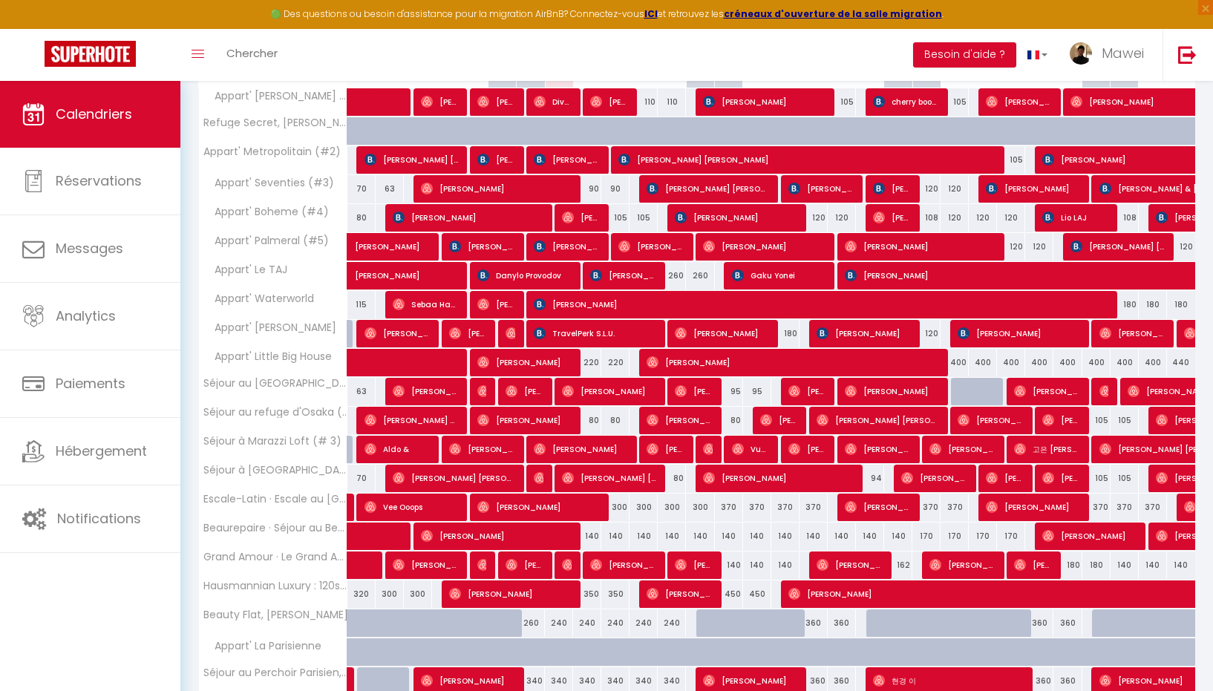
scroll to position [316, 0]
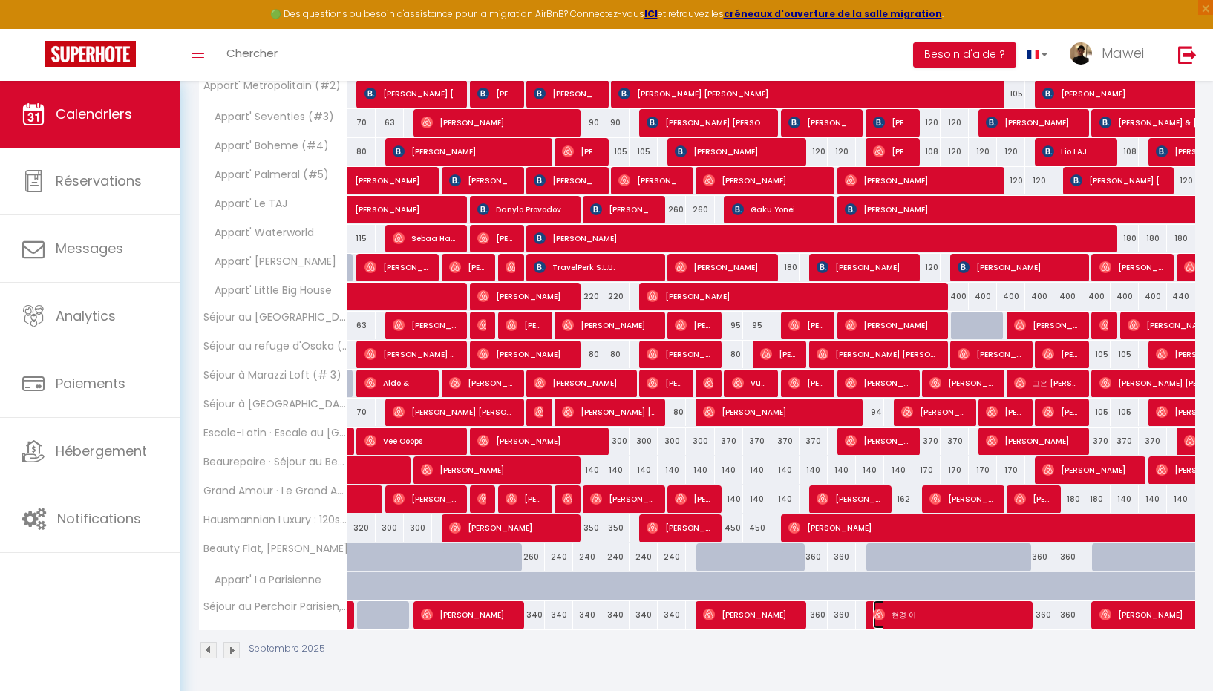
click at [887, 614] on span "현경 이" at bounding box center [948, 615] width 151 height 28
select select "0"
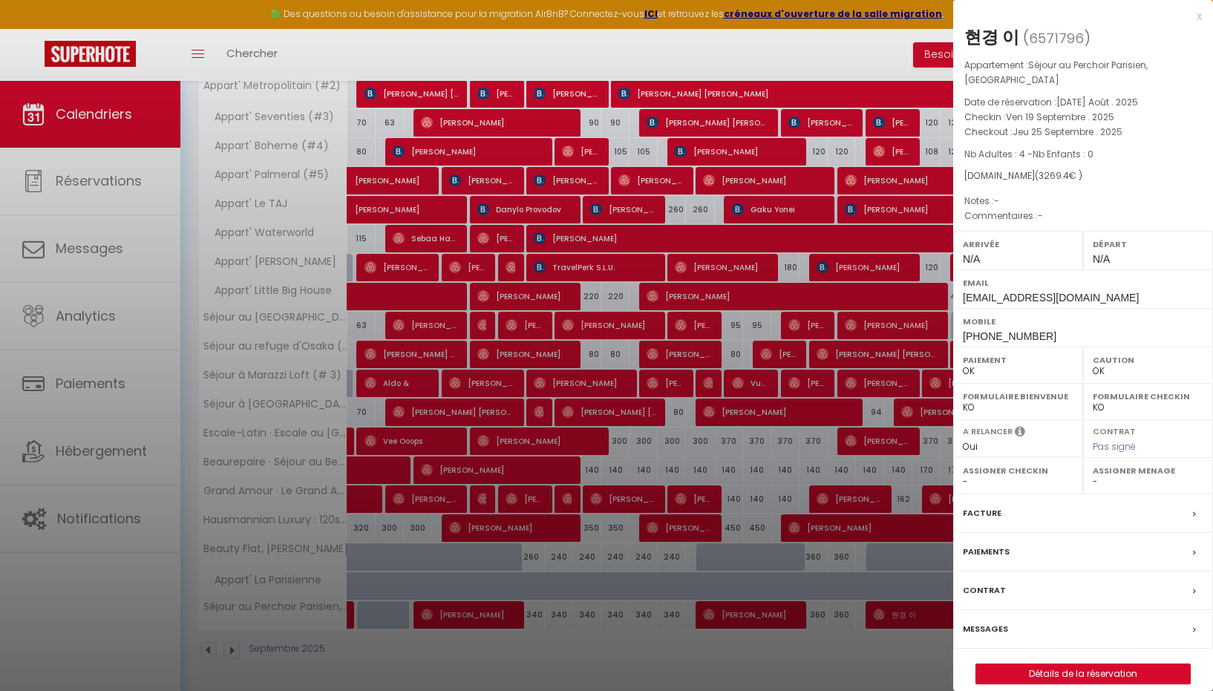
click at [1198, 19] on div "x" at bounding box center [1077, 16] width 249 height 18
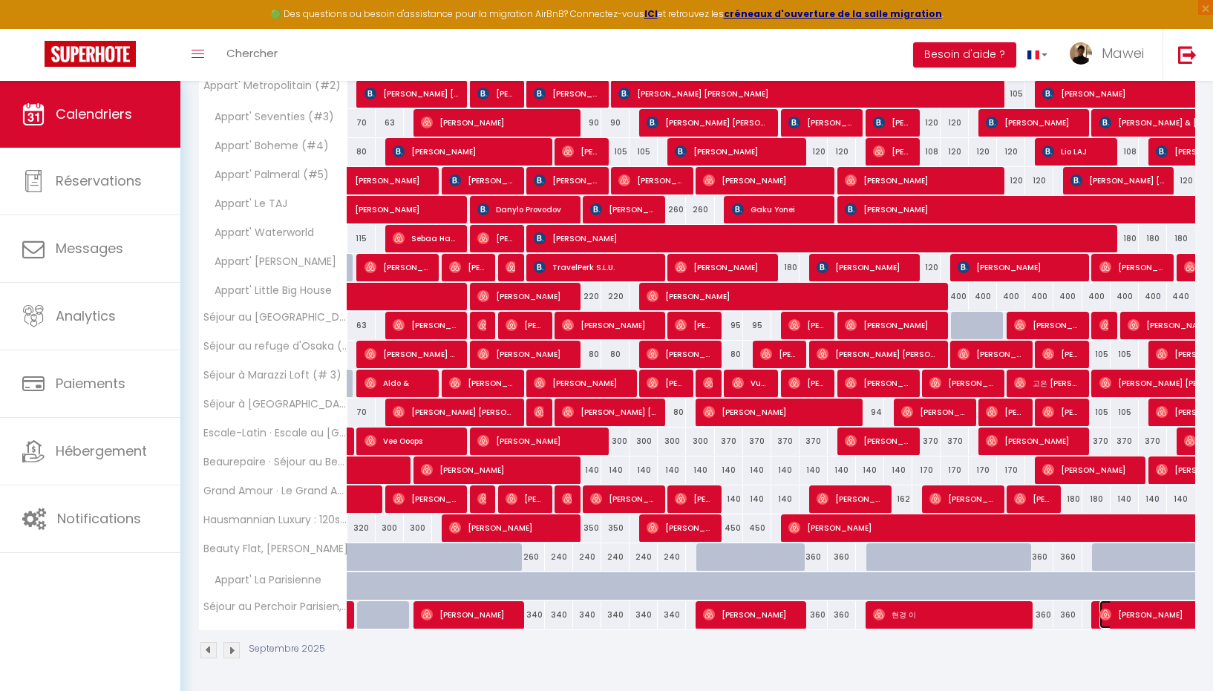
click at [1111, 616] on img at bounding box center [1106, 615] width 12 height 12
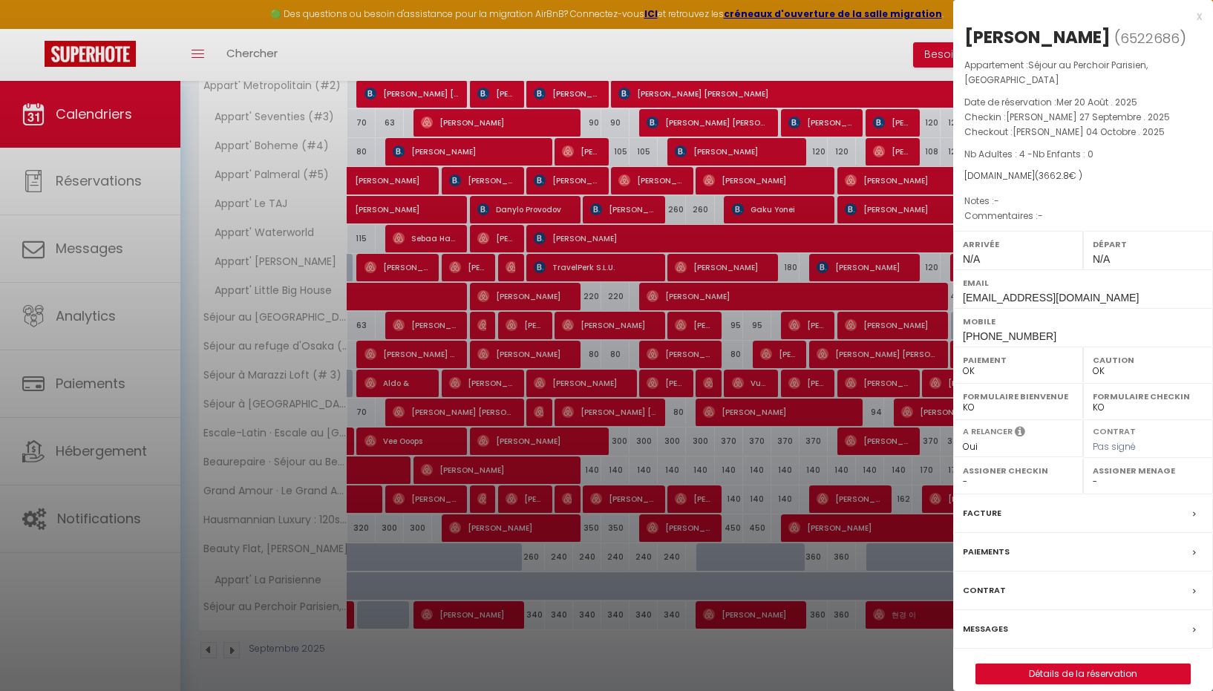
click at [1200, 13] on div "x" at bounding box center [1077, 16] width 249 height 18
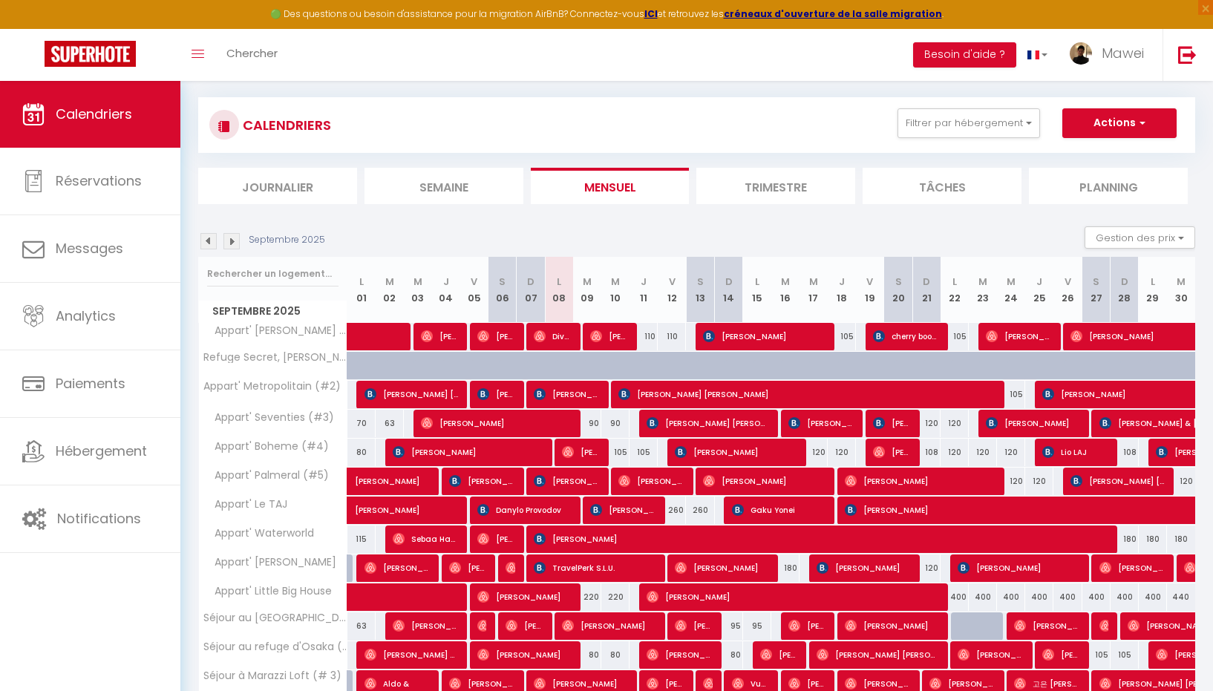
scroll to position [15, 0]
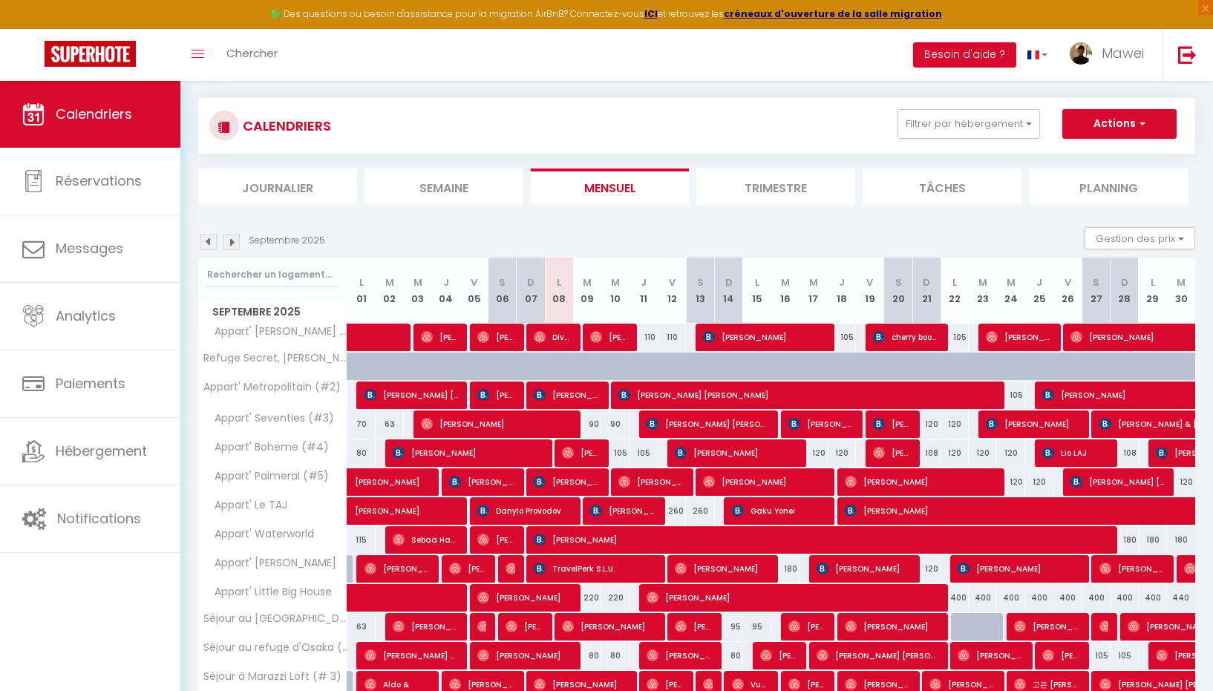
click at [231, 243] on img at bounding box center [232, 242] width 16 height 16
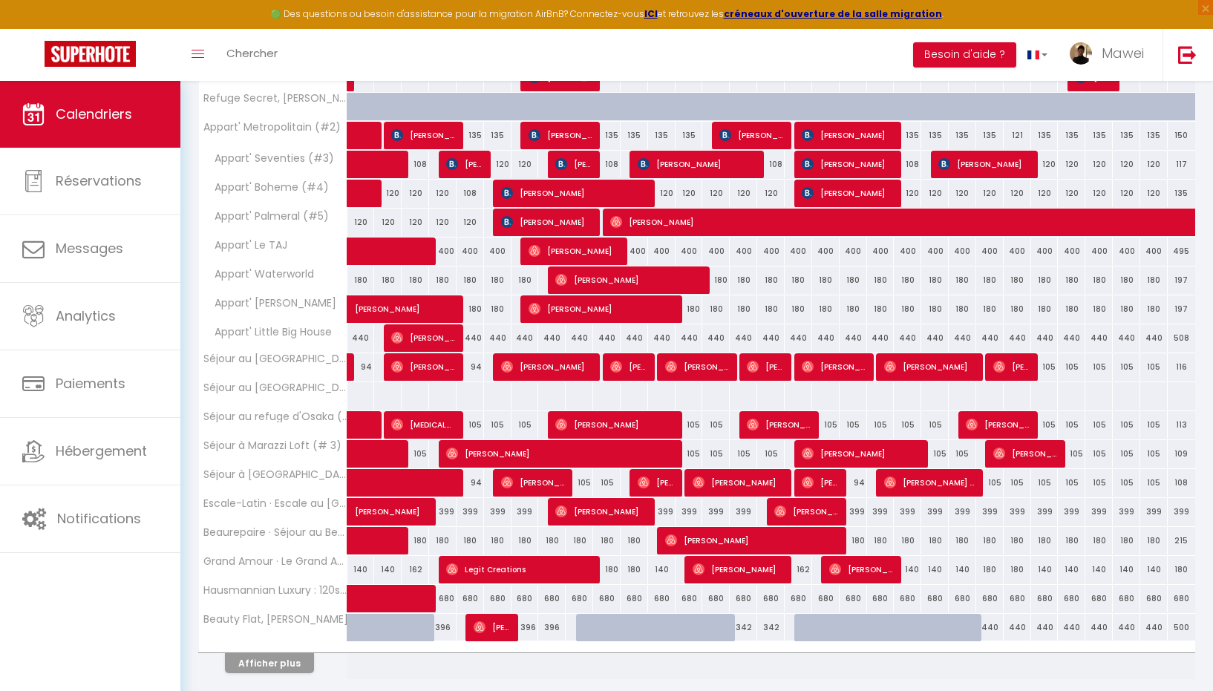
scroll to position [324, 0]
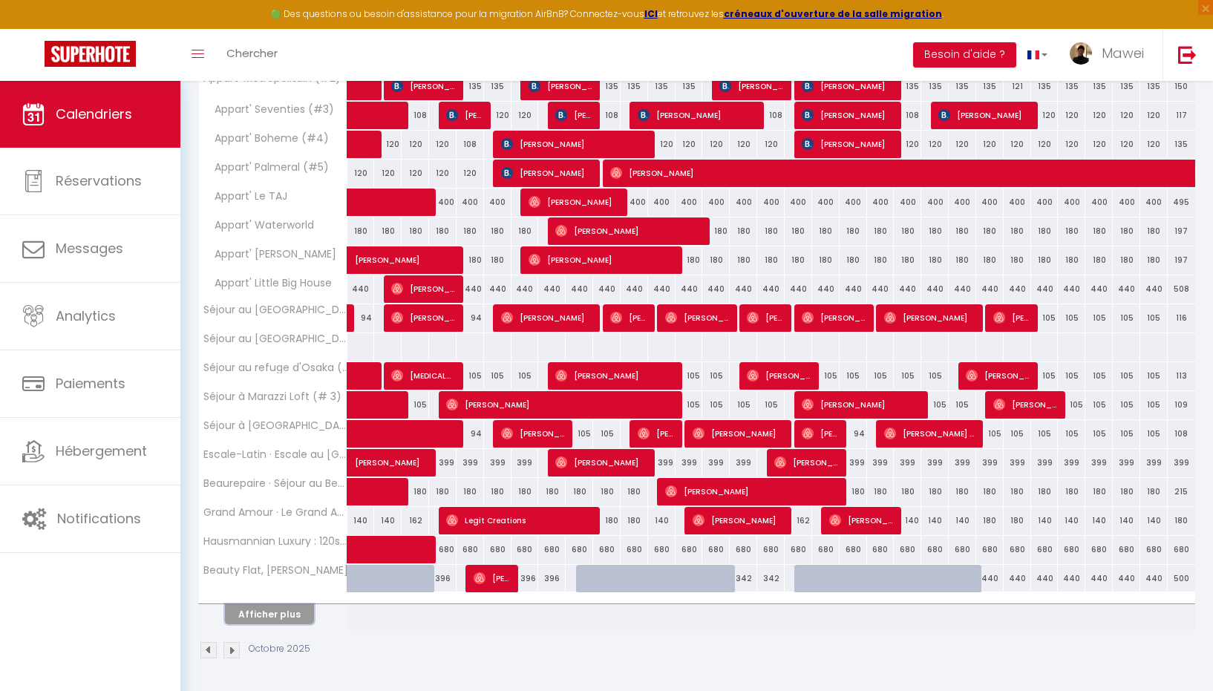
click at [288, 615] on button "Afficher plus" at bounding box center [269, 614] width 89 height 20
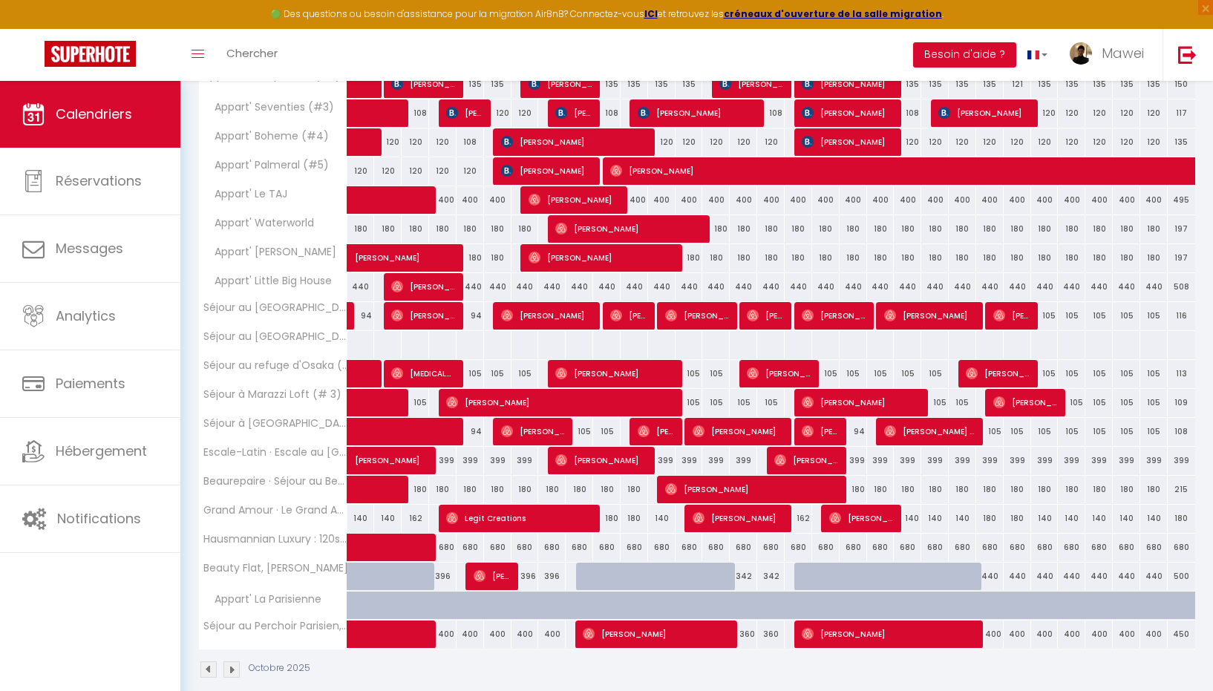
scroll to position [345, 0]
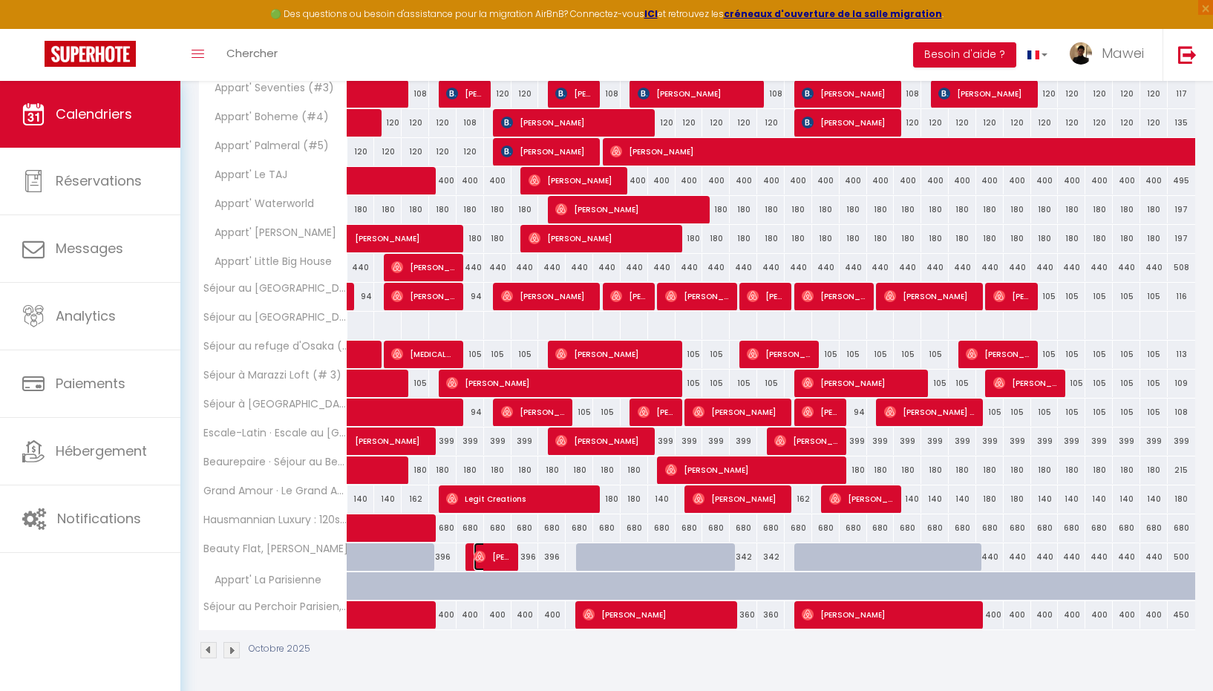
click at [483, 561] on img at bounding box center [480, 557] width 12 height 12
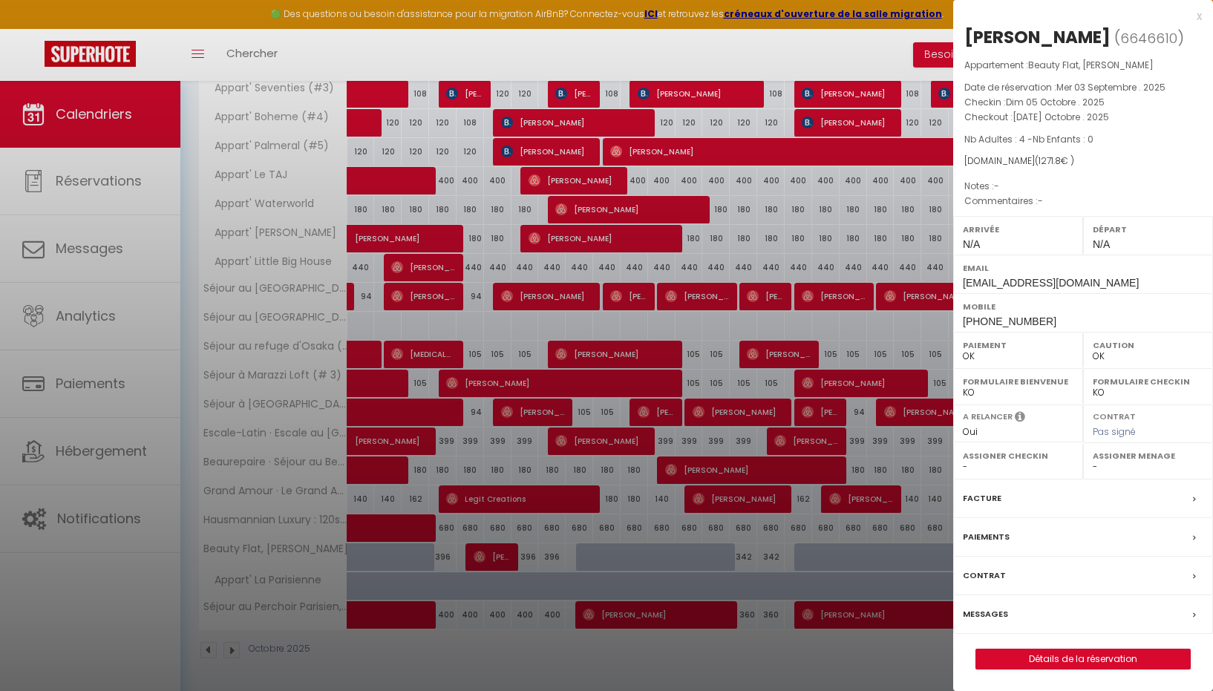
click at [1199, 14] on div "x" at bounding box center [1077, 16] width 249 height 18
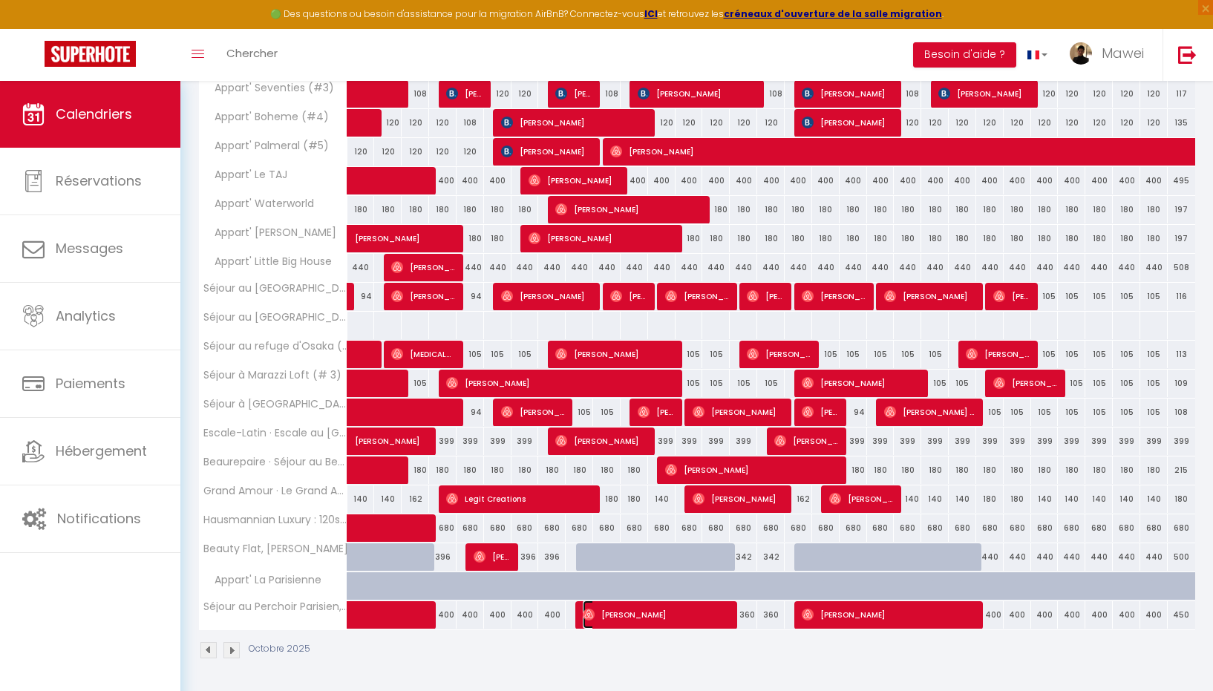
click at [593, 613] on img at bounding box center [589, 615] width 12 height 12
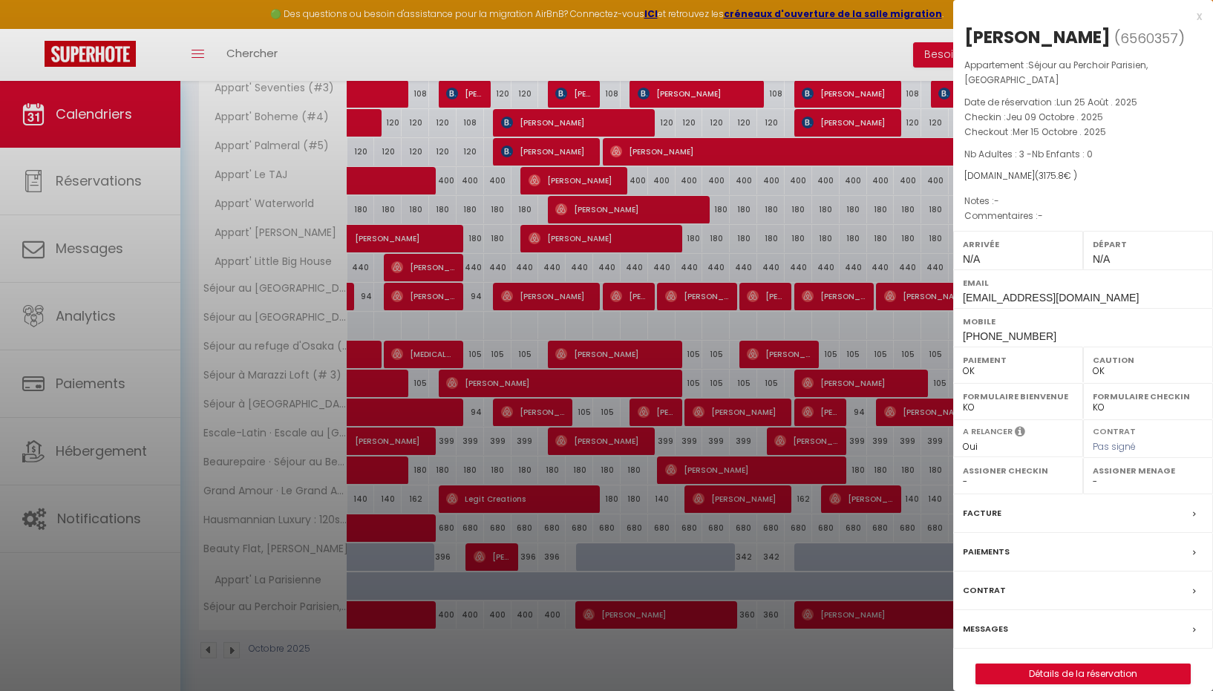
click at [1199, 15] on div "x" at bounding box center [1077, 16] width 249 height 18
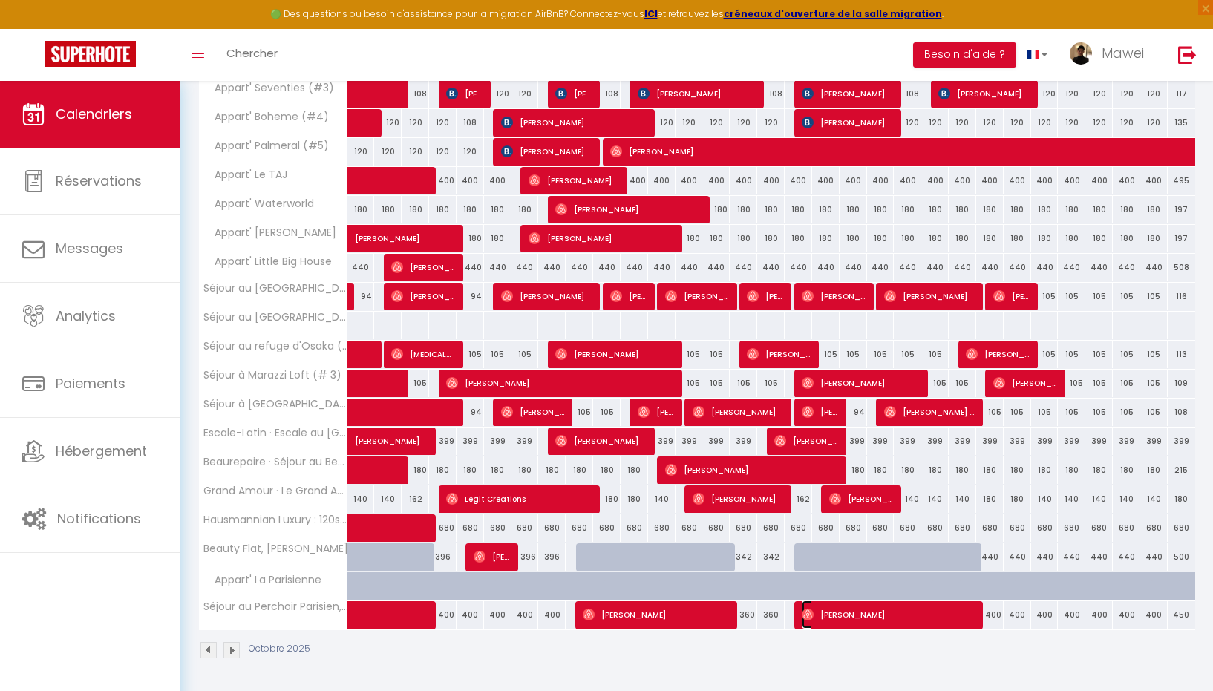
click at [831, 612] on span "Claire Griffith" at bounding box center [889, 615] width 174 height 28
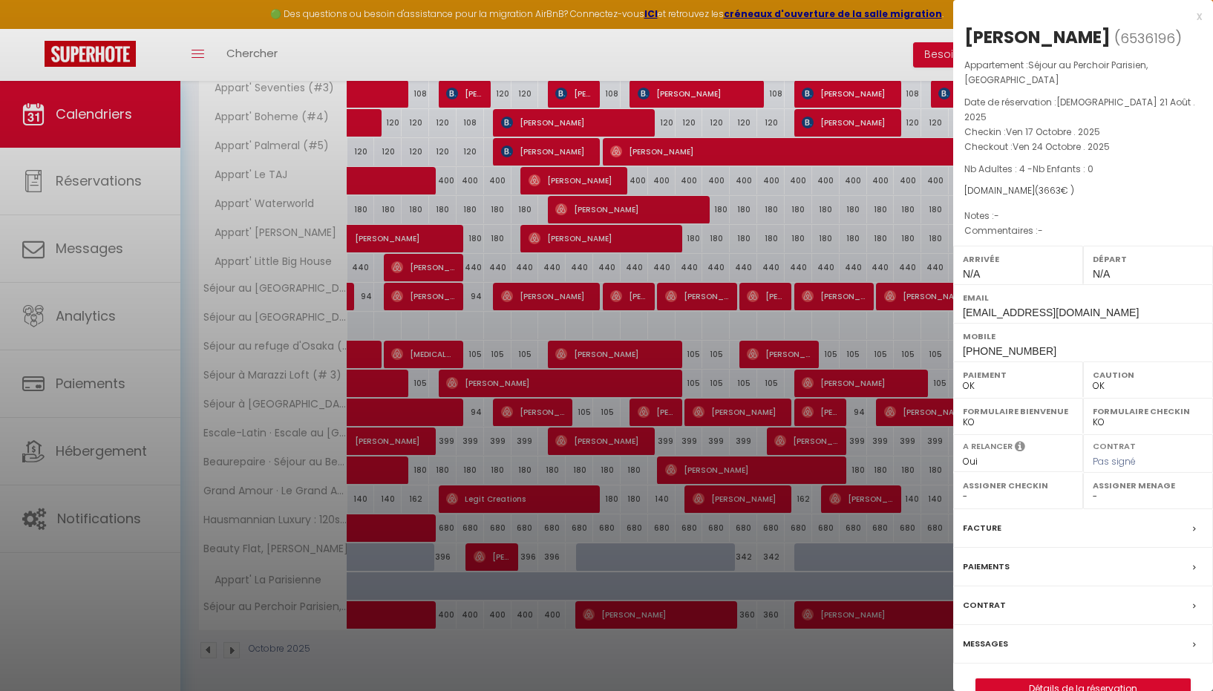
click at [1199, 16] on div "x" at bounding box center [1077, 16] width 249 height 18
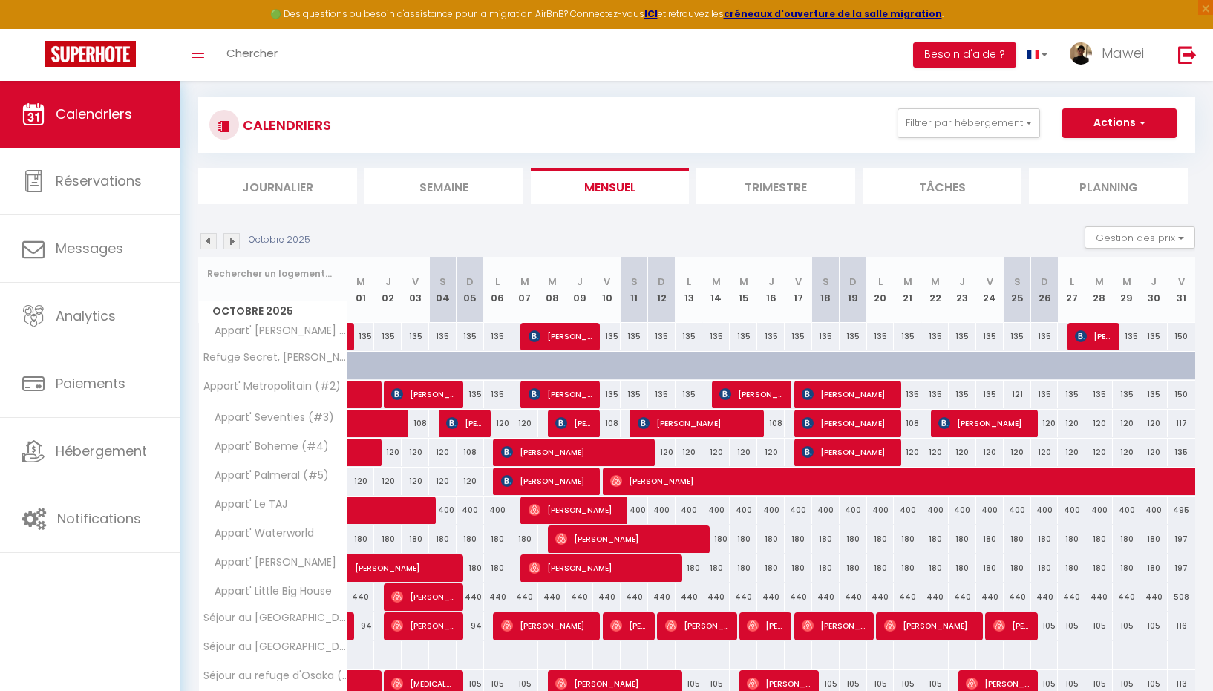
scroll to position [0, 0]
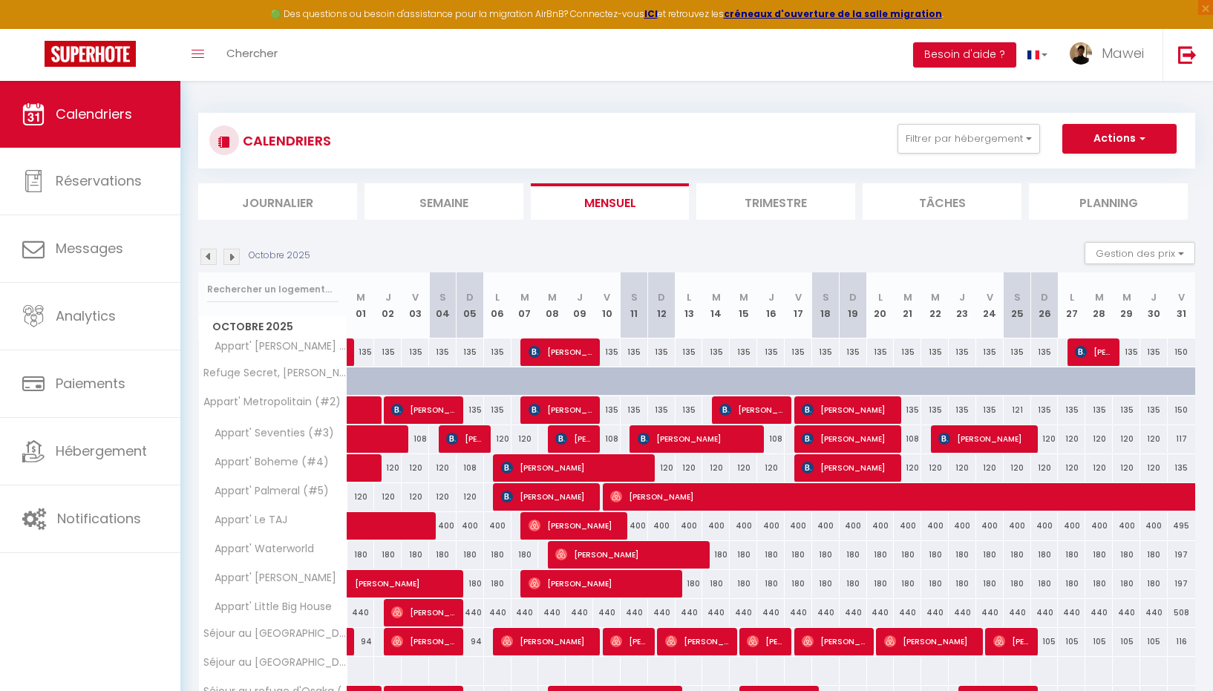
click at [233, 252] on img at bounding box center [232, 257] width 16 height 16
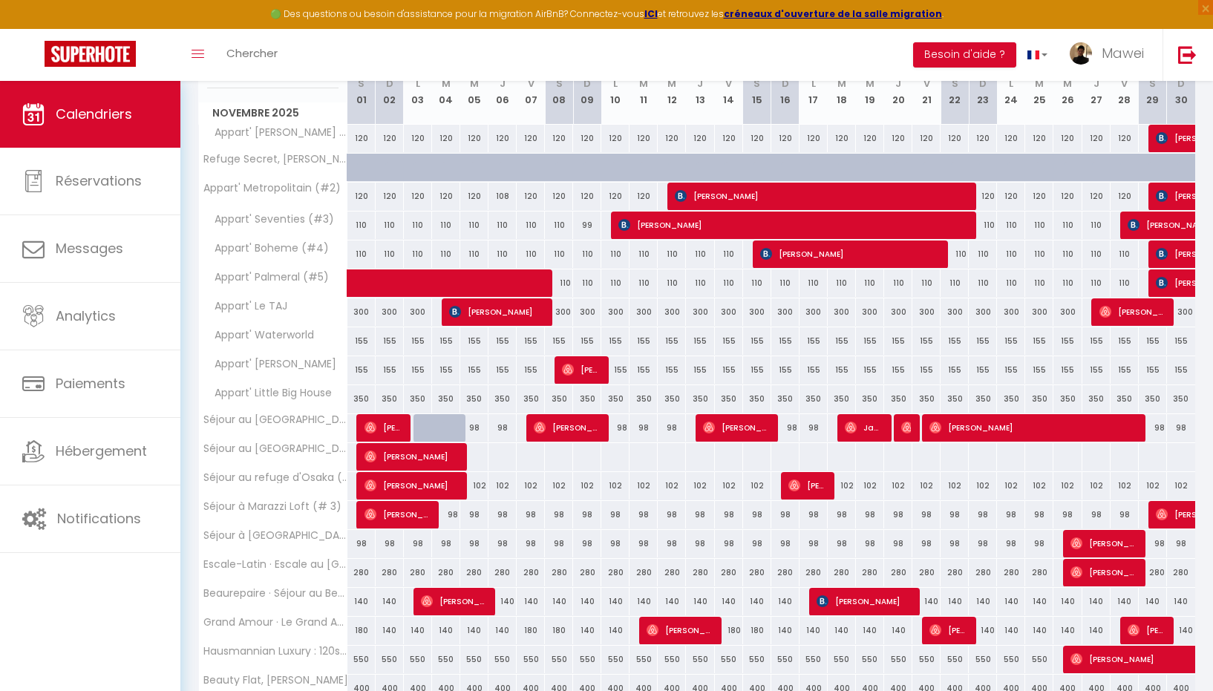
scroll to position [324, 0]
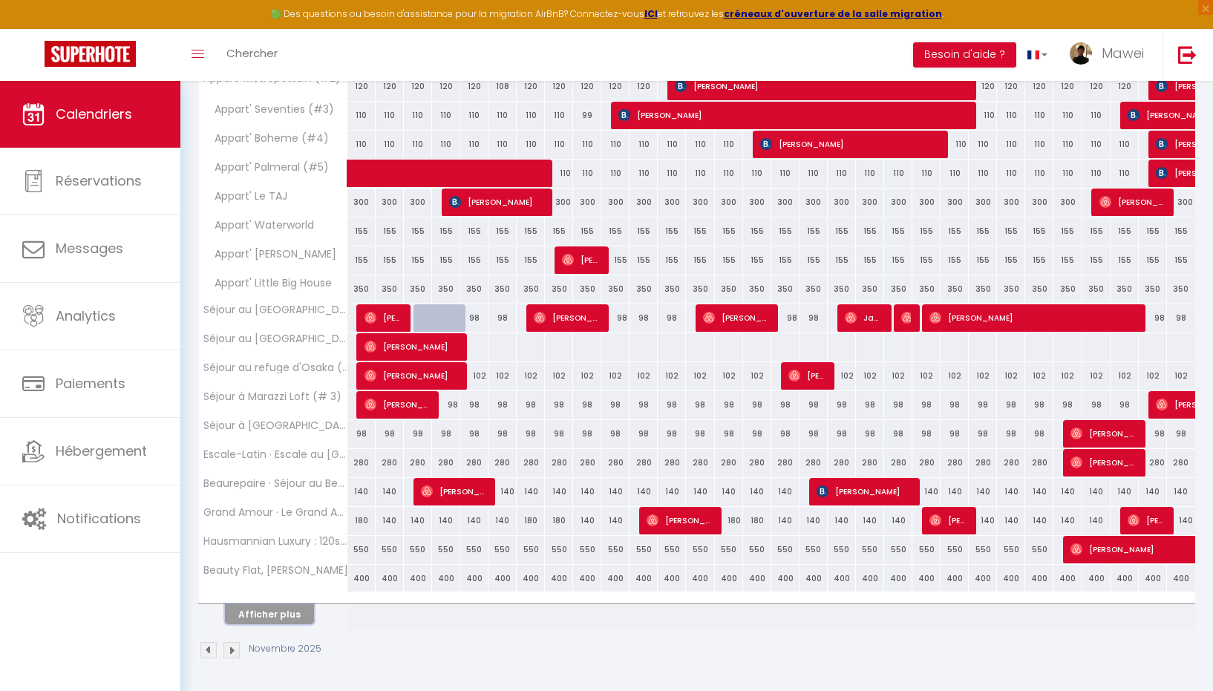
click at [290, 611] on button "Afficher plus" at bounding box center [269, 614] width 89 height 20
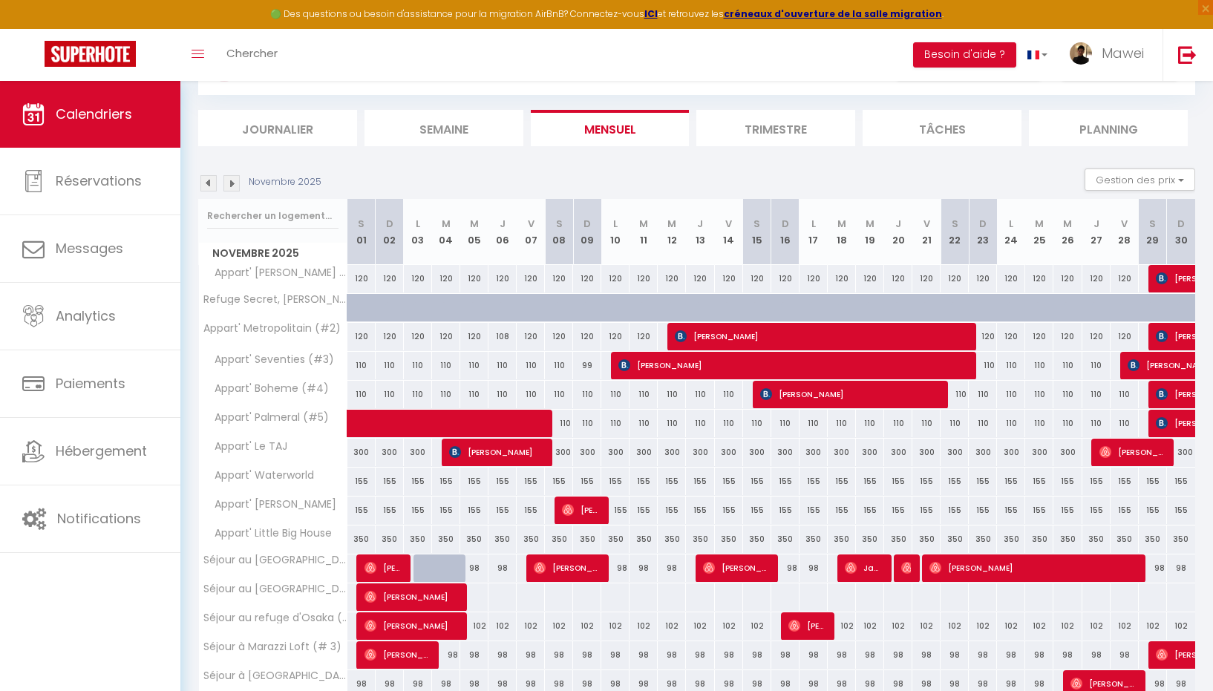
scroll to position [0, 0]
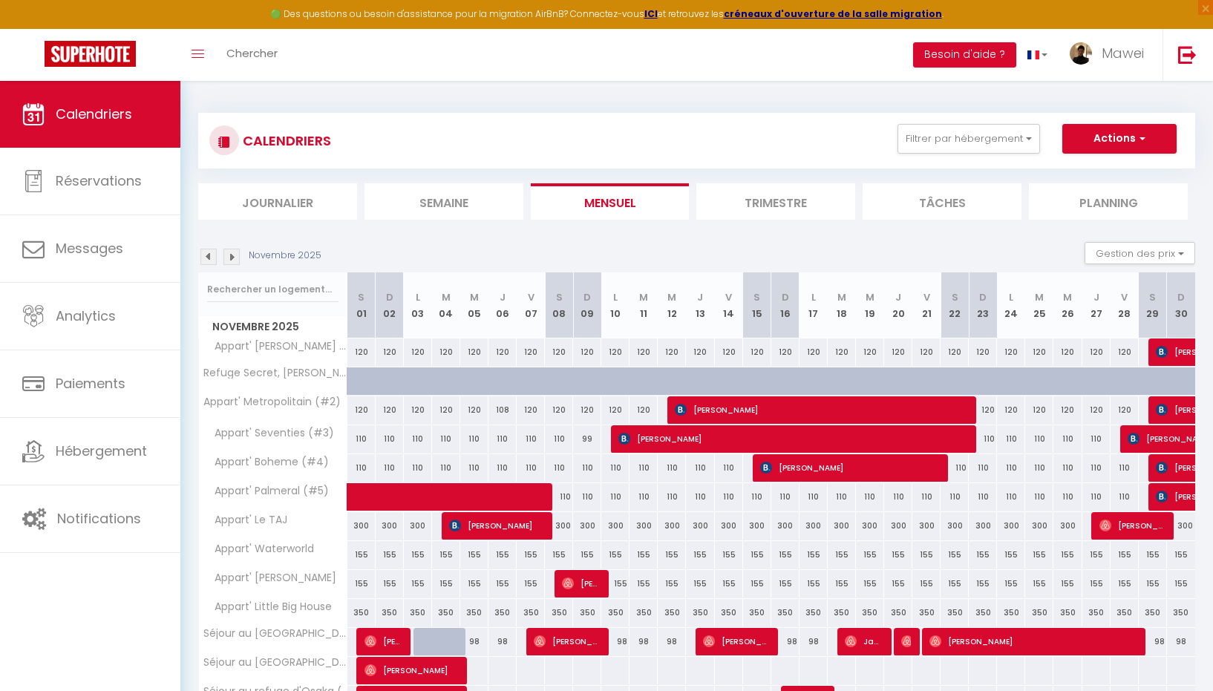
click at [229, 257] on img at bounding box center [232, 257] width 16 height 16
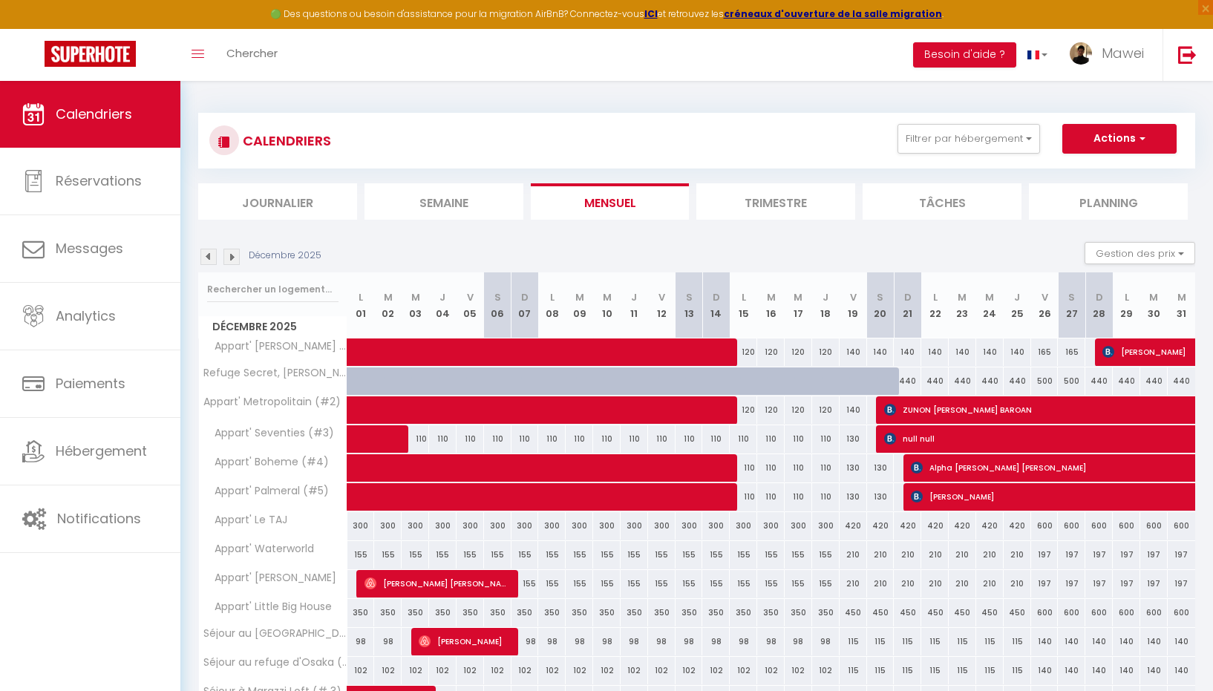
scroll to position [324, 0]
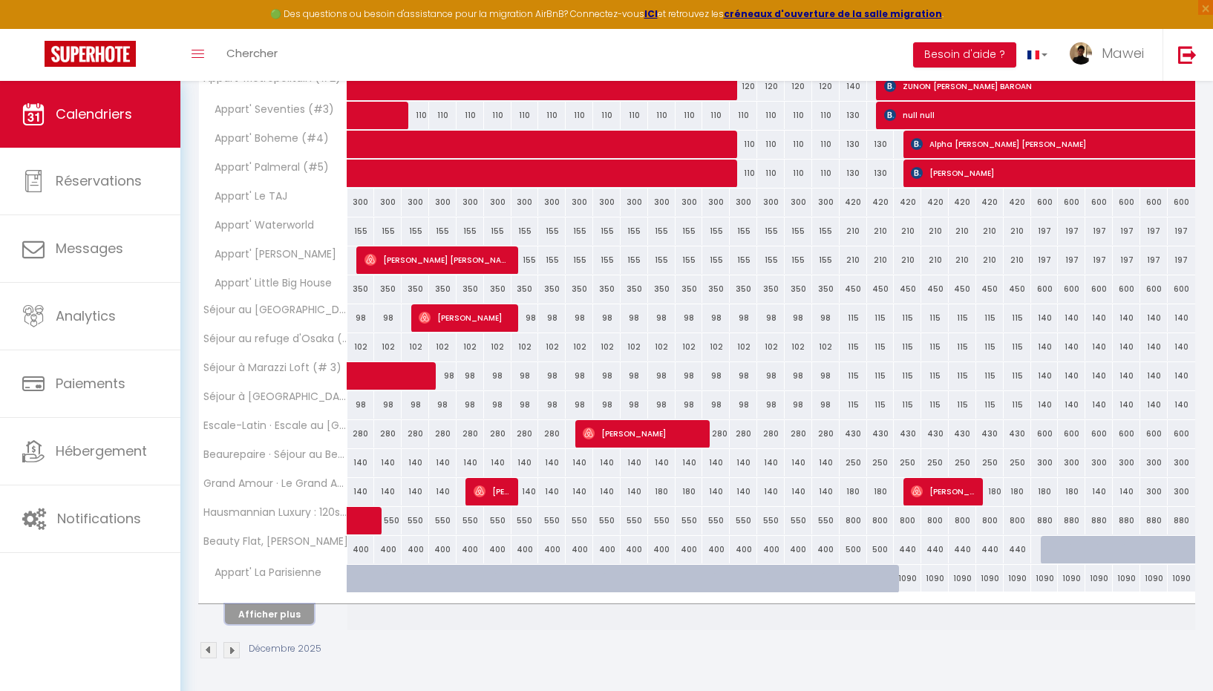
click at [267, 615] on button "Afficher plus" at bounding box center [269, 614] width 89 height 20
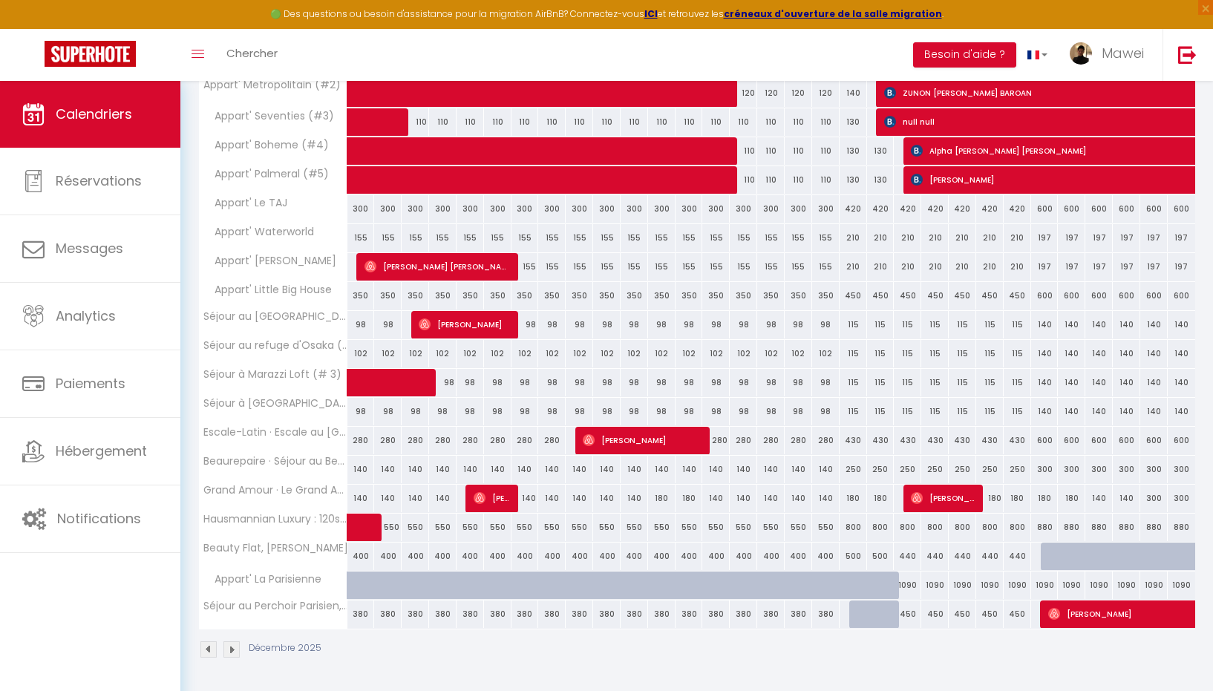
scroll to position [316, 0]
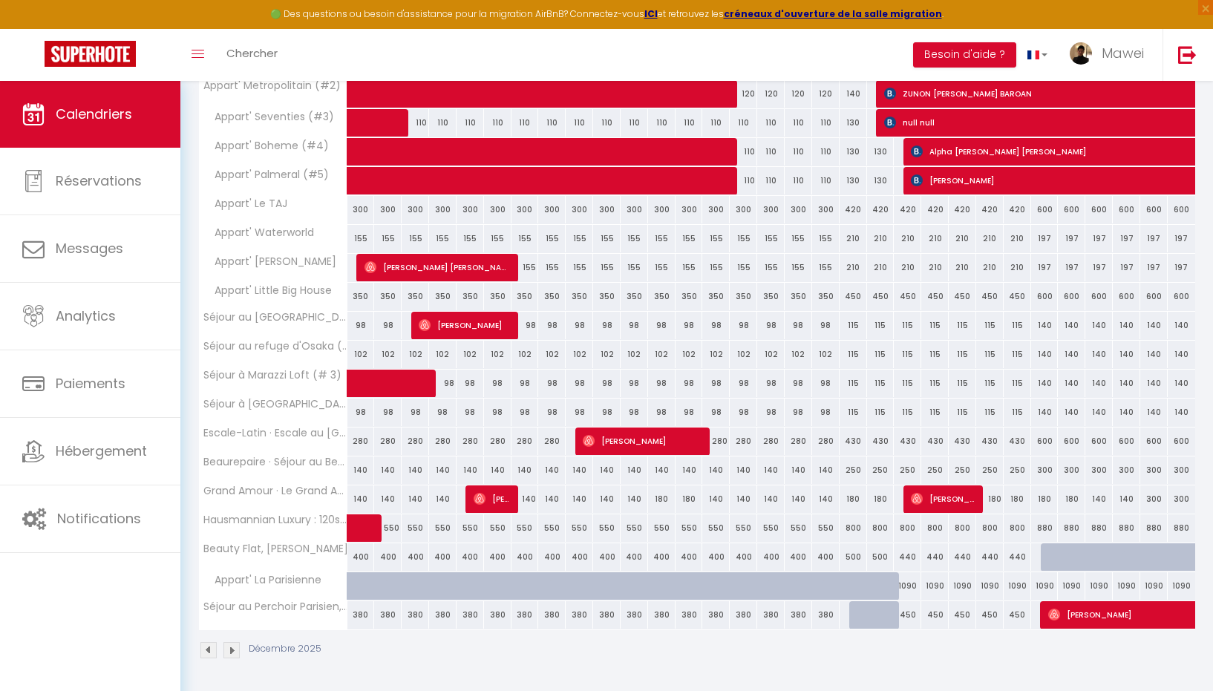
click at [879, 616] on div at bounding box center [890, 624] width 27 height 28
type input "450"
type input "Sam 20 Décembre 2025"
type input "Dim 21 Décembre 2025"
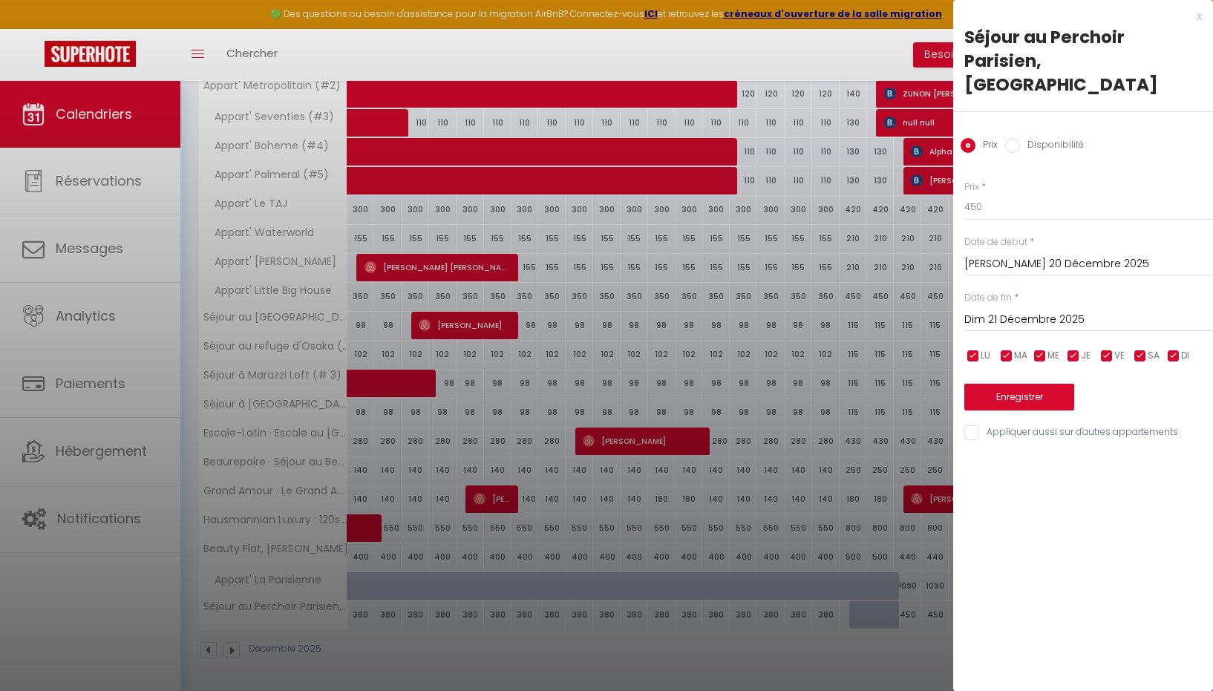
click at [1200, 13] on div "x" at bounding box center [1077, 16] width 249 height 18
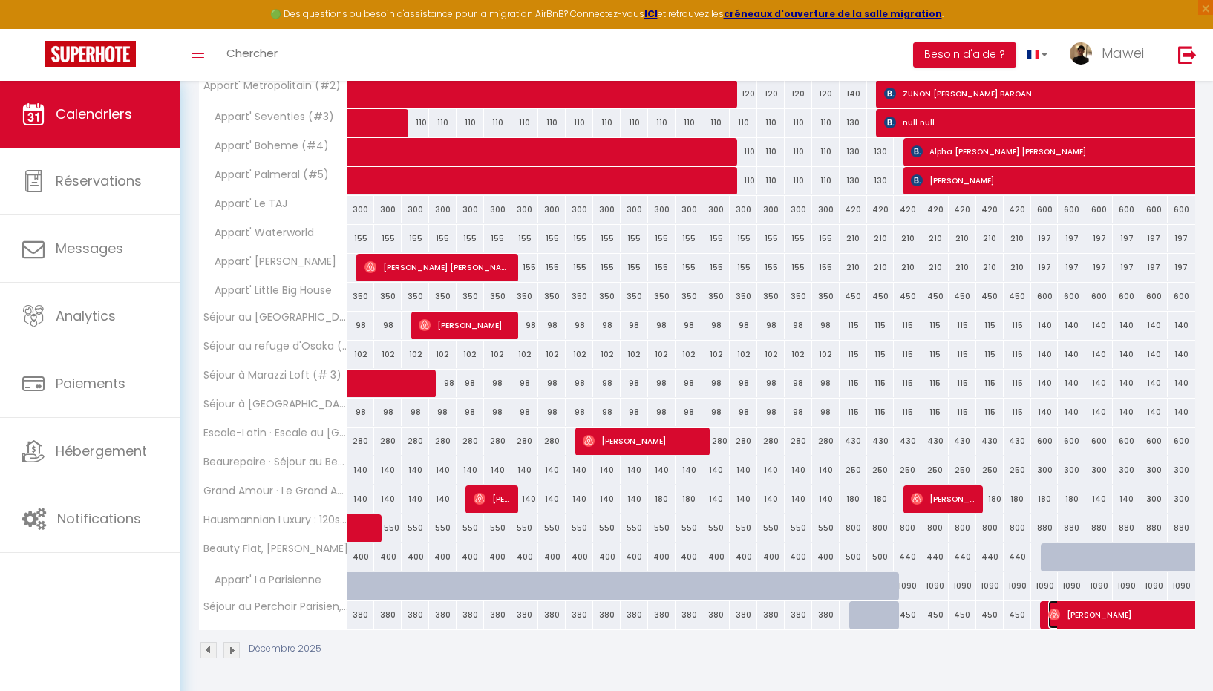
click at [1061, 614] on span "Gabriela Rodriguez" at bounding box center [1185, 615] width 273 height 28
